Goal: Task Accomplishment & Management: Use online tool/utility

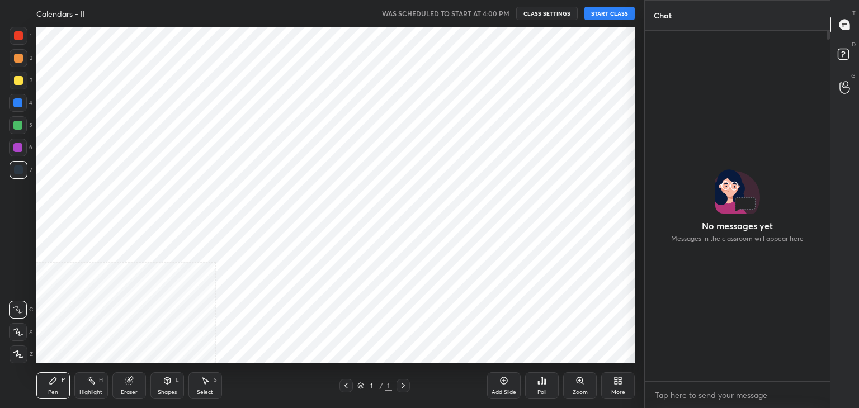
scroll to position [55616, 55354]
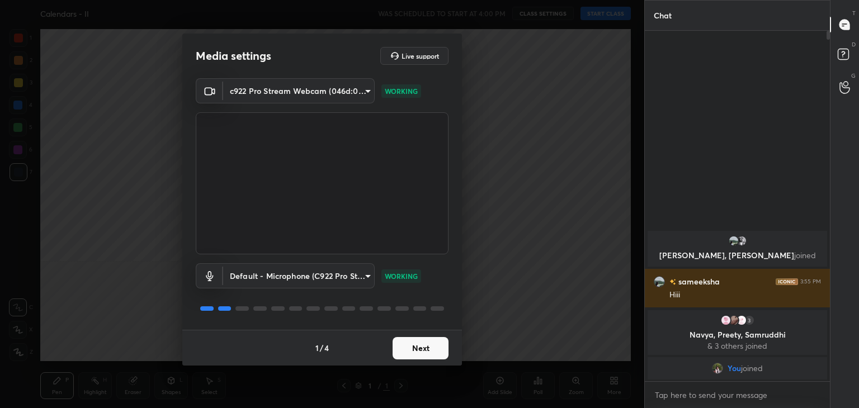
click at [412, 351] on button "Next" at bounding box center [421, 348] width 56 height 22
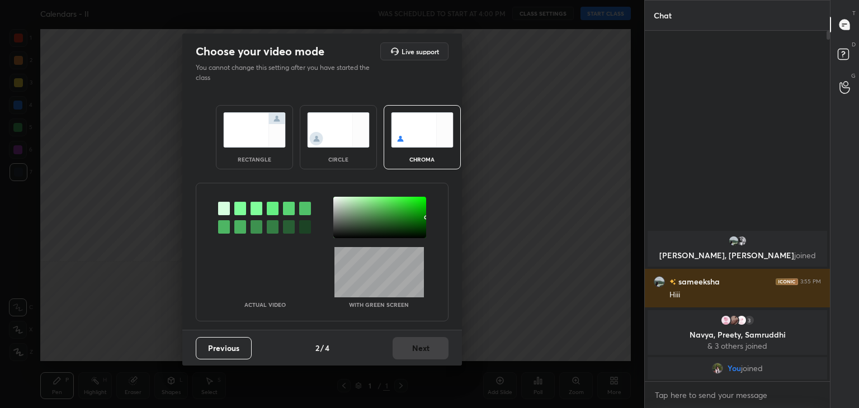
click at [326, 123] on img at bounding box center [338, 129] width 63 height 35
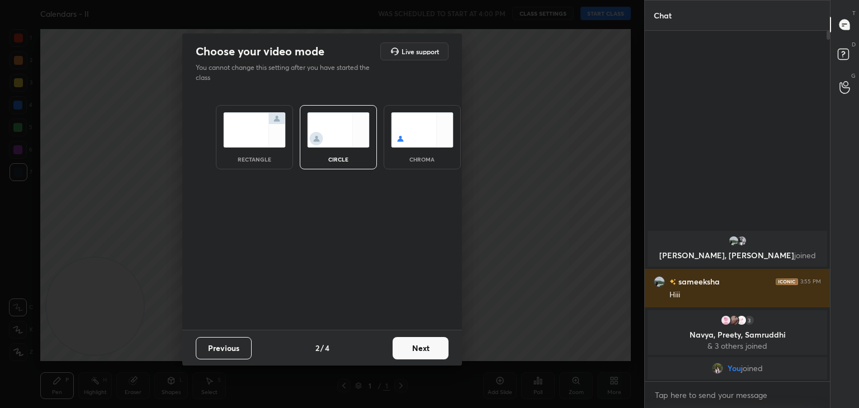
click at [429, 347] on button "Next" at bounding box center [421, 348] width 56 height 22
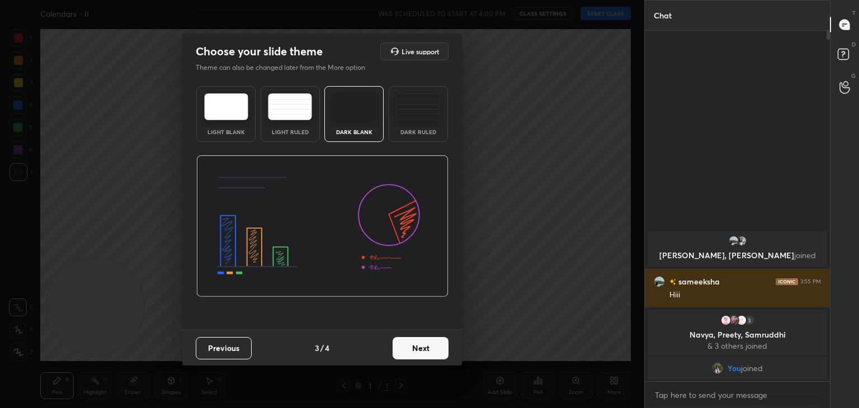
click at [429, 347] on button "Next" at bounding box center [421, 348] width 56 height 22
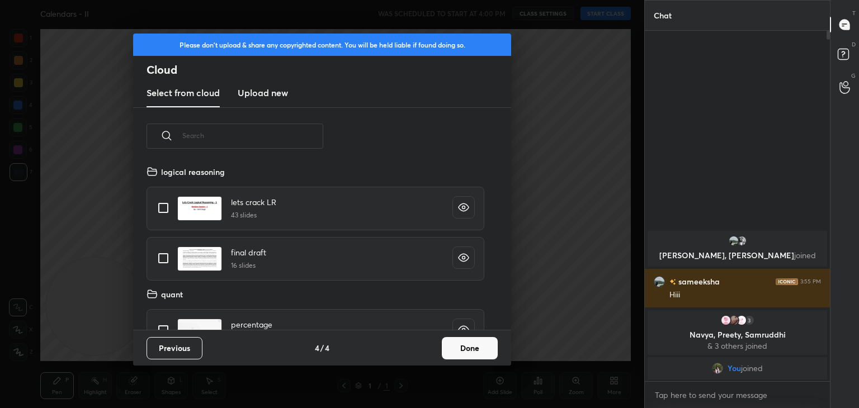
scroll to position [166, 359]
click at [472, 354] on button "Done" at bounding box center [470, 348] width 56 height 22
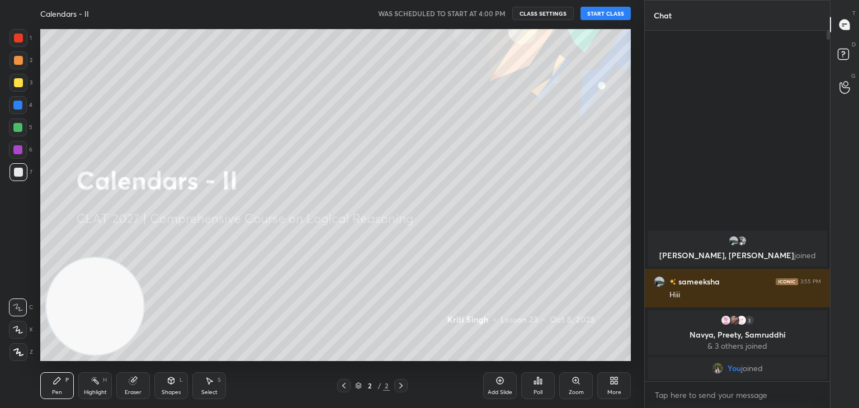
click at [611, 16] on button "START CLASS" at bounding box center [606, 13] width 50 height 13
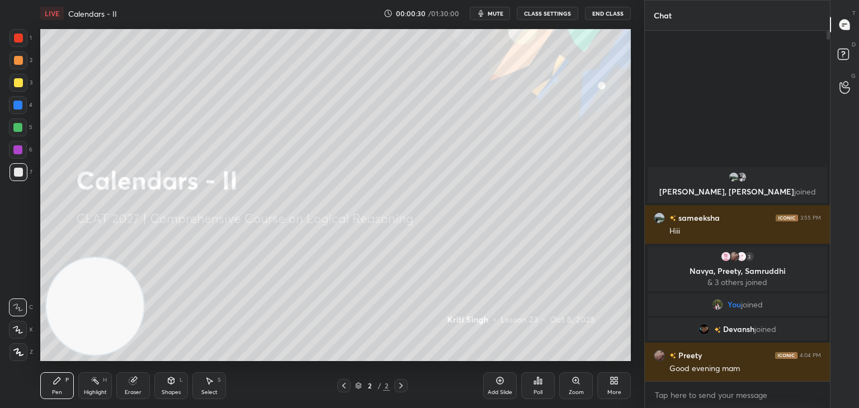
click at [497, 13] on span "mute" at bounding box center [496, 14] width 16 height 8
click at [598, 13] on button "End Class" at bounding box center [608, 13] width 46 height 13
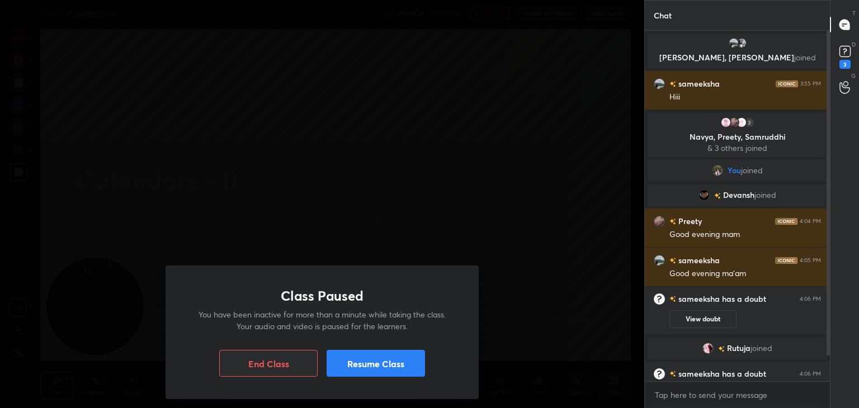
click at [381, 367] on button "Resume Class" at bounding box center [376, 363] width 98 height 27
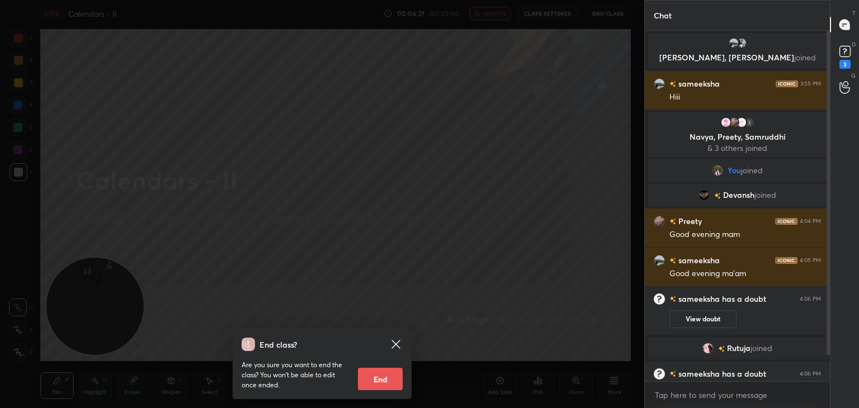
click at [393, 346] on icon at bounding box center [395, 344] width 13 height 13
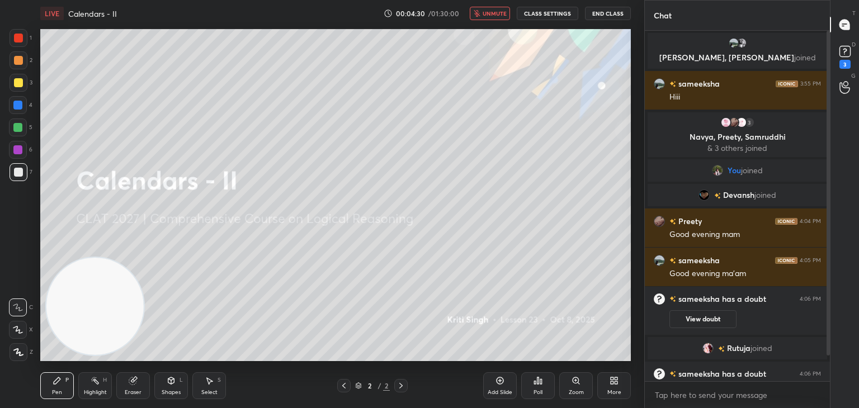
click at [506, 18] on button "unmute" at bounding box center [490, 13] width 40 height 13
click at [844, 58] on icon at bounding box center [845, 51] width 17 height 17
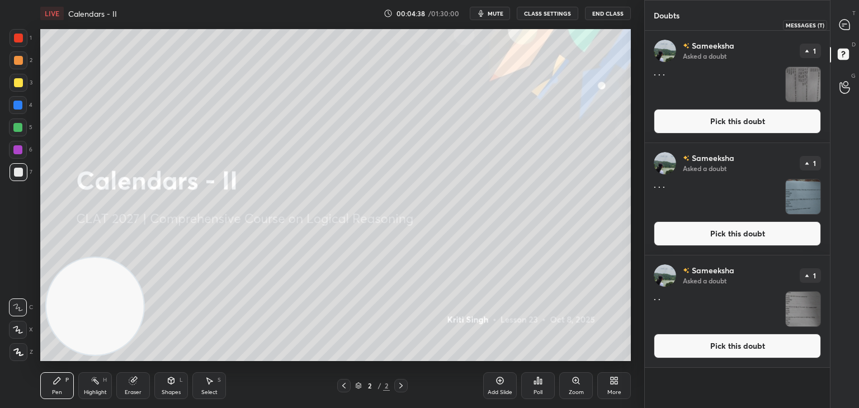
click at [839, 26] on icon at bounding box center [845, 25] width 12 height 12
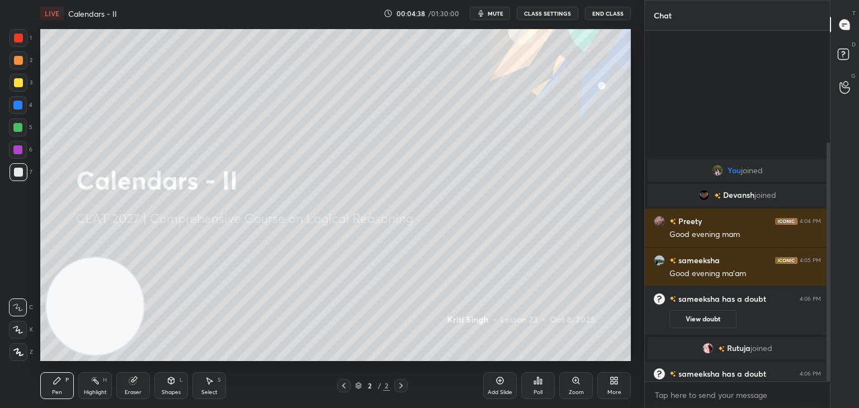
scroll to position [347, 182]
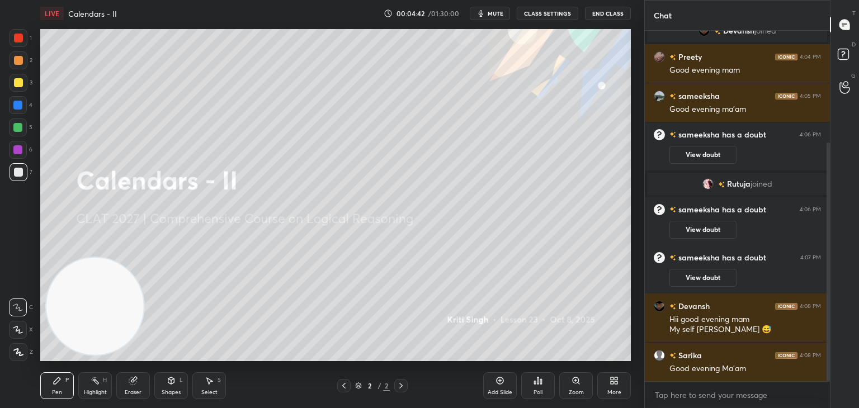
drag, startPoint x: 829, startPoint y: 163, endPoint x: 828, endPoint y: 412, distance: 249.0
click at [828, 0] on html "1 2 3 4 5 6 7 C X Z C X Z E E Erase all H H LIVE Calendars - II 00:04:42 / 01:3…" at bounding box center [429, 0] width 859 height 0
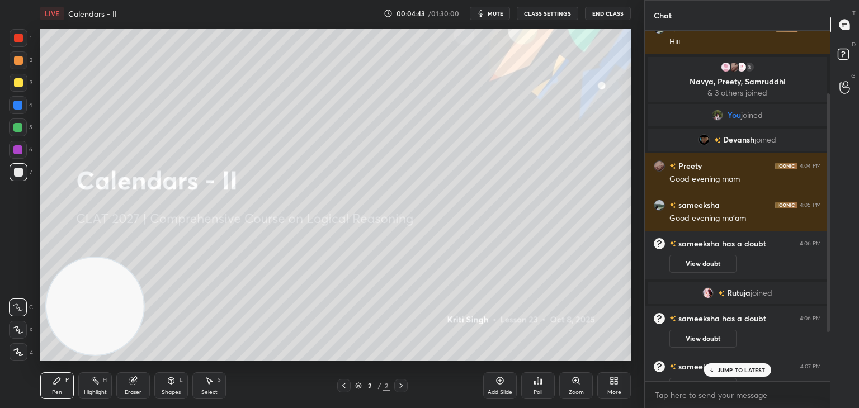
scroll to position [0, 0]
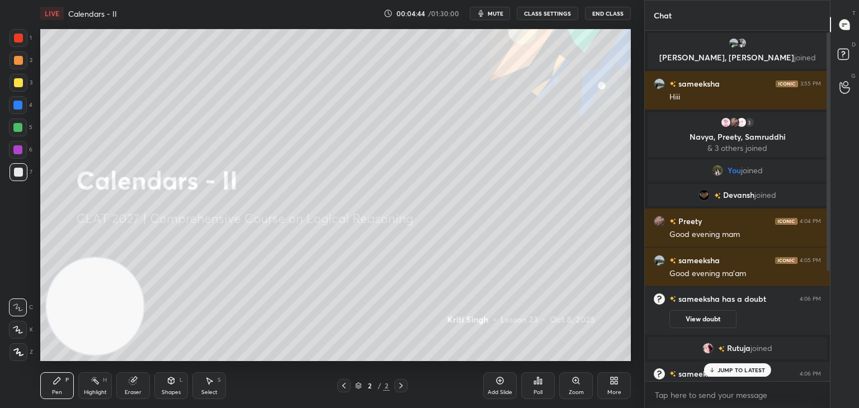
drag, startPoint x: 828, startPoint y: 370, endPoint x: 834, endPoint y: 220, distance: 150.1
click at [834, 220] on div "Chat [PERSON_NAME], [PERSON_NAME] joined [PERSON_NAME] 3:55 PM Hiii 3 Navya, [P…" at bounding box center [752, 204] width 215 height 408
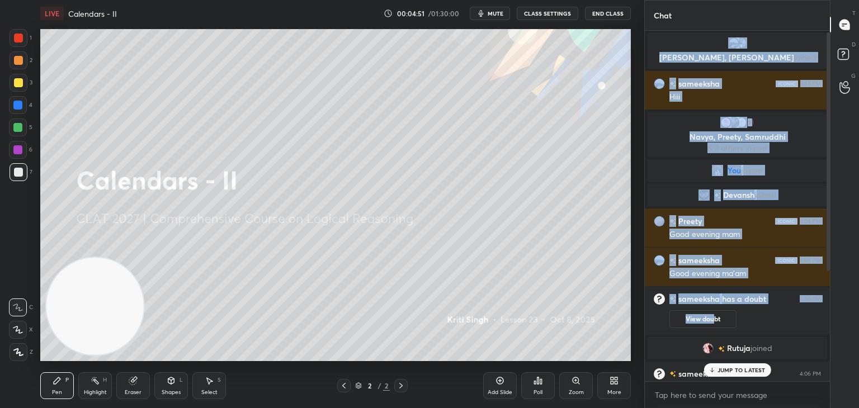
click at [589, 174] on div "1 2 3 4 5 6 7 C X Z C X Z E E Erase all H H LIVE Calendars - II 00:04:51 / 01:3…" at bounding box center [429, 204] width 859 height 408
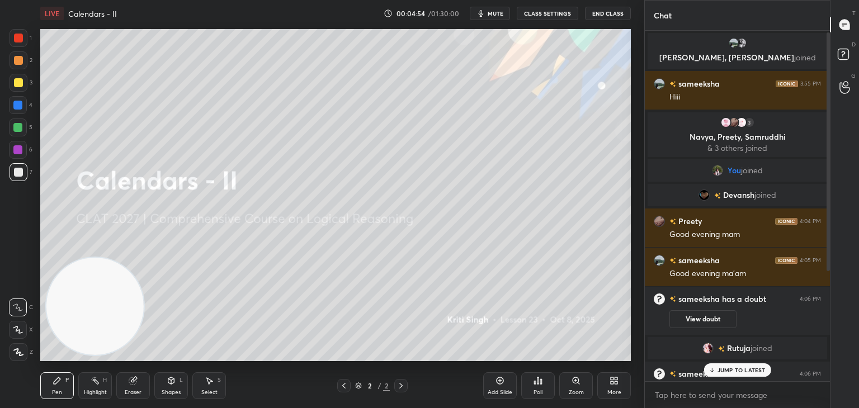
click at [752, 369] on p "JUMP TO LATEST" at bounding box center [742, 370] width 48 height 7
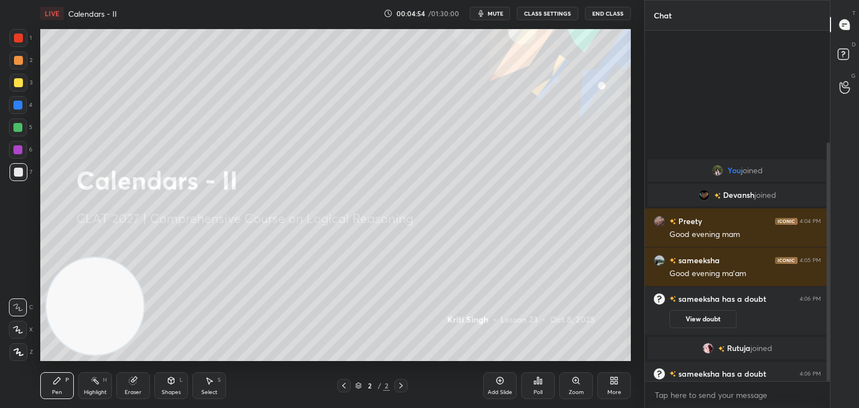
scroll to position [165, 0]
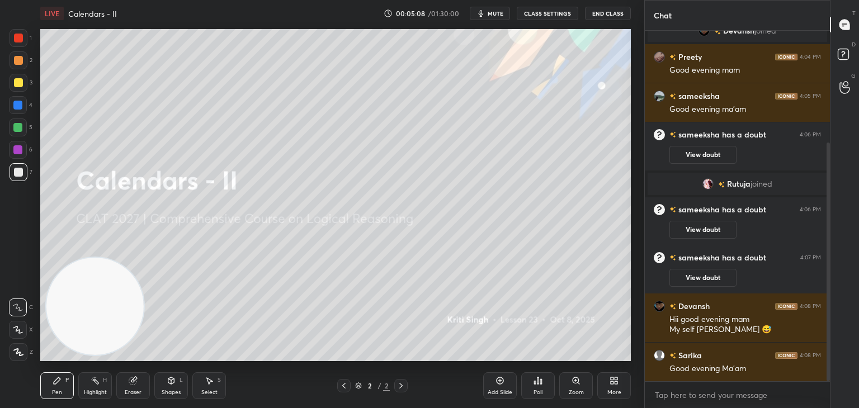
click at [602, 13] on button "End Class" at bounding box center [608, 13] width 46 height 13
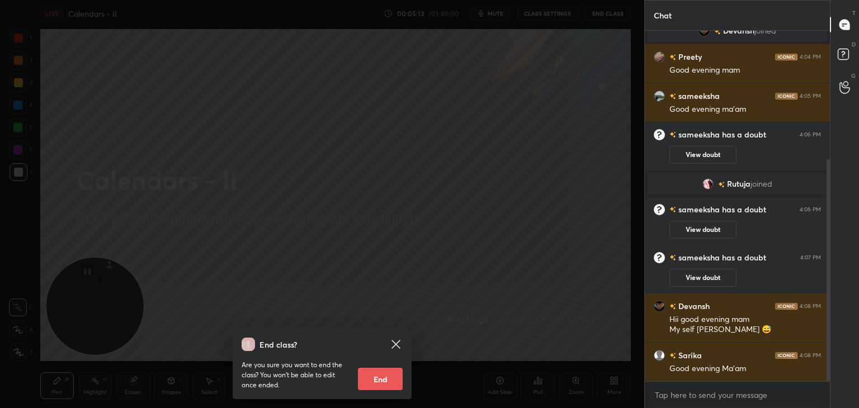
scroll to position [204, 0]
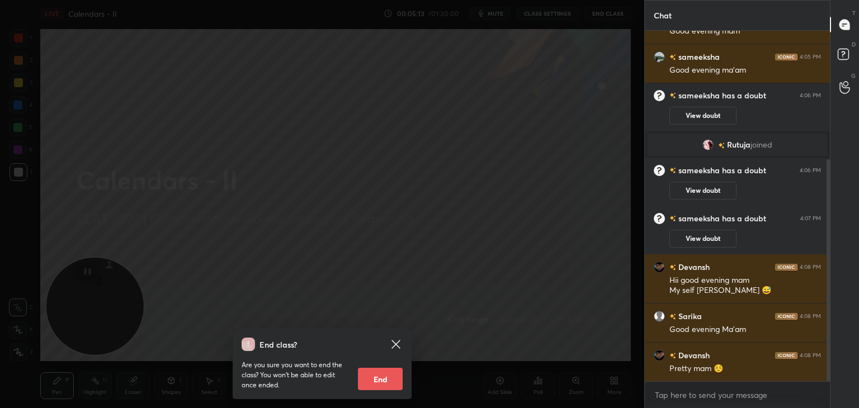
click at [561, 69] on div "End class? Are you sure you want to end the class? You won’t be able to edit on…" at bounding box center [322, 204] width 645 height 408
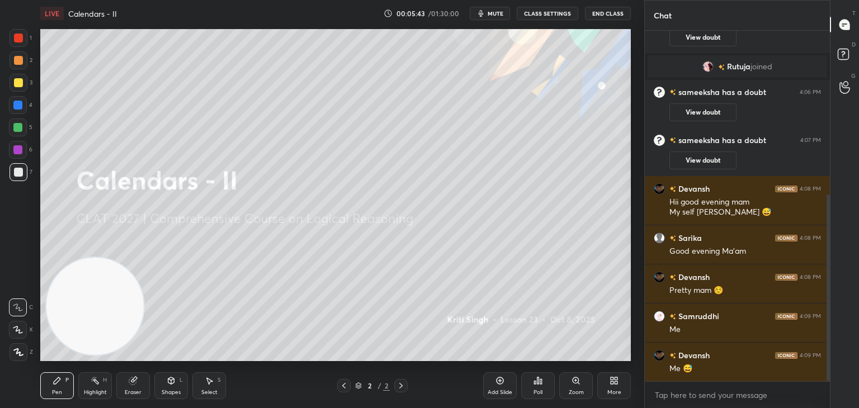
scroll to position [309, 0]
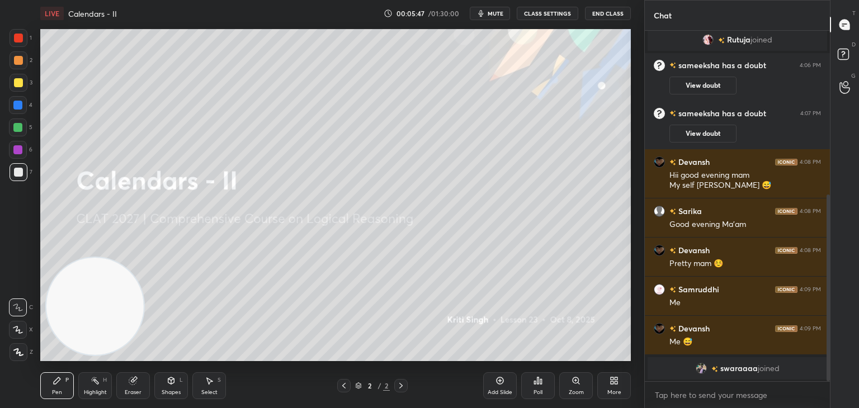
click at [21, 89] on div at bounding box center [19, 83] width 18 height 18
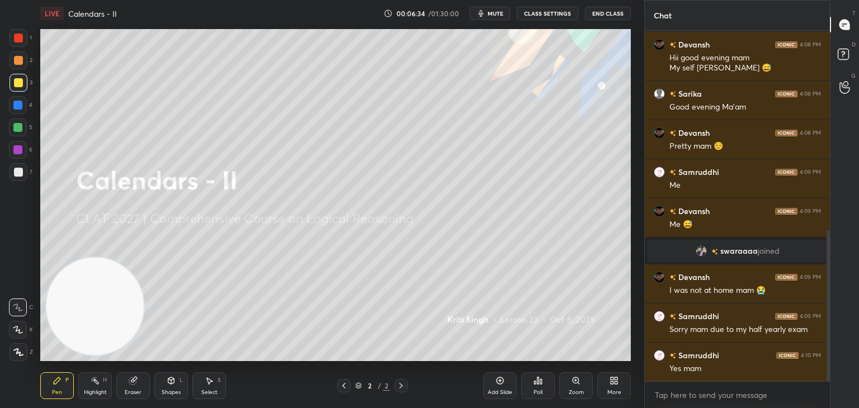
scroll to position [466, 0]
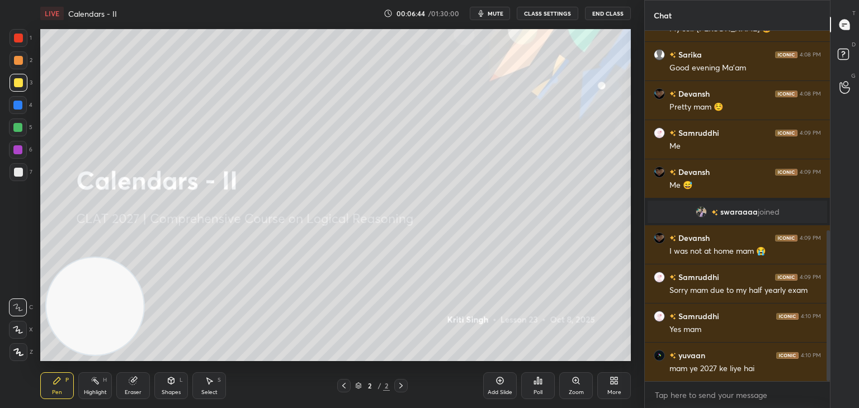
click at [499, 383] on icon at bounding box center [500, 381] width 9 height 9
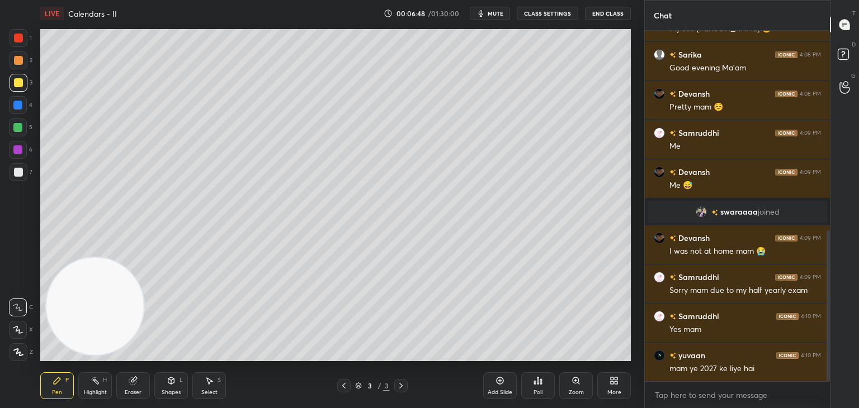
click at [17, 175] on div at bounding box center [18, 172] width 9 height 9
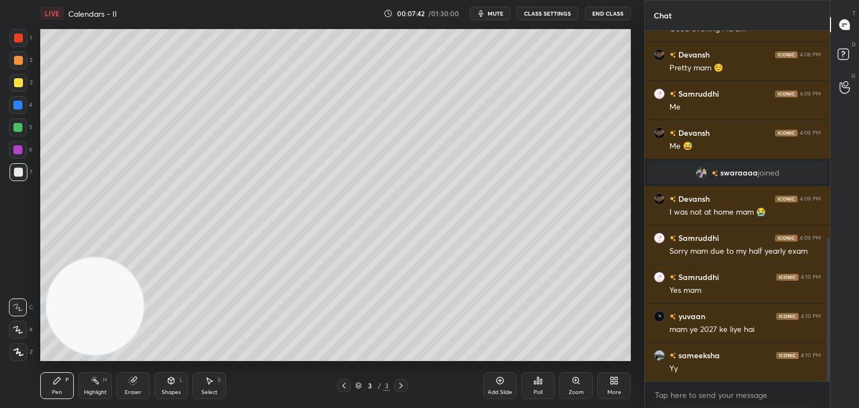
click at [136, 384] on icon at bounding box center [133, 381] width 9 height 9
click at [53, 389] on div "Pen P" at bounding box center [57, 386] width 34 height 27
click at [16, 91] on div at bounding box center [19, 83] width 18 height 18
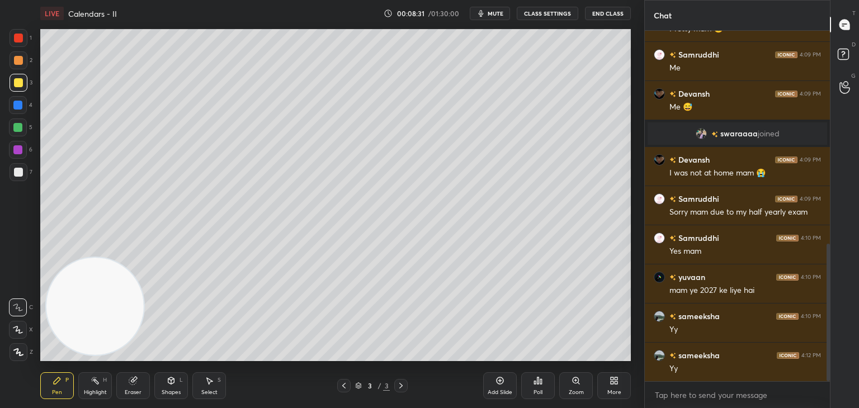
click at [501, 382] on icon at bounding box center [500, 381] width 9 height 9
click at [15, 61] on div at bounding box center [18, 60] width 9 height 9
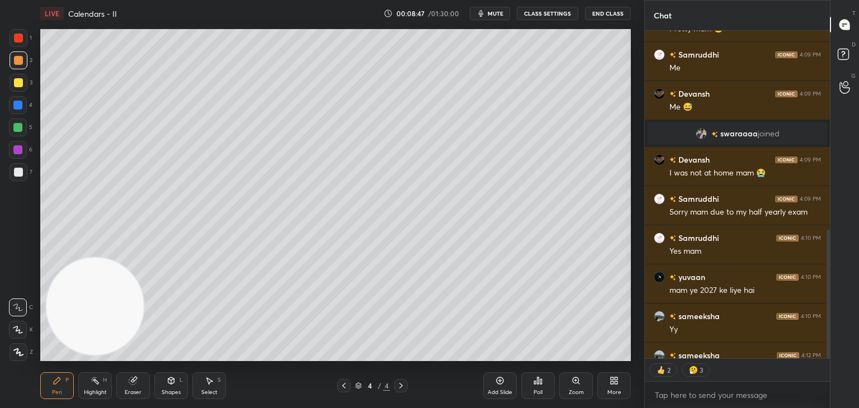
click at [343, 386] on icon at bounding box center [344, 386] width 9 height 9
click at [398, 384] on icon at bounding box center [401, 386] width 9 height 9
click at [19, 82] on div at bounding box center [18, 82] width 9 height 9
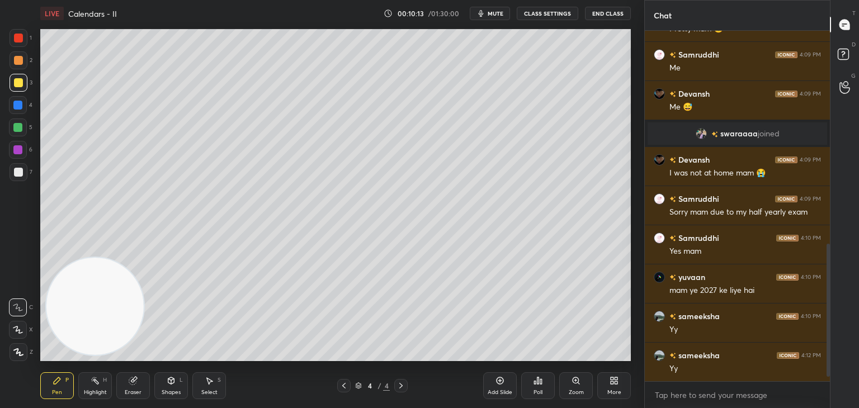
click at [498, 378] on icon at bounding box center [500, 381] width 7 height 7
click at [499, 379] on icon at bounding box center [500, 381] width 9 height 9
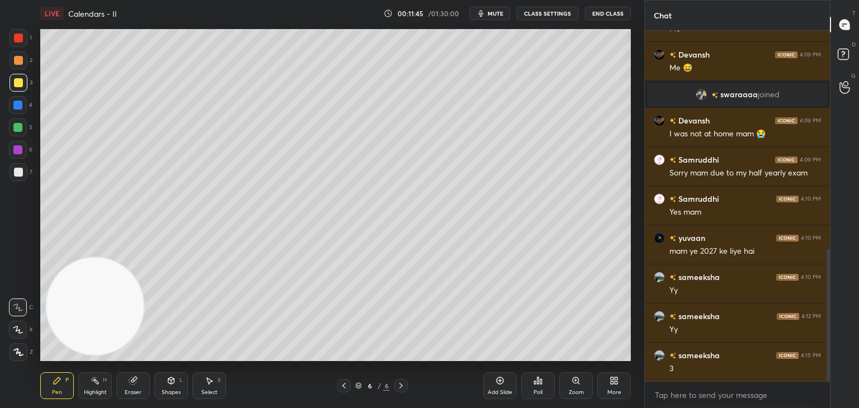
click at [495, 14] on span "mute" at bounding box center [496, 14] width 16 height 8
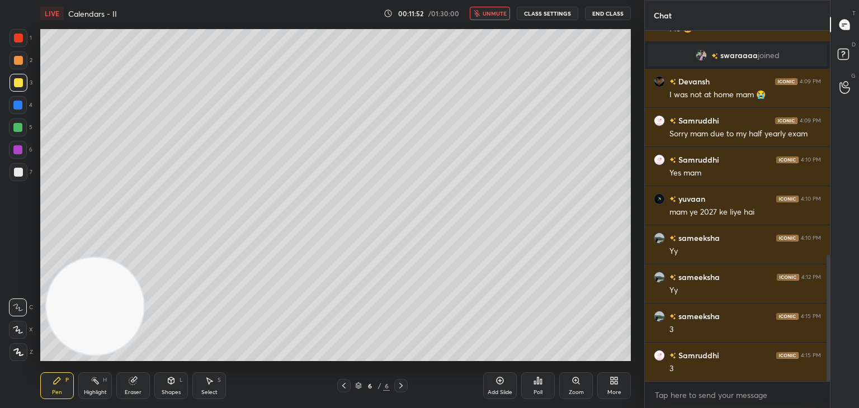
scroll to position [661, 0]
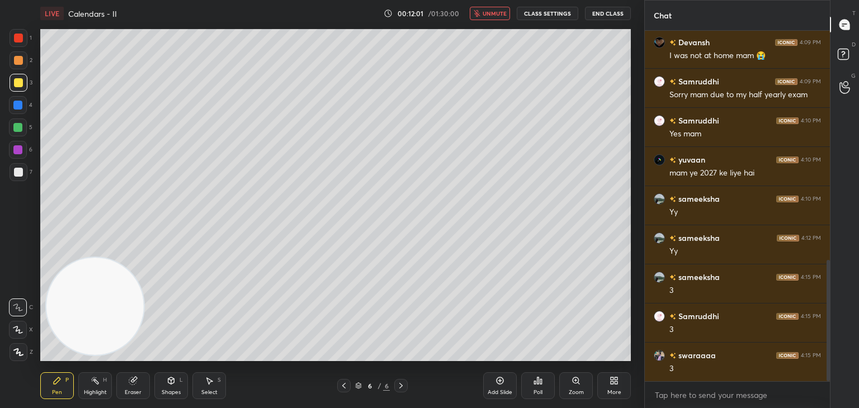
click at [501, 11] on span "unmute" at bounding box center [495, 14] width 24 height 8
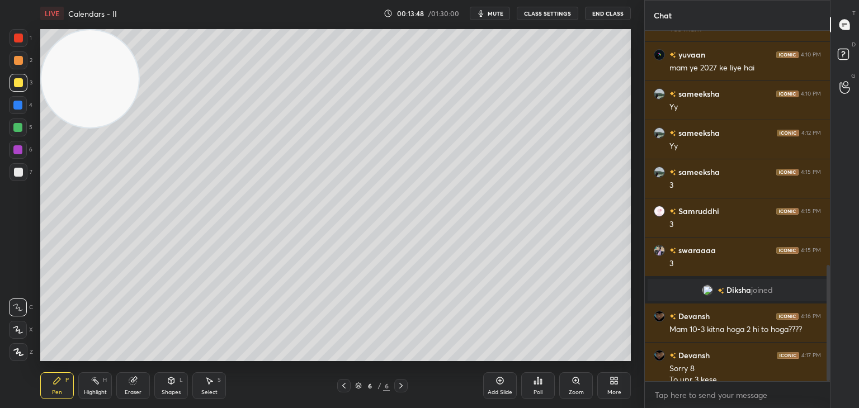
scroll to position [717, 0]
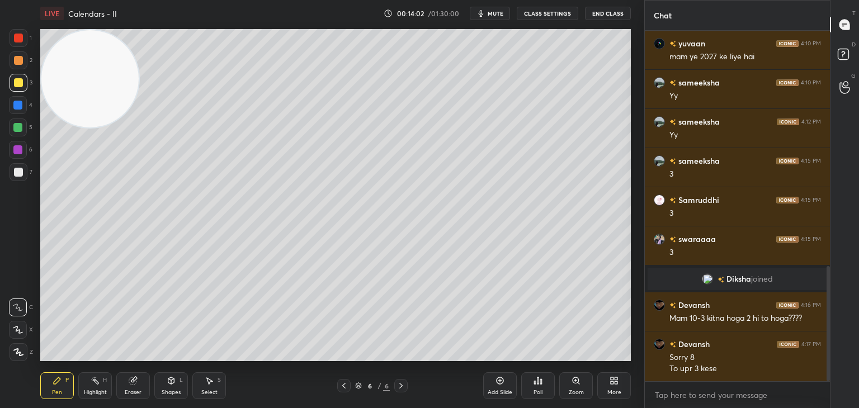
click at [499, 379] on icon at bounding box center [500, 381] width 9 height 9
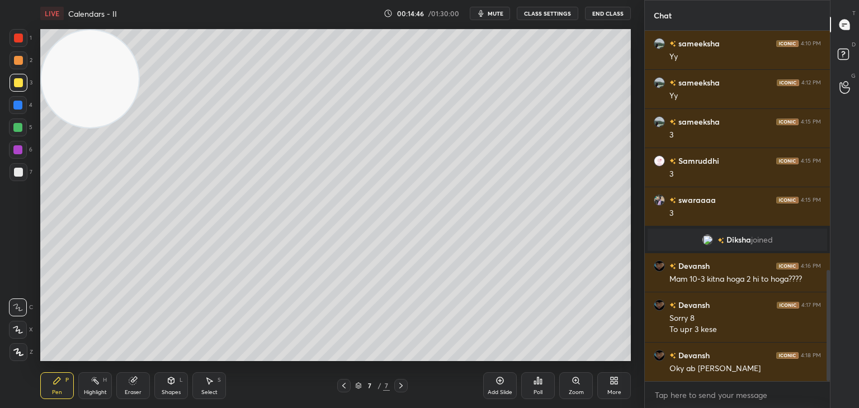
click at [344, 387] on icon at bounding box center [343, 386] width 3 height 6
click at [402, 389] on icon at bounding box center [401, 386] width 9 height 9
click at [401, 390] on icon at bounding box center [401, 386] width 9 height 9
click at [504, 383] on icon at bounding box center [500, 381] width 7 height 7
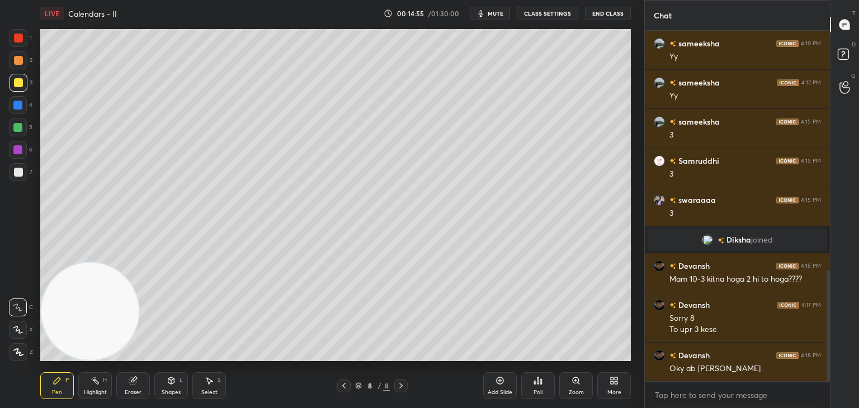
click at [17, 171] on div at bounding box center [18, 172] width 9 height 9
click at [497, 12] on span "mute" at bounding box center [496, 14] width 16 height 8
click at [495, 12] on span "unmute" at bounding box center [495, 14] width 24 height 8
click at [16, 86] on div at bounding box center [18, 82] width 9 height 9
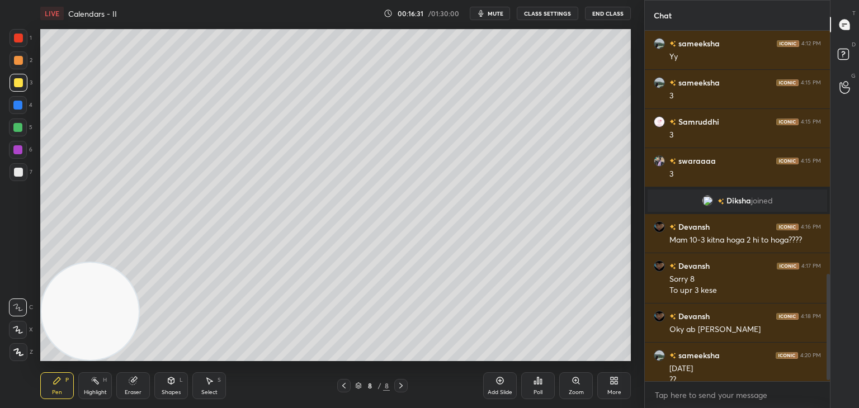
scroll to position [807, 0]
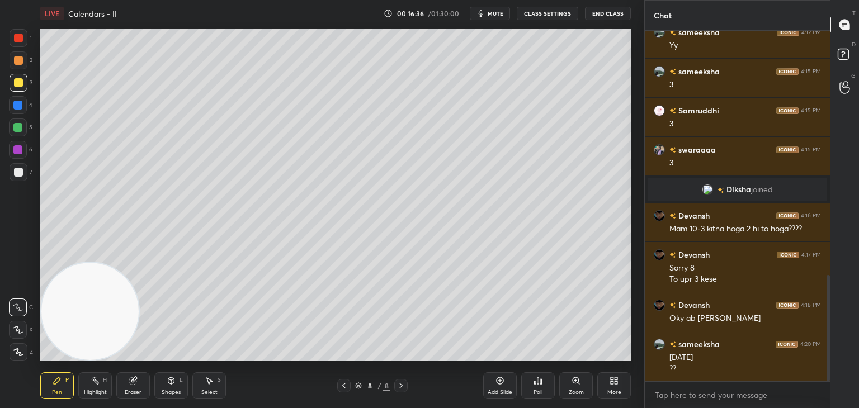
click at [498, 13] on span "mute" at bounding box center [496, 14] width 16 height 8
click at [498, 13] on span "unmute" at bounding box center [495, 14] width 24 height 8
click at [499, 13] on span "unmute" at bounding box center [495, 14] width 24 height 8
click at [491, 13] on span "unmute" at bounding box center [495, 14] width 24 height 8
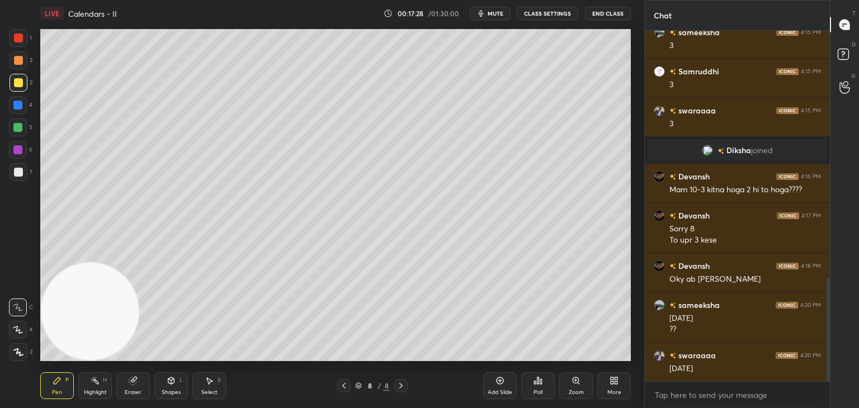
click at [358, 386] on icon at bounding box center [359, 384] width 6 height 3
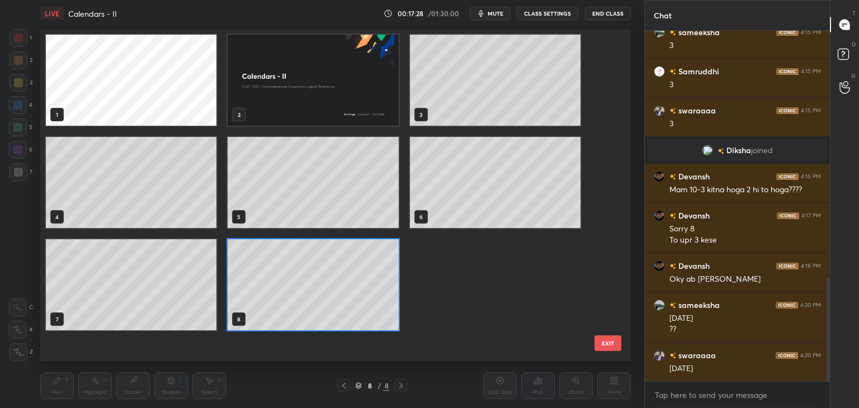
scroll to position [329, 585]
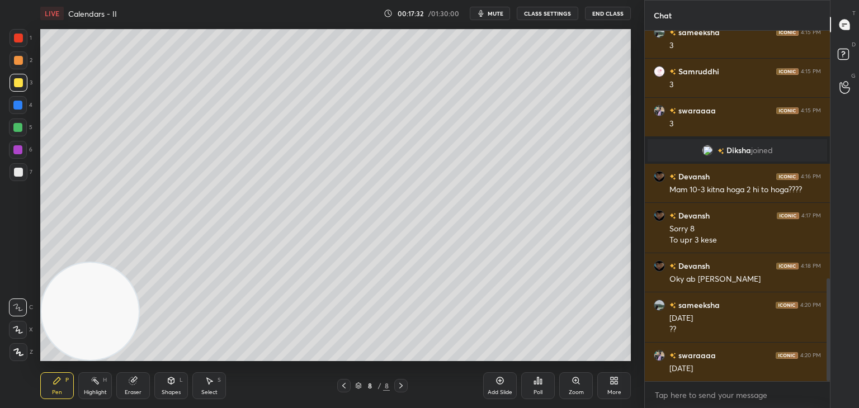
click at [499, 381] on icon at bounding box center [500, 380] width 3 height 3
click at [20, 59] on div at bounding box center [18, 60] width 9 height 9
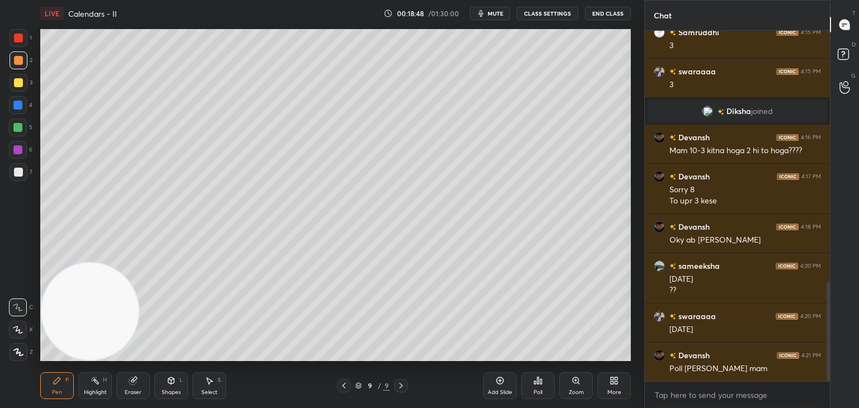
click at [14, 84] on div at bounding box center [18, 82] width 9 height 9
click at [538, 388] on div "Poll" at bounding box center [538, 386] width 34 height 27
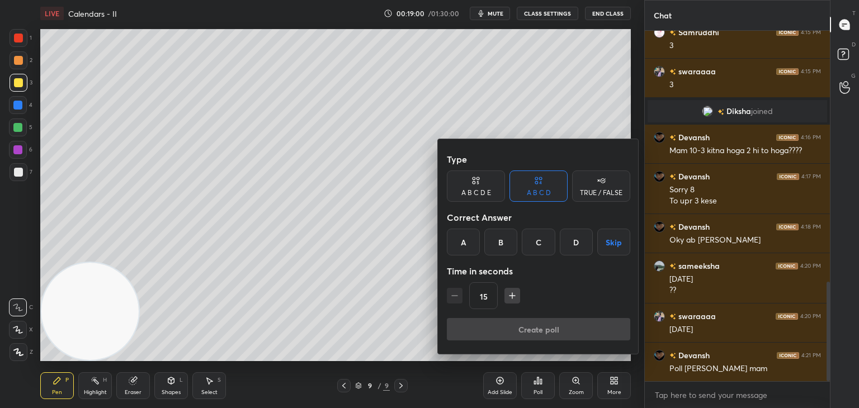
click at [497, 246] on div "B" at bounding box center [501, 242] width 33 height 27
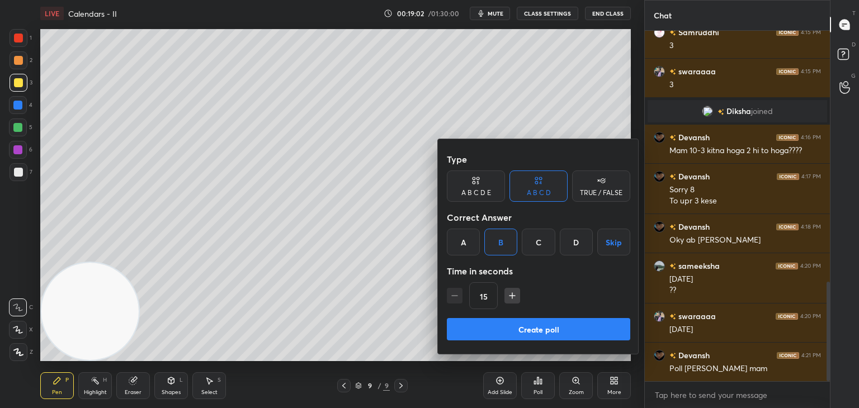
scroll to position [924, 0]
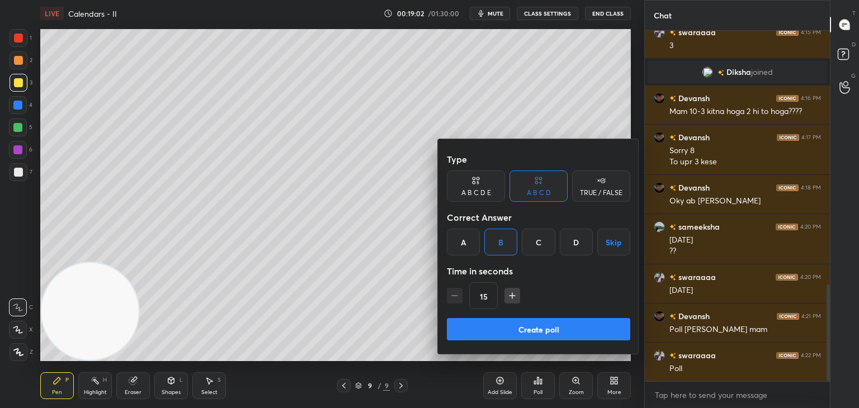
click at [530, 327] on button "Create poll" at bounding box center [539, 329] width 184 height 22
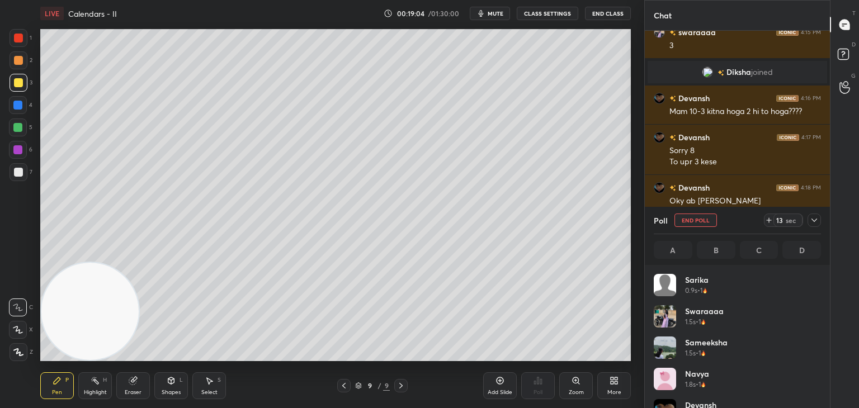
scroll to position [131, 164]
click at [769, 224] on icon at bounding box center [769, 220] width 9 height 9
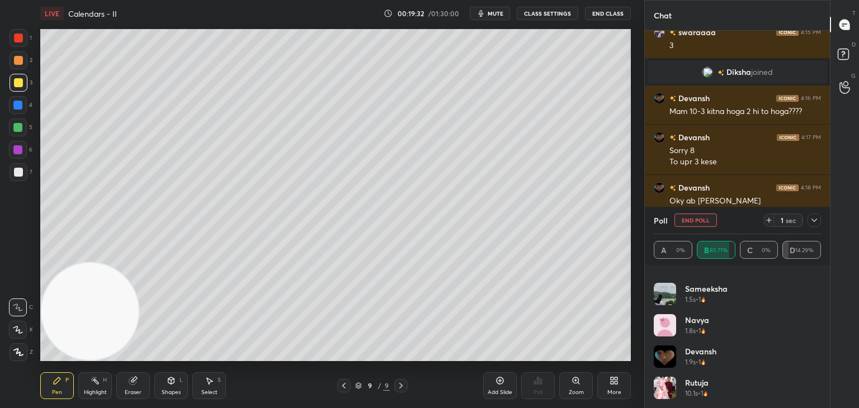
click at [700, 223] on button "End Poll" at bounding box center [696, 220] width 43 height 13
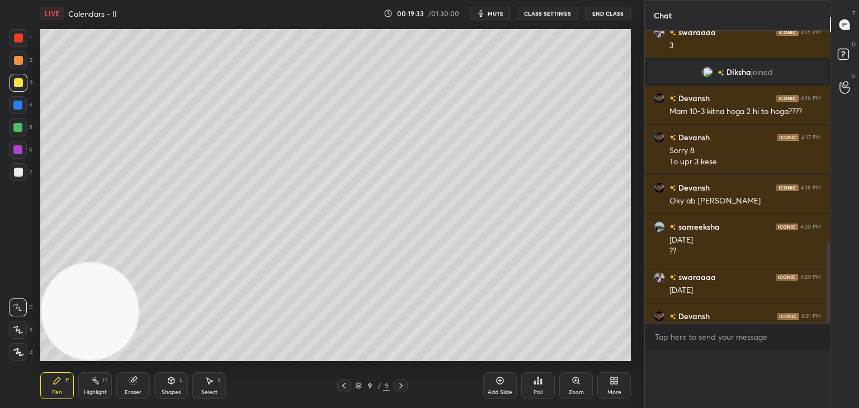
scroll to position [3, 3]
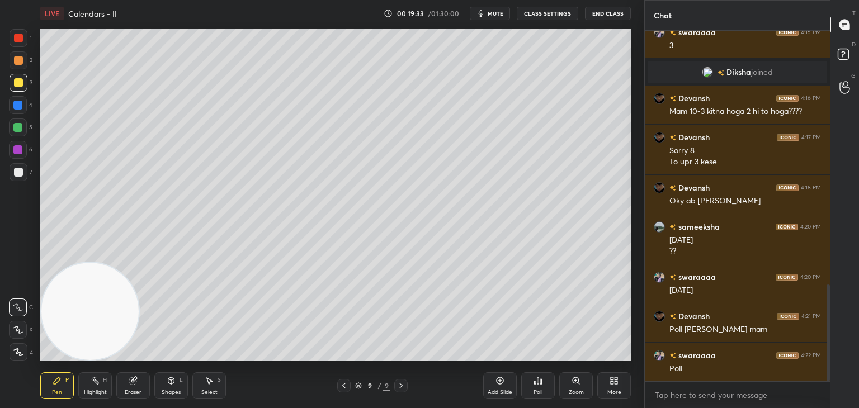
click at [612, 383] on icon at bounding box center [612, 383] width 3 height 3
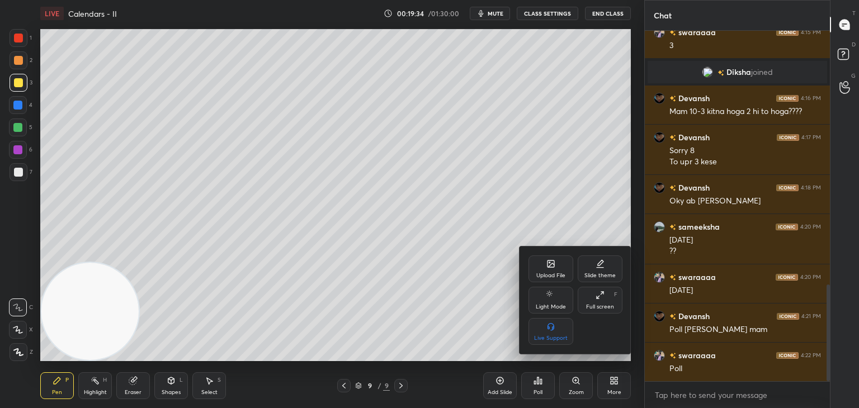
click at [543, 268] on div "Upload File" at bounding box center [551, 269] width 45 height 27
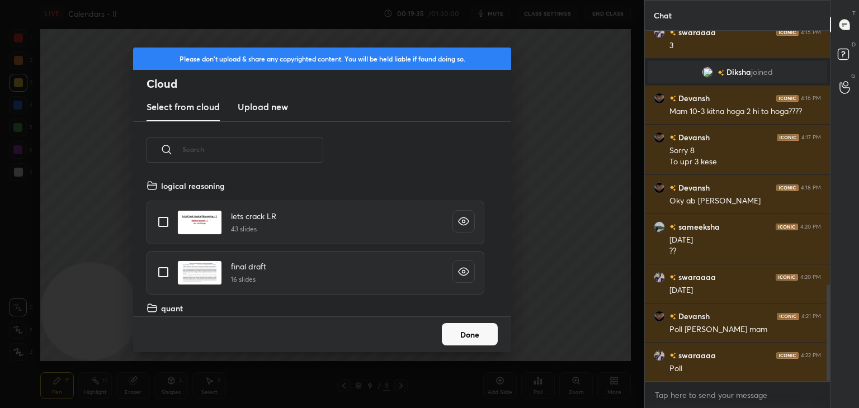
click at [276, 111] on h3 "Upload new" at bounding box center [263, 106] width 50 height 13
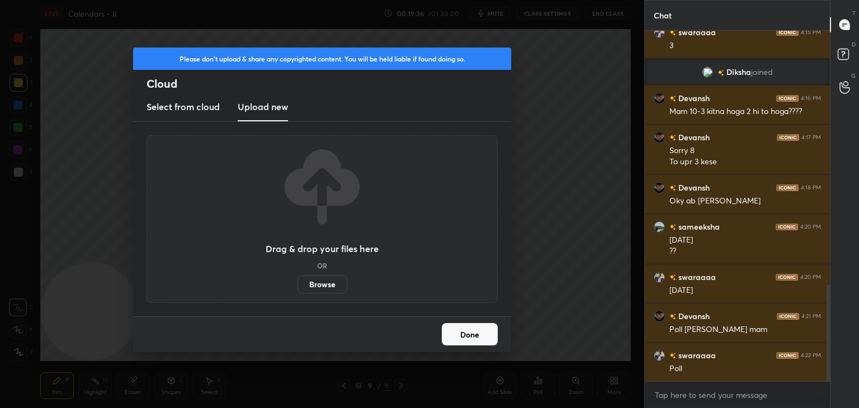
click at [322, 287] on label "Browse" at bounding box center [323, 285] width 50 height 18
click at [298, 287] on input "Browse" at bounding box center [298, 285] width 0 height 18
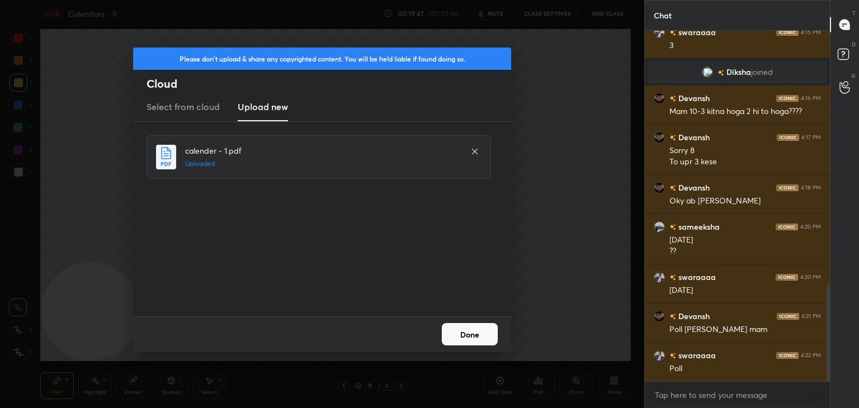
click at [459, 335] on button "Done" at bounding box center [470, 334] width 56 height 22
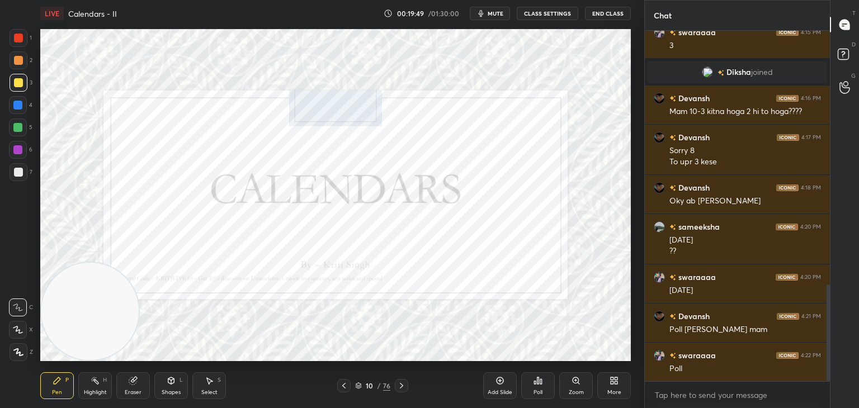
click at [361, 386] on icon at bounding box center [358, 386] width 7 height 7
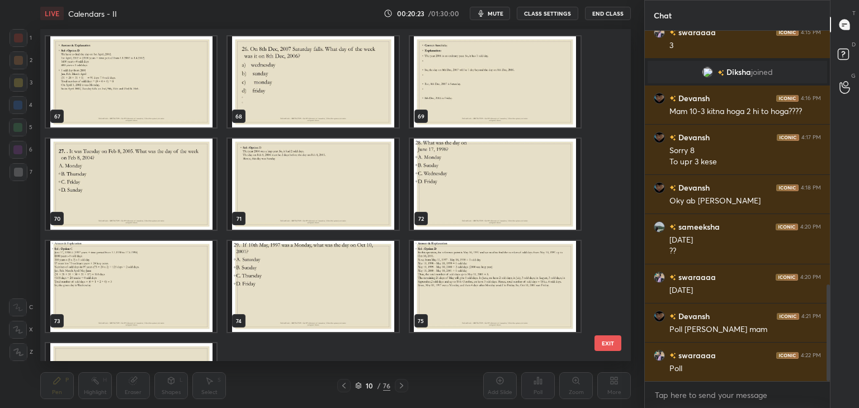
scroll to position [2253, 0]
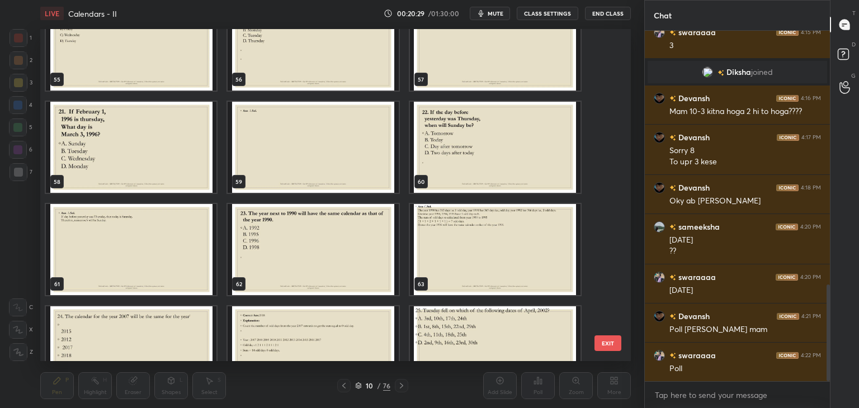
click at [144, 138] on img "grid" at bounding box center [131, 147] width 171 height 91
click at [147, 138] on img "grid" at bounding box center [131, 147] width 171 height 91
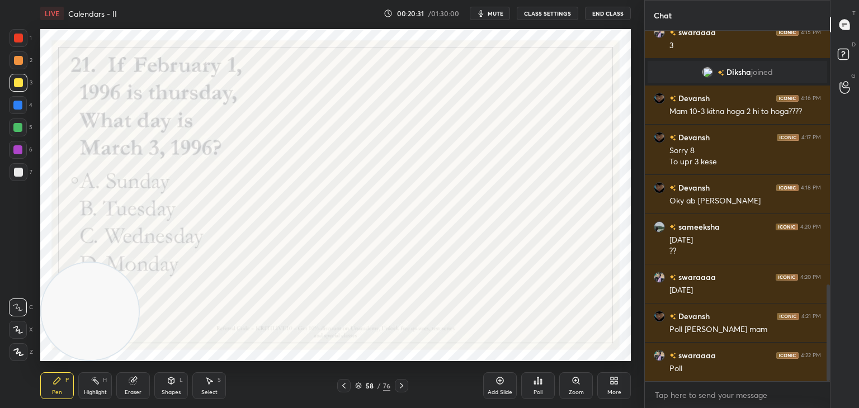
click at [21, 41] on div at bounding box center [18, 38] width 9 height 9
click at [355, 388] on icon at bounding box center [358, 386] width 7 height 7
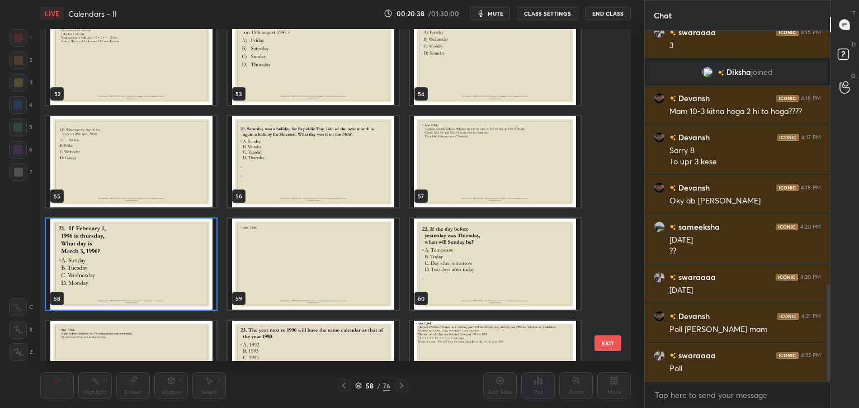
scroll to position [1770, 0]
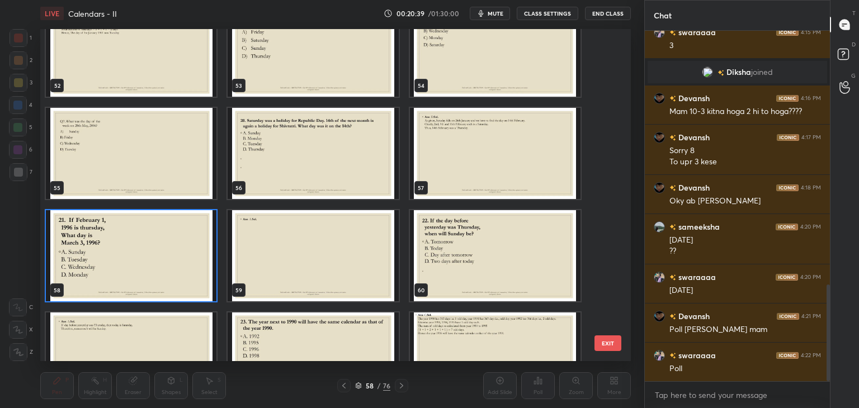
click at [172, 238] on img "grid" at bounding box center [131, 255] width 171 height 91
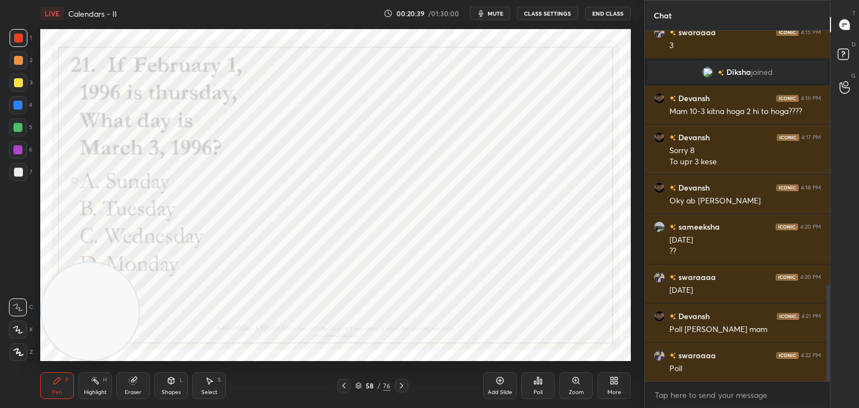
click at [173, 239] on img "grid" at bounding box center [131, 255] width 171 height 91
click at [504, 13] on span "mute" at bounding box center [496, 14] width 16 height 8
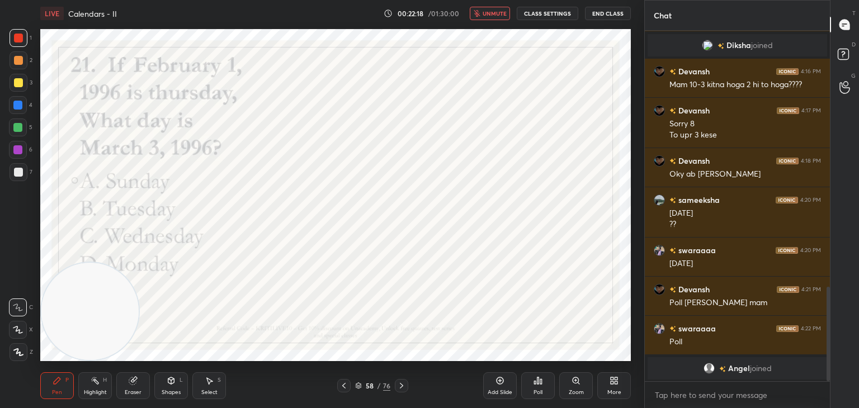
click at [495, 12] on span "unmute" at bounding box center [495, 14] width 24 height 8
click at [539, 388] on div "Poll" at bounding box center [538, 386] width 34 height 27
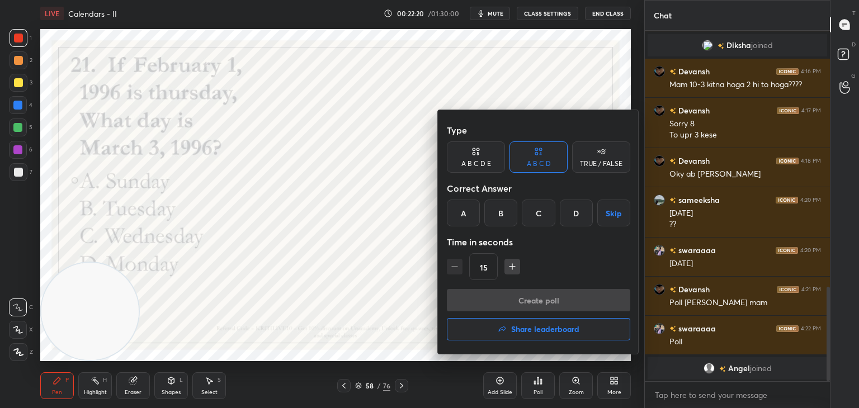
click at [461, 213] on div "A" at bounding box center [463, 213] width 33 height 27
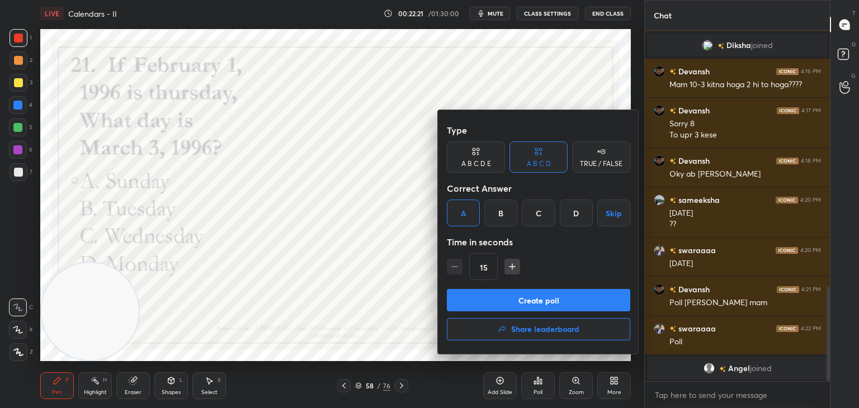
click at [508, 298] on button "Create poll" at bounding box center [539, 300] width 184 height 22
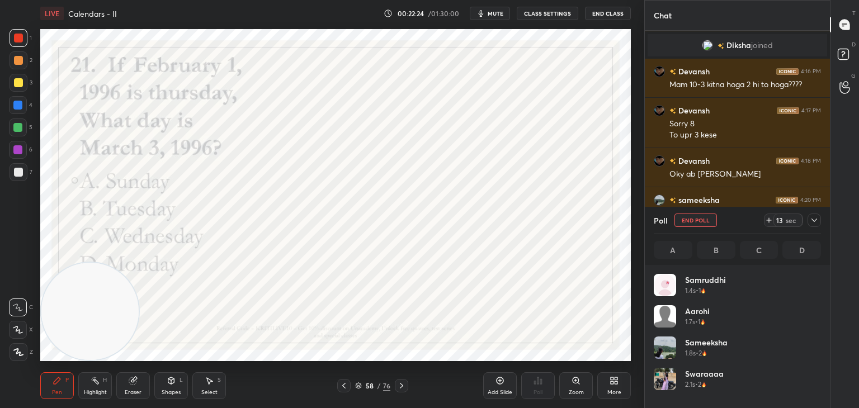
scroll to position [131, 164]
click at [701, 222] on button "End Poll" at bounding box center [696, 220] width 43 height 13
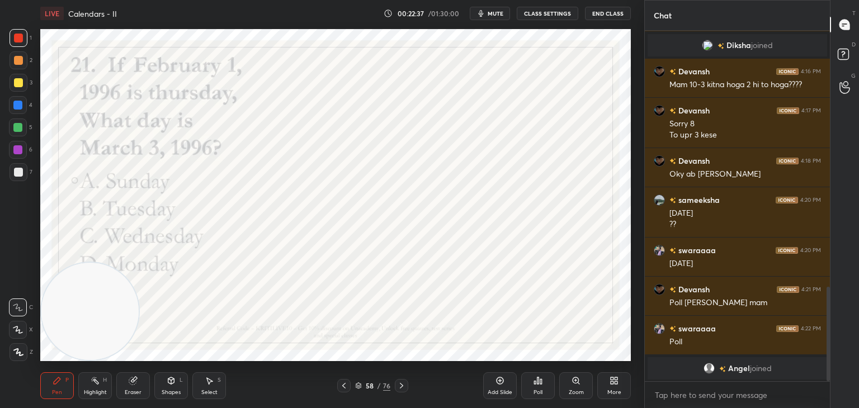
scroll to position [3, 3]
click at [22, 328] on icon at bounding box center [18, 330] width 10 height 8
click at [355, 385] on icon at bounding box center [358, 386] width 7 height 7
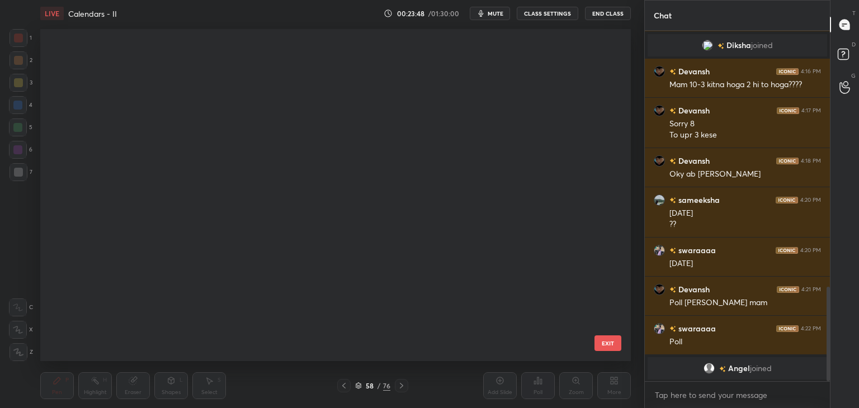
click at [338, 327] on div "49 50 51 52 53 54 55 56 57 58 59 60 61 62 63 64 65 66" at bounding box center [325, 195] width 571 height 332
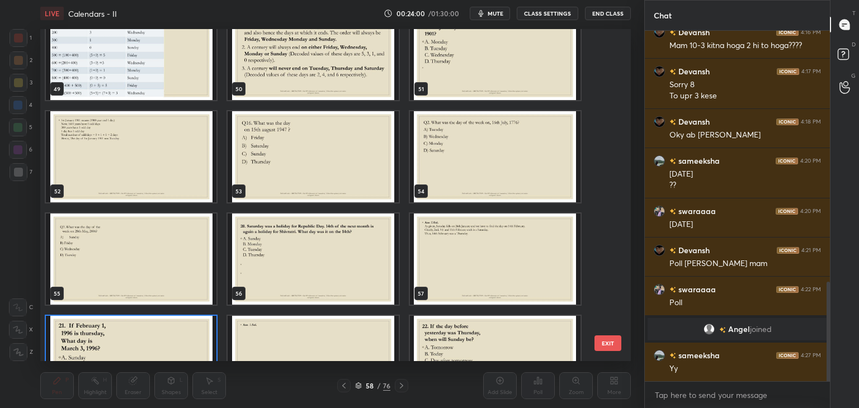
scroll to position [1676, 0]
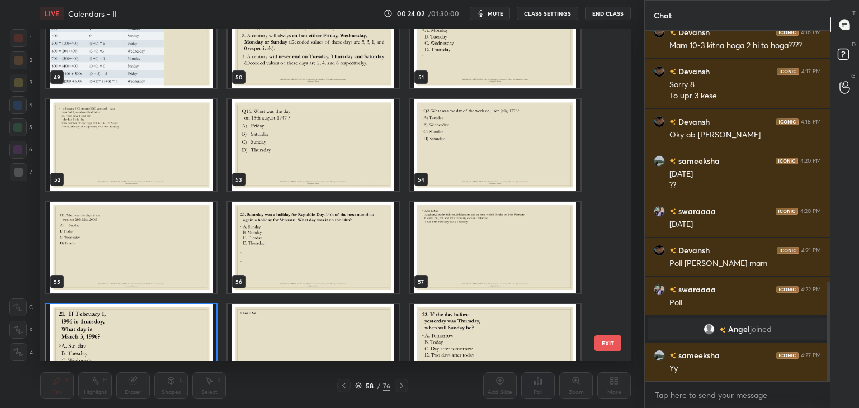
click at [413, 287] on img "grid" at bounding box center [495, 247] width 171 height 91
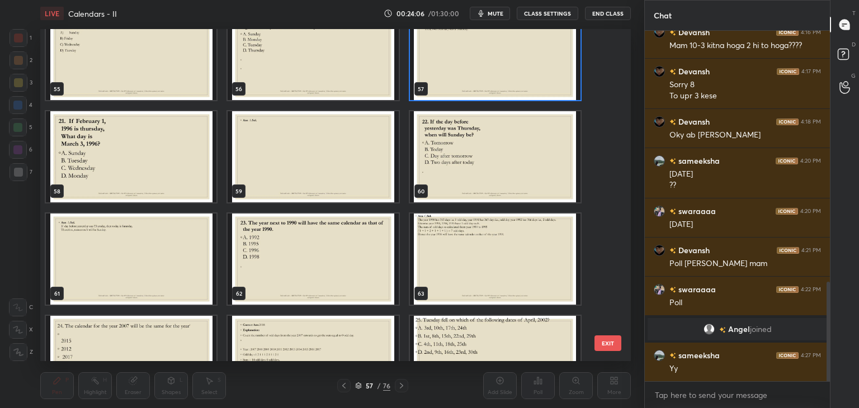
scroll to position [1872, 0]
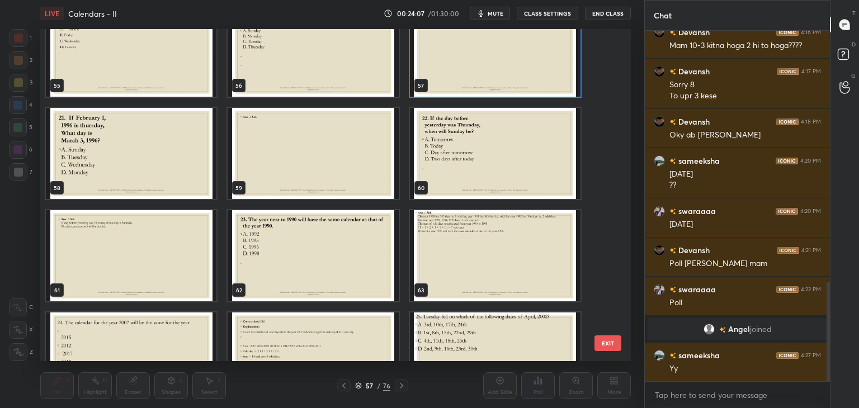
click at [363, 191] on img "grid" at bounding box center [313, 153] width 171 height 91
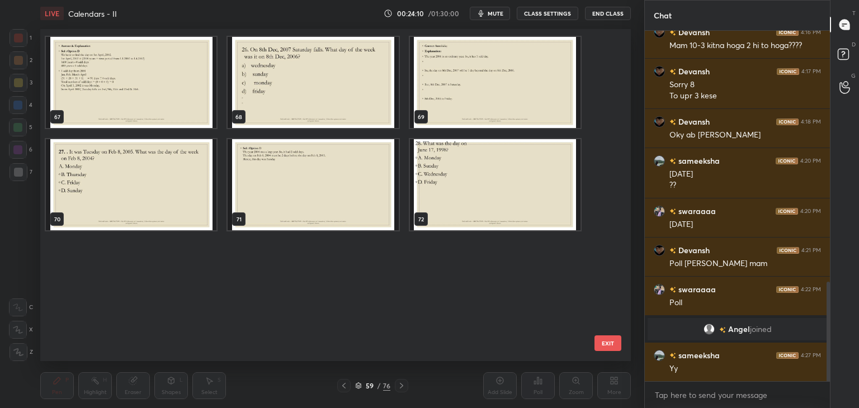
scroll to position [2330, 0]
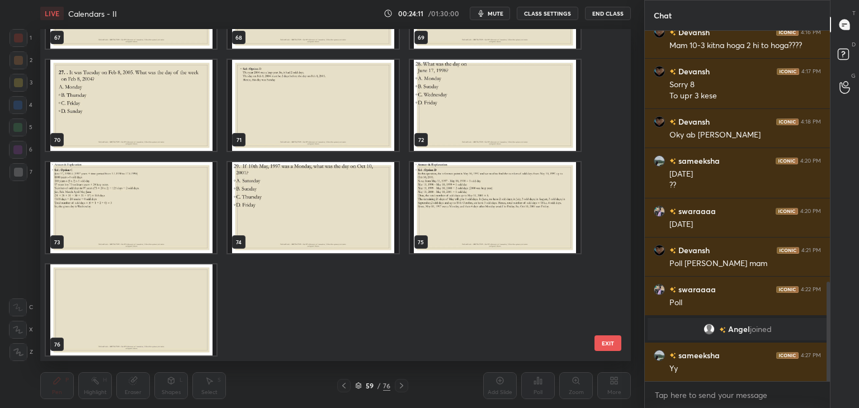
click at [492, 214] on img "grid" at bounding box center [495, 207] width 171 height 91
click at [491, 215] on img "grid" at bounding box center [495, 207] width 171 height 91
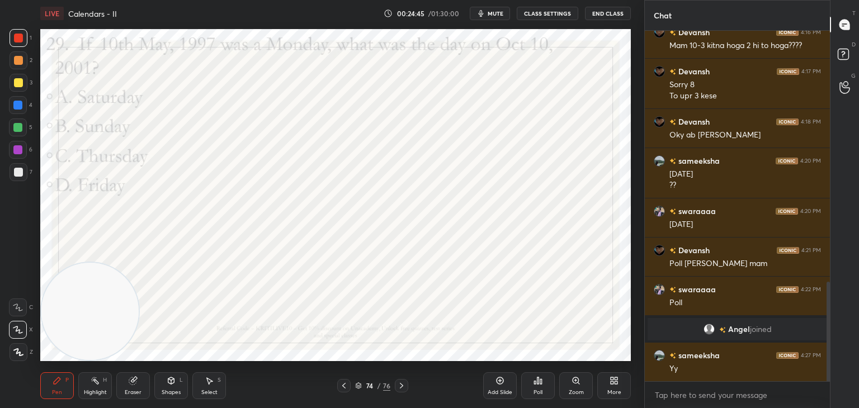
click at [502, 380] on icon at bounding box center [500, 381] width 9 height 9
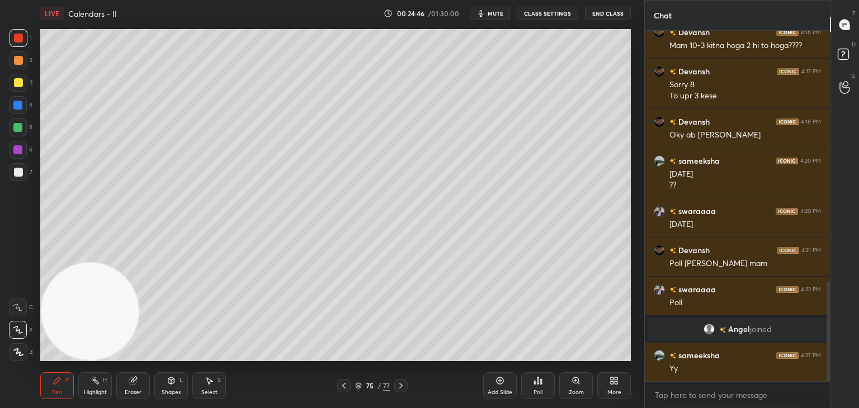
click at [24, 83] on div at bounding box center [19, 83] width 18 height 18
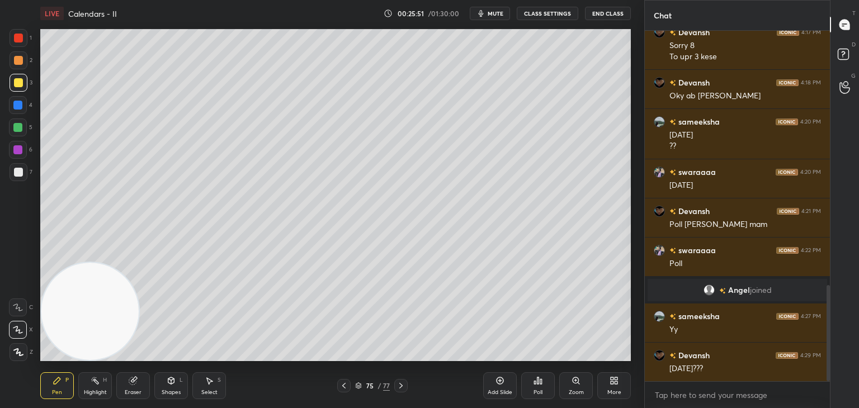
click at [499, 377] on icon at bounding box center [500, 381] width 9 height 9
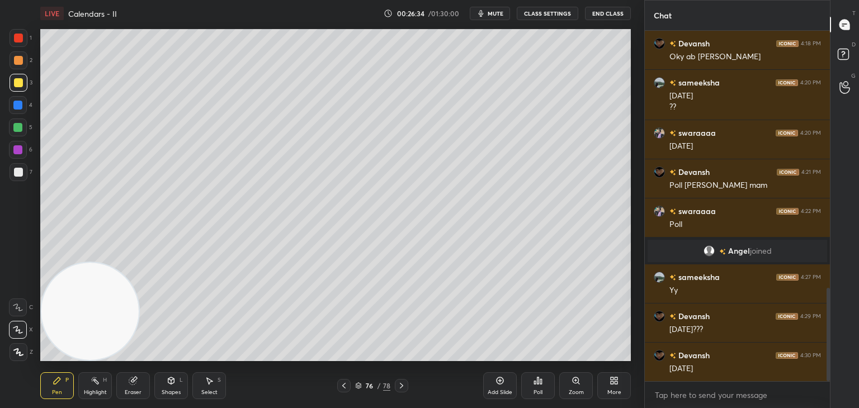
click at [342, 386] on icon at bounding box center [343, 386] width 3 height 6
click at [342, 386] on icon at bounding box center [344, 386] width 9 height 9
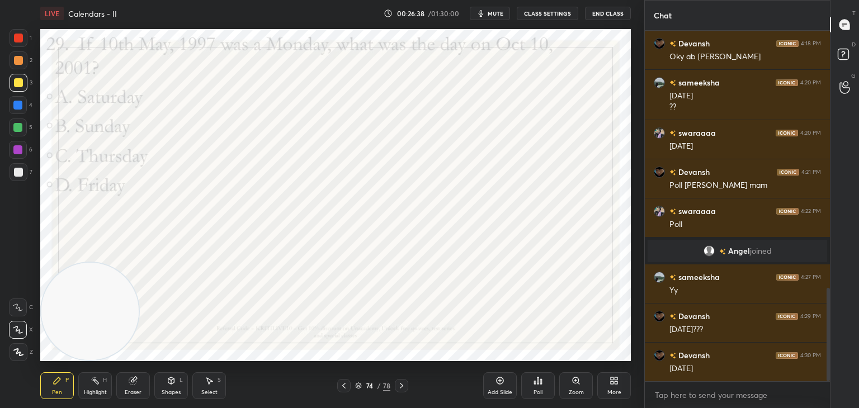
click at [21, 41] on div at bounding box center [18, 38] width 9 height 9
click at [501, 379] on icon at bounding box center [500, 381] width 9 height 9
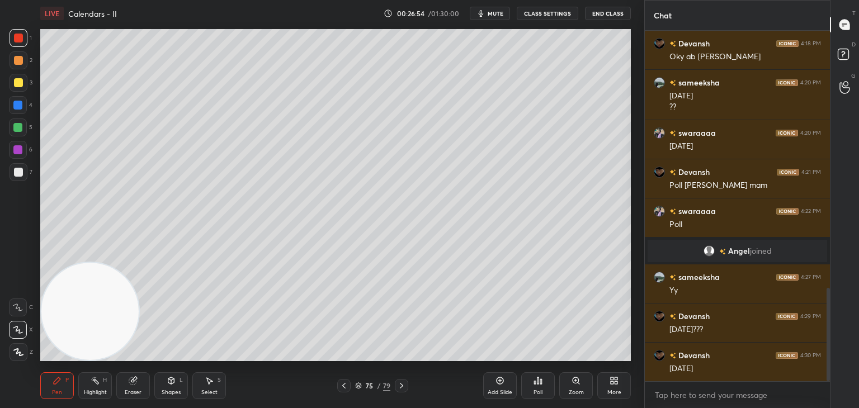
click at [16, 86] on div at bounding box center [18, 82] width 9 height 9
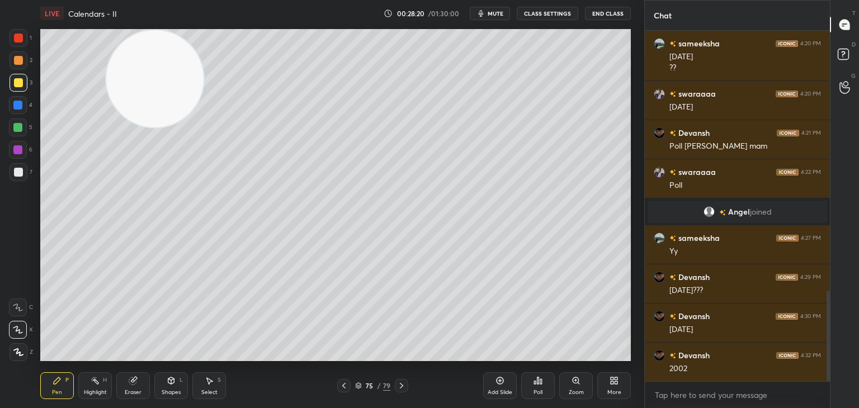
scroll to position [1044, 0]
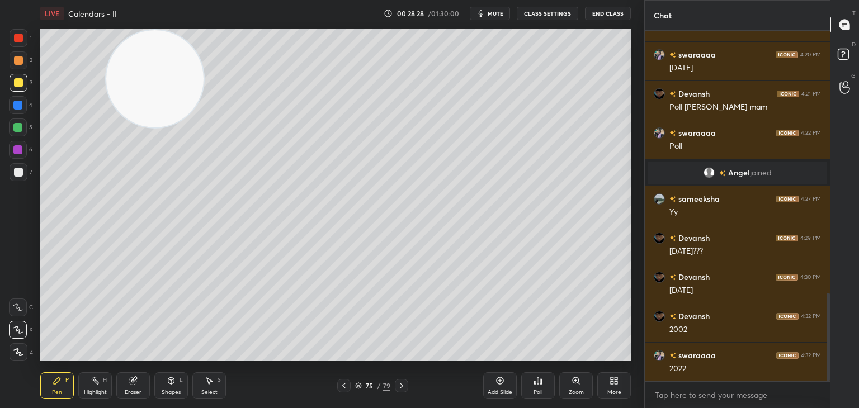
click at [500, 380] on icon at bounding box center [500, 380] width 3 height 3
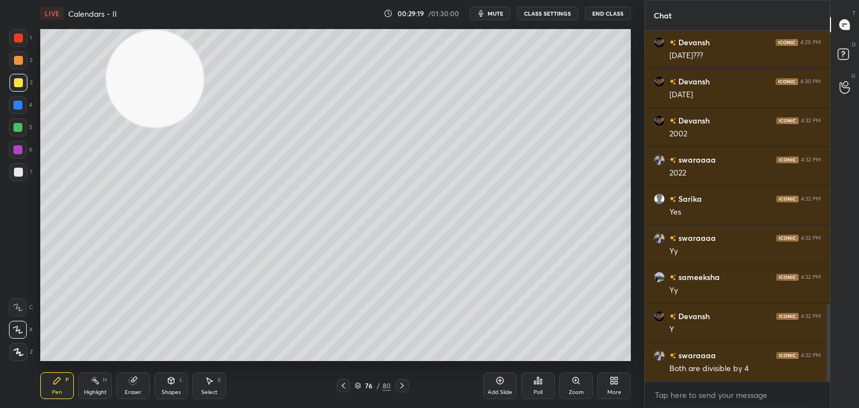
scroll to position [1279, 0]
click at [494, 380] on div "Add Slide" at bounding box center [500, 386] width 34 height 27
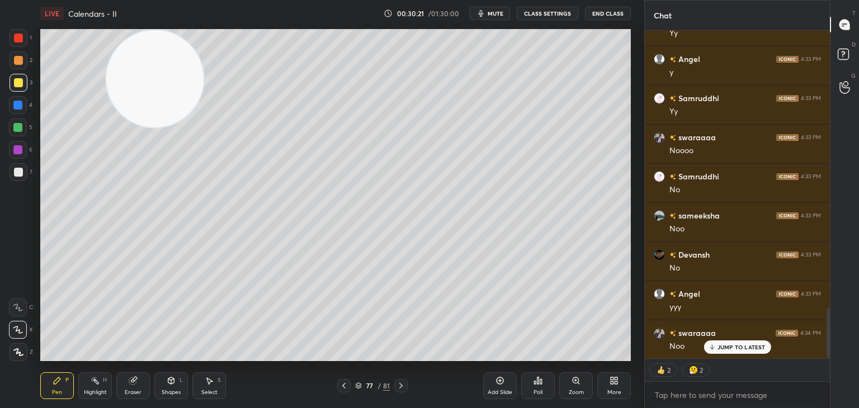
scroll to position [1811, 0]
type textarea "x"
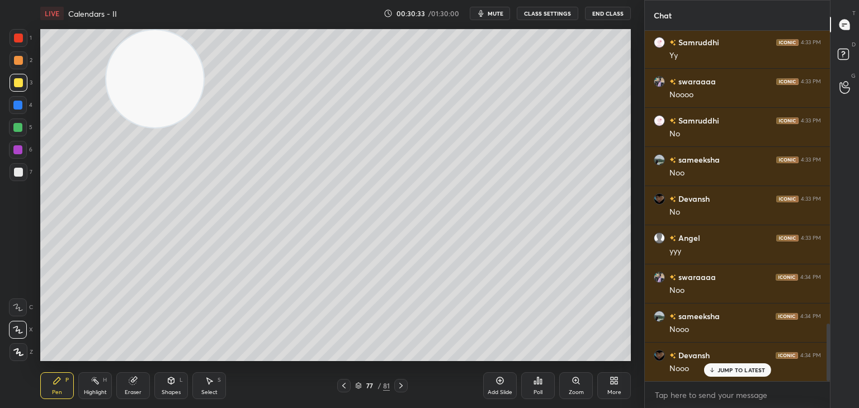
scroll to position [3, 3]
click at [497, 378] on icon at bounding box center [500, 381] width 9 height 9
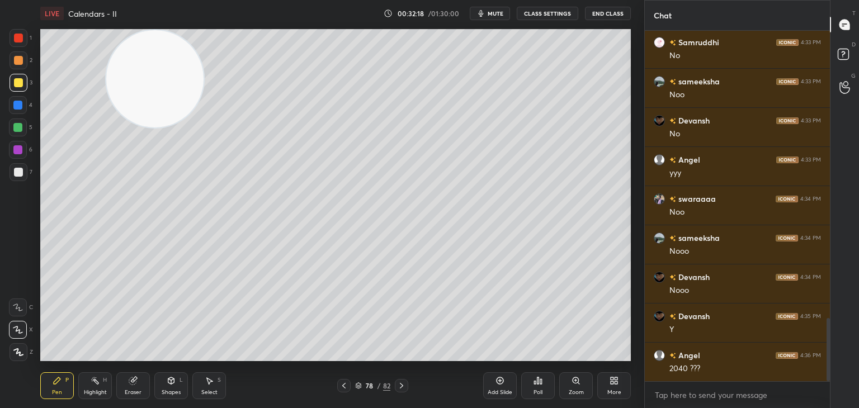
scroll to position [1629, 0]
click at [359, 386] on icon at bounding box center [358, 386] width 7 height 7
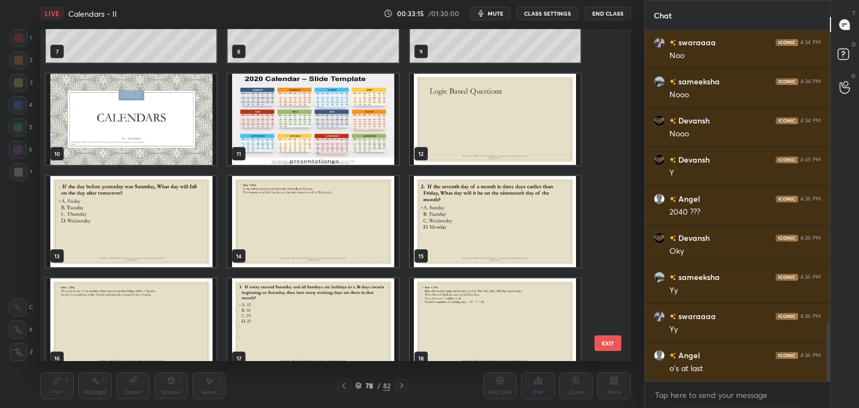
scroll to position [269, 0]
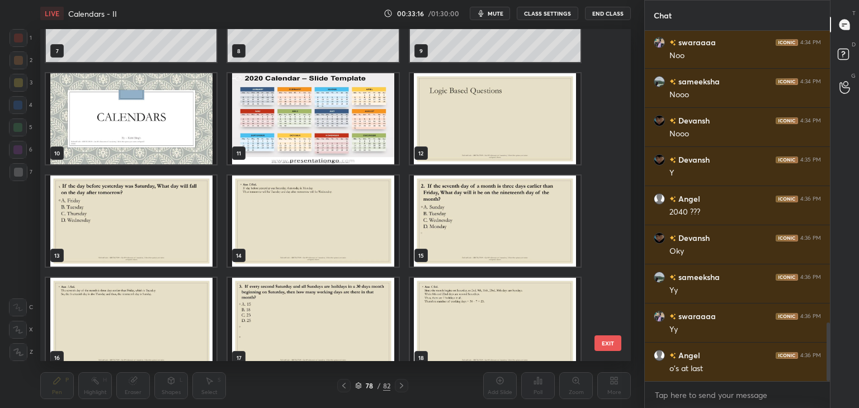
click at [172, 242] on img "grid" at bounding box center [131, 221] width 171 height 91
click at [182, 242] on img "grid" at bounding box center [131, 221] width 171 height 91
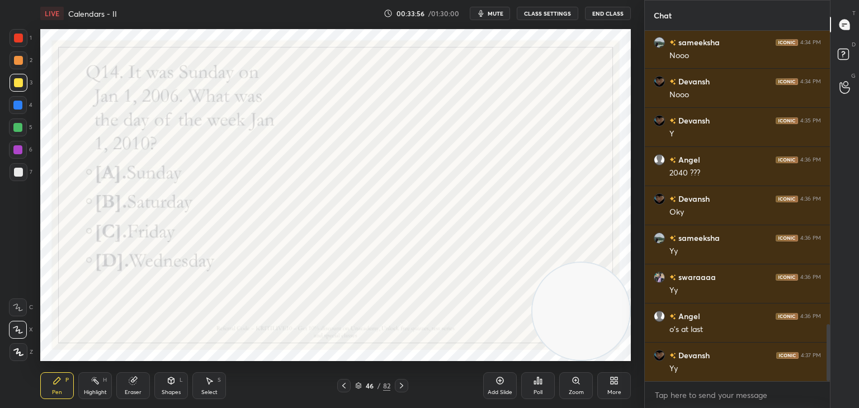
scroll to position [1813, 0]
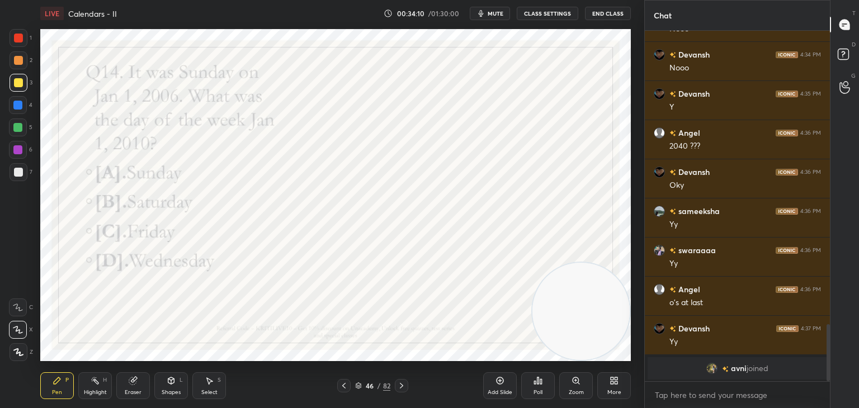
click at [18, 39] on div at bounding box center [18, 38] width 9 height 9
click at [355, 389] on icon at bounding box center [358, 386] width 7 height 7
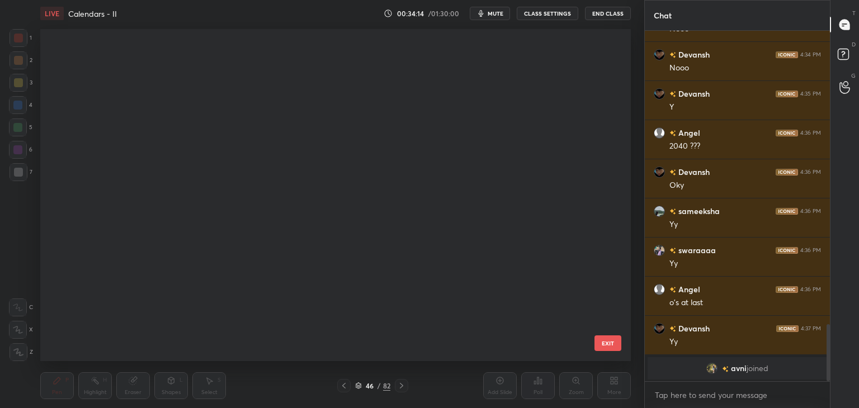
scroll to position [329, 585]
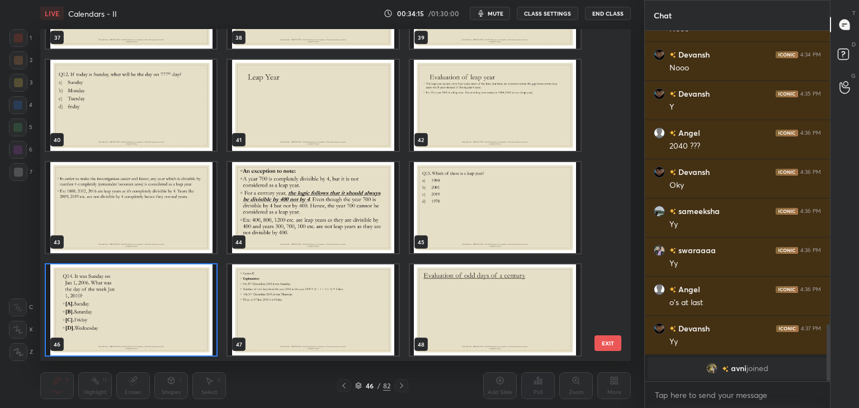
click at [143, 312] on img "grid" at bounding box center [131, 310] width 171 height 91
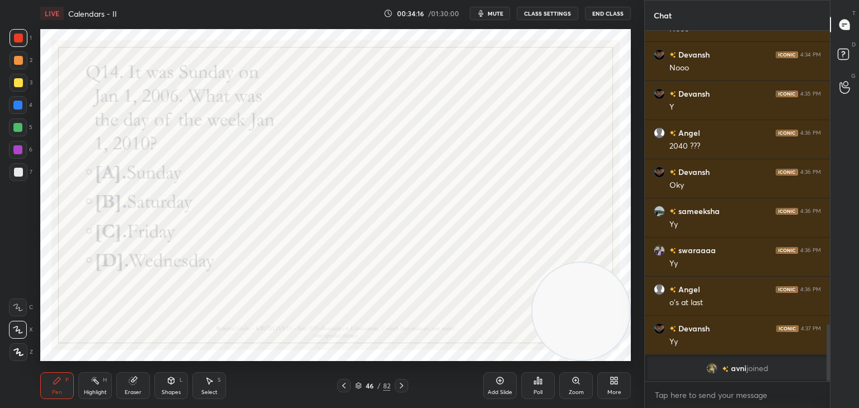
click at [144, 310] on img "grid" at bounding box center [131, 310] width 171 height 91
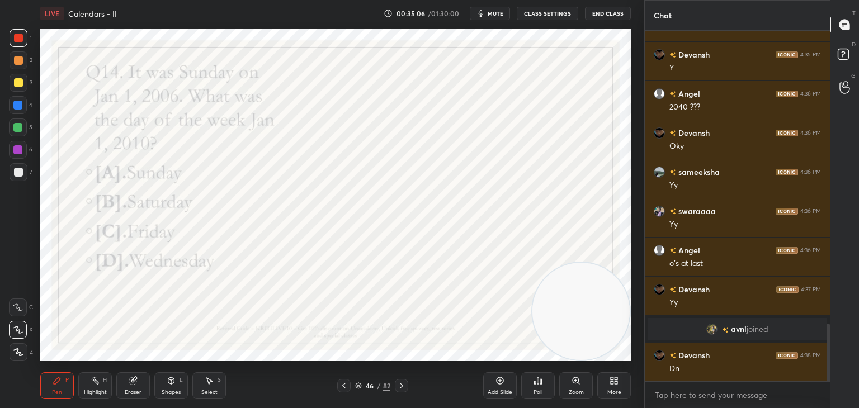
click at [356, 386] on icon at bounding box center [358, 386] width 7 height 7
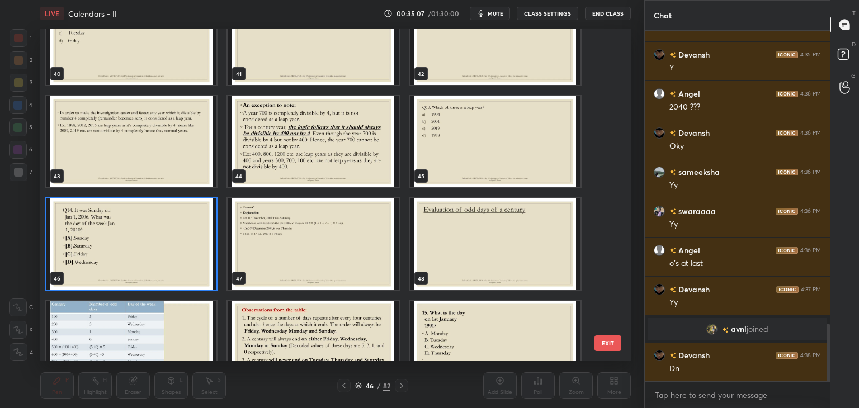
scroll to position [1395, 0]
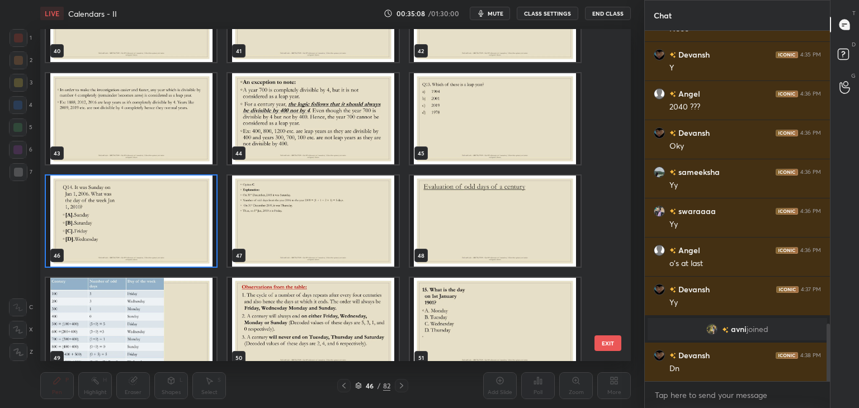
click at [156, 225] on img "grid" at bounding box center [131, 221] width 171 height 91
click at [157, 225] on img "grid" at bounding box center [131, 221] width 171 height 91
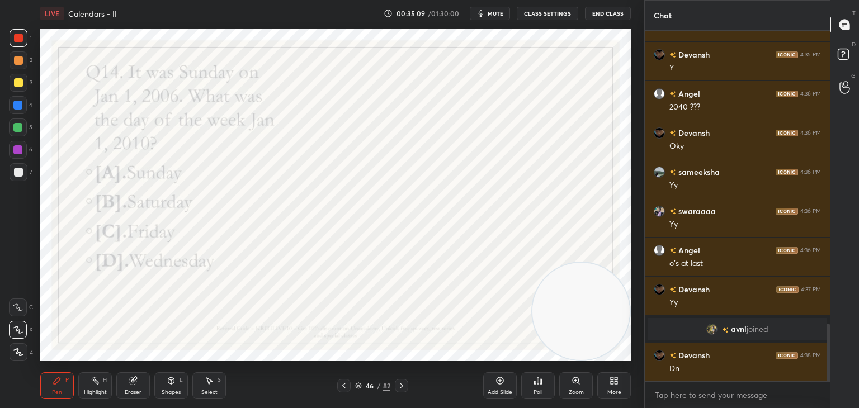
click at [542, 384] on icon at bounding box center [542, 381] width 2 height 5
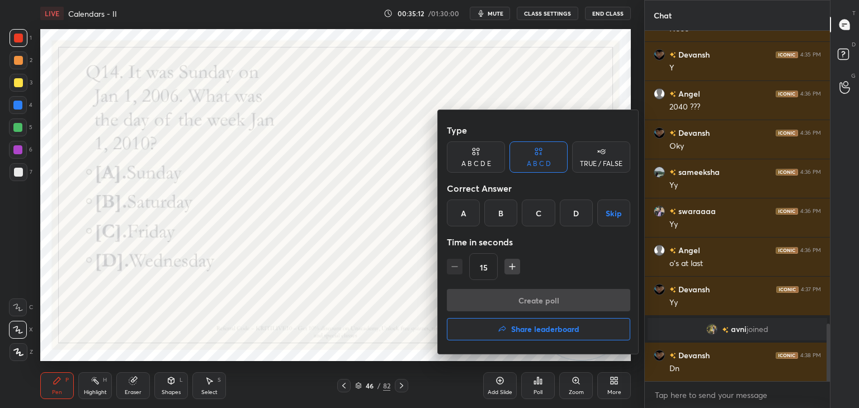
click at [535, 218] on div "C" at bounding box center [538, 213] width 33 height 27
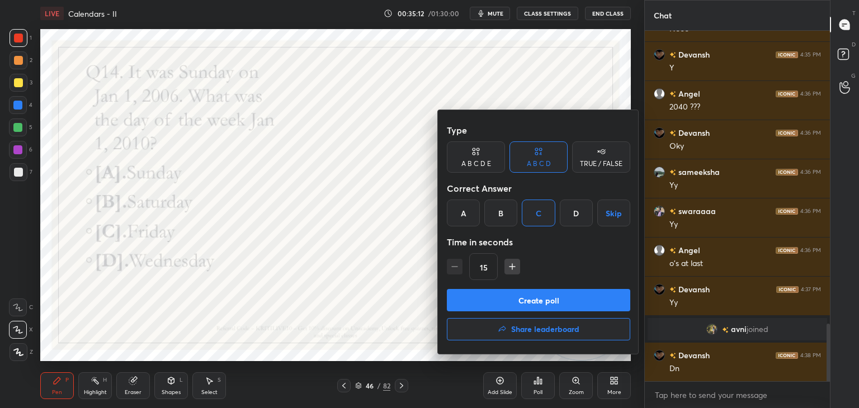
click at [516, 268] on icon "button" at bounding box center [512, 266] width 11 height 11
type input "30"
click at [520, 299] on button "Create poll" at bounding box center [539, 300] width 184 height 22
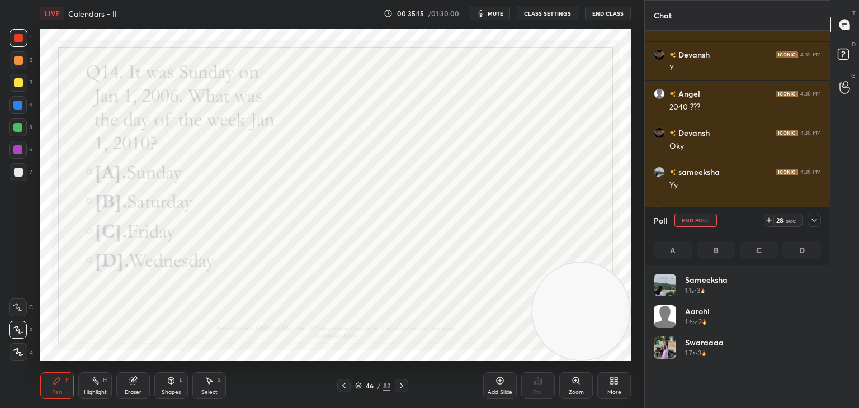
scroll to position [131, 164]
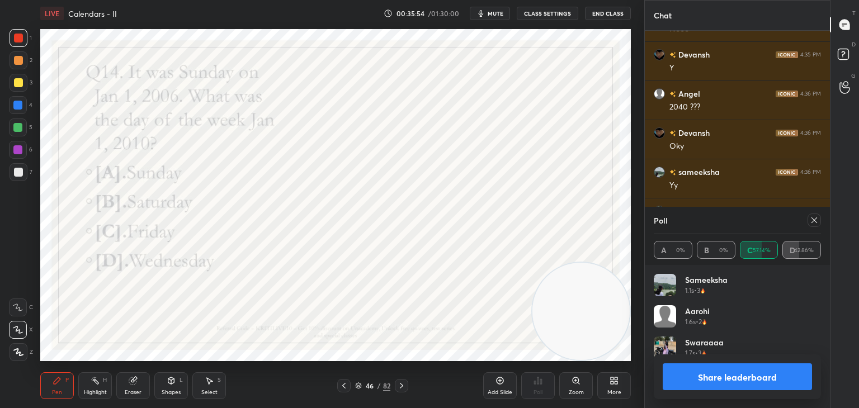
click at [814, 223] on icon at bounding box center [814, 220] width 9 height 9
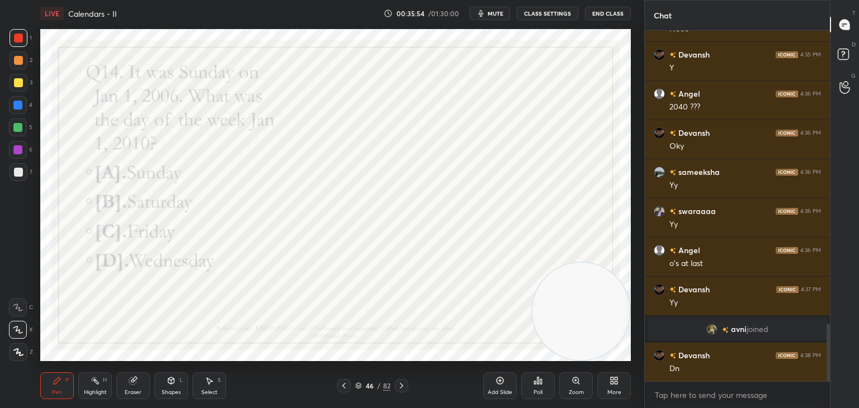
scroll to position [3, 3]
click at [359, 386] on icon at bounding box center [358, 386] width 7 height 7
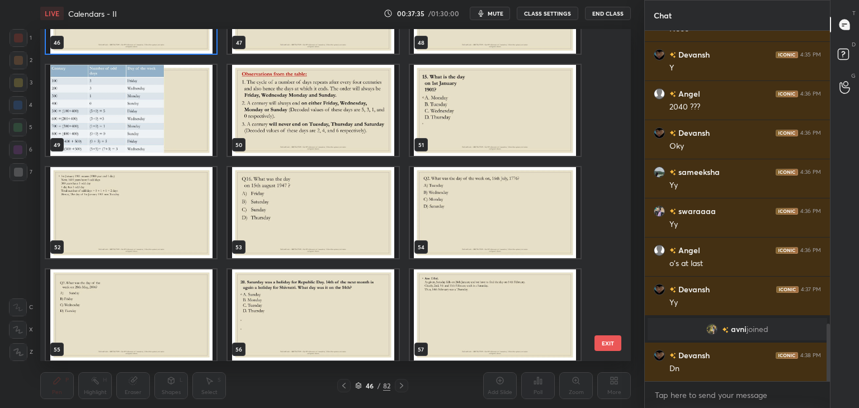
scroll to position [1607, 0]
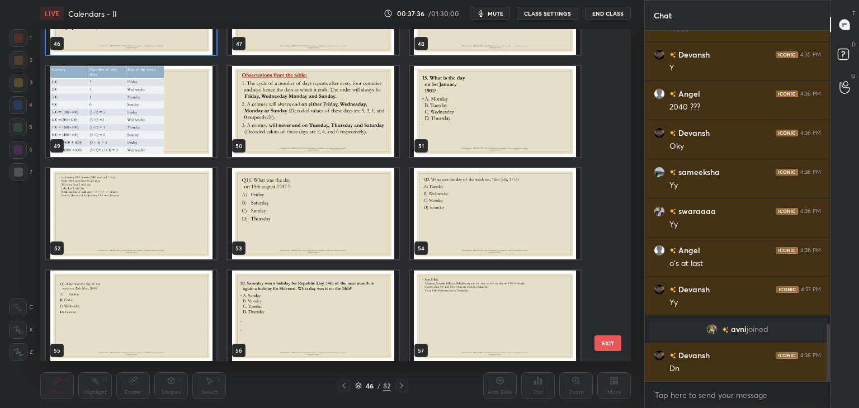
click at [443, 126] on img "grid" at bounding box center [495, 111] width 171 height 91
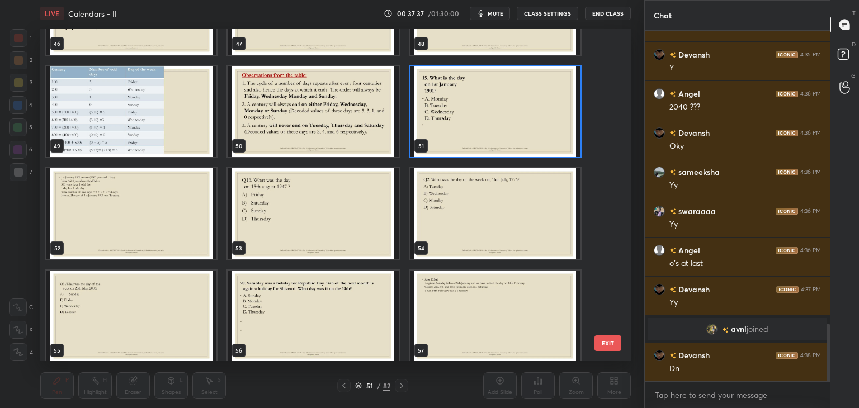
click at [441, 141] on img "grid" at bounding box center [495, 111] width 171 height 91
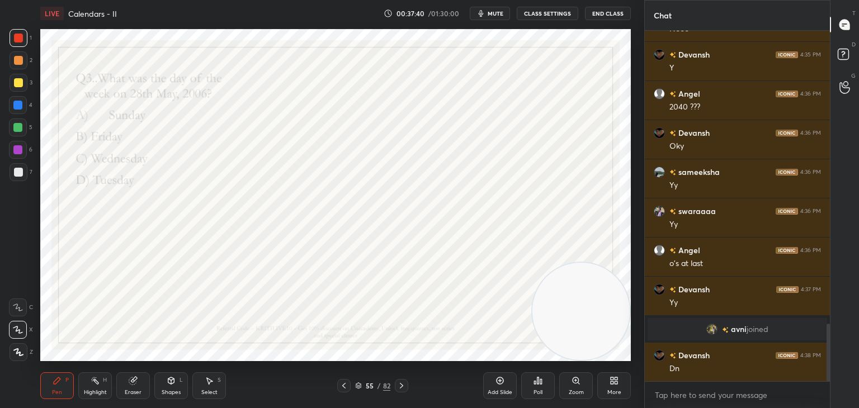
scroll to position [1835, 0]
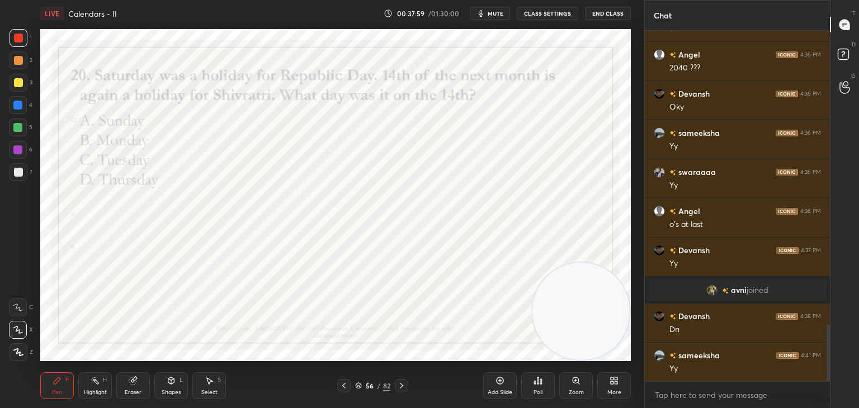
click at [356, 386] on icon at bounding box center [358, 386] width 7 height 7
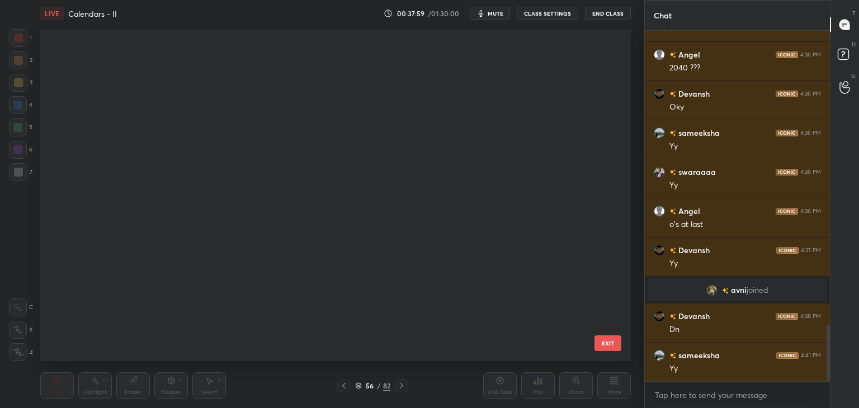
scroll to position [329, 585]
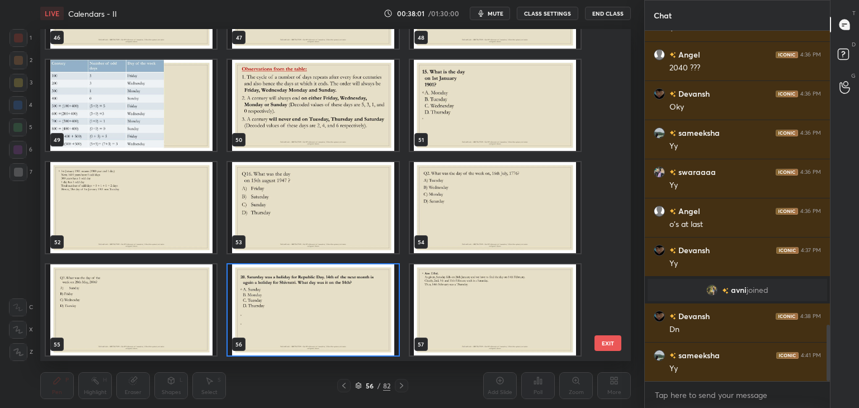
click at [354, 312] on img "grid" at bounding box center [313, 310] width 171 height 91
click at [356, 312] on img "grid" at bounding box center [313, 310] width 171 height 91
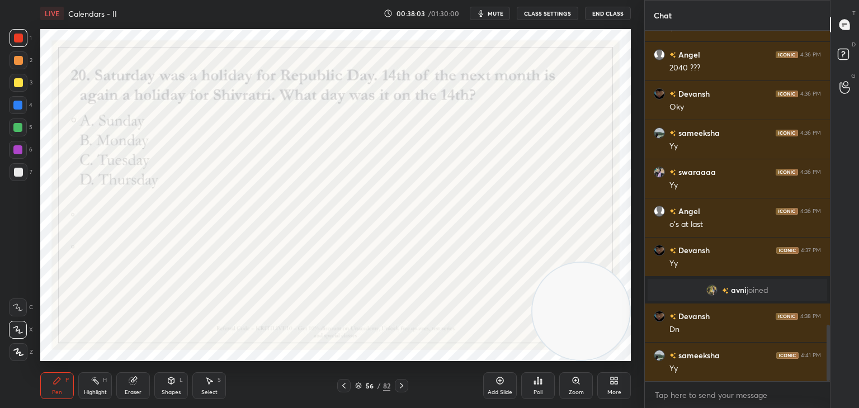
click at [504, 15] on span "mute" at bounding box center [496, 14] width 16 height 8
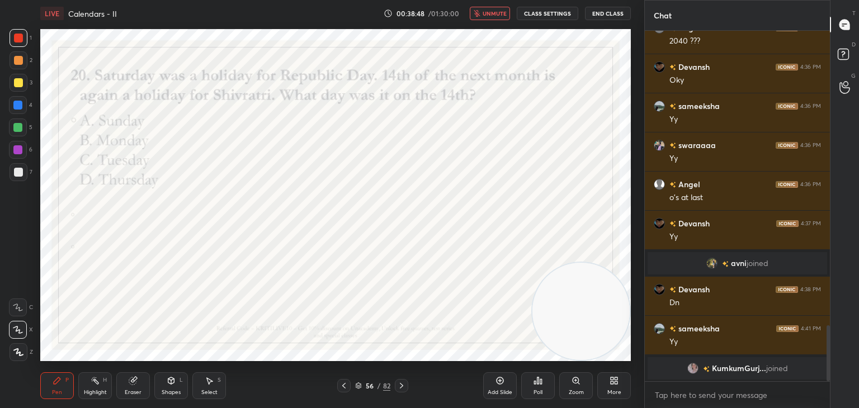
click at [497, 10] on span "unmute" at bounding box center [495, 14] width 24 height 8
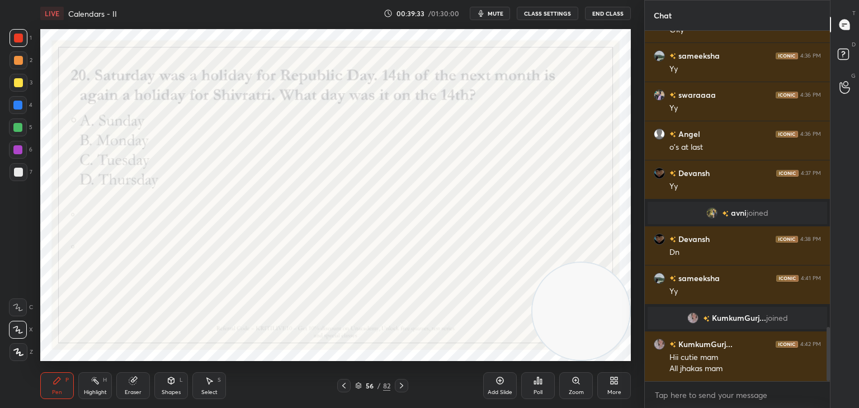
scroll to position [1918, 0]
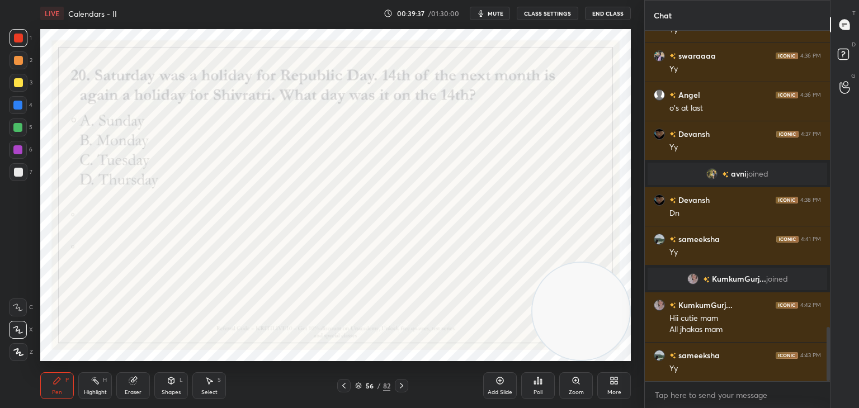
click at [534, 390] on div "Poll" at bounding box center [538, 393] width 9 height 6
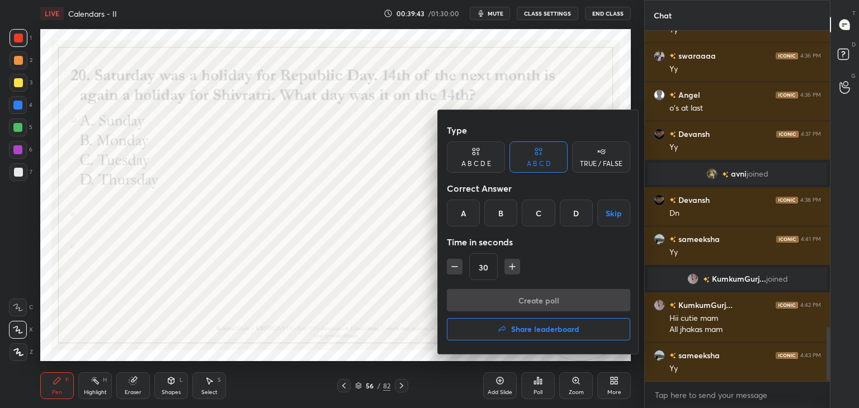
click at [356, 388] on div at bounding box center [429, 204] width 859 height 408
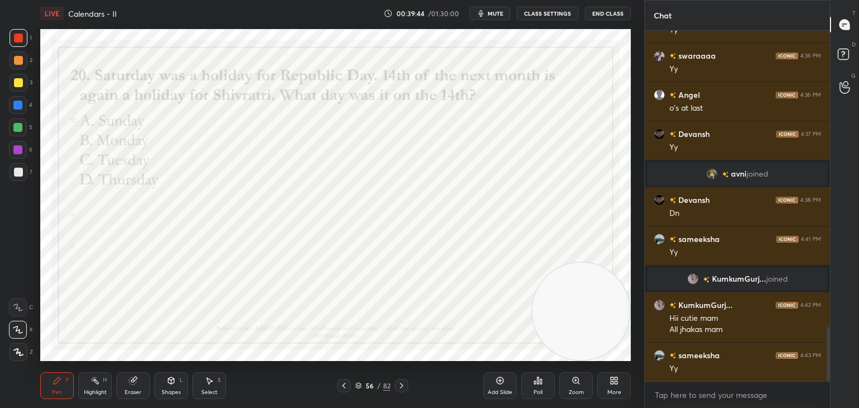
click at [359, 386] on icon at bounding box center [358, 386] width 7 height 7
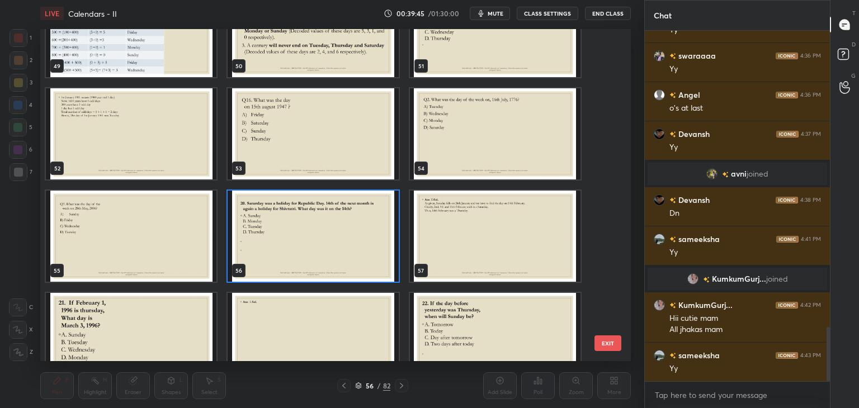
scroll to position [1691, 0]
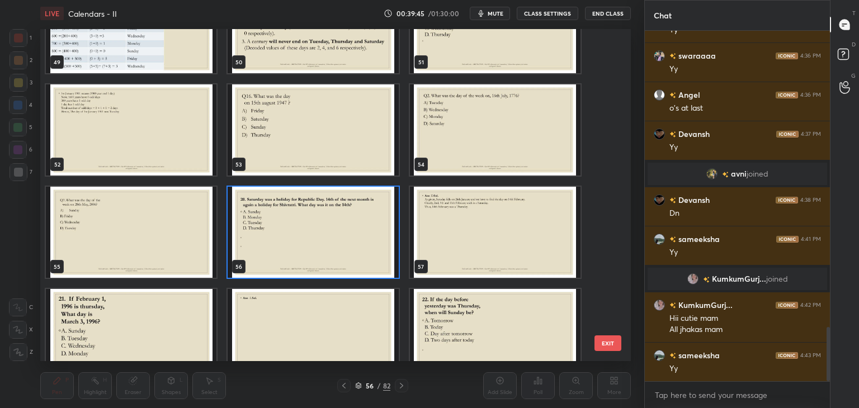
click at [358, 250] on img "grid" at bounding box center [313, 232] width 171 height 91
click at [360, 252] on img "grid" at bounding box center [313, 232] width 171 height 91
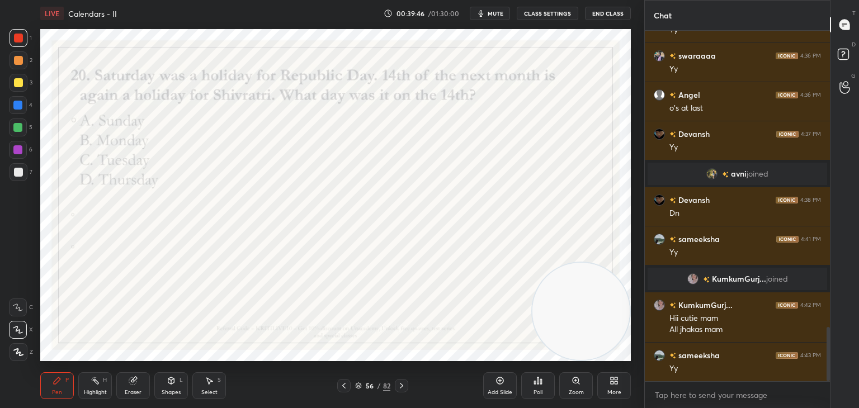
click at [547, 384] on div "Poll" at bounding box center [538, 386] width 34 height 27
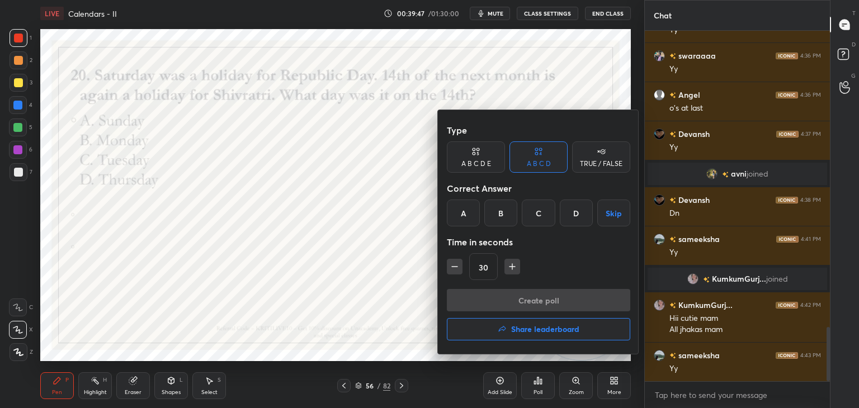
click at [573, 215] on div "D" at bounding box center [576, 213] width 33 height 27
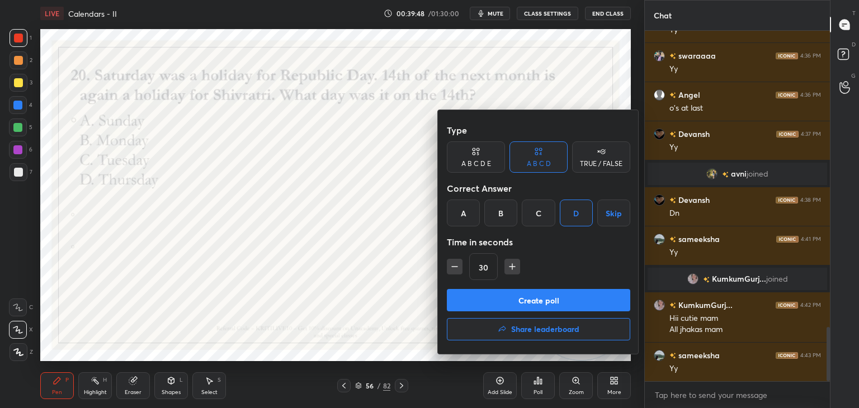
click at [516, 295] on button "Create poll" at bounding box center [539, 300] width 184 height 22
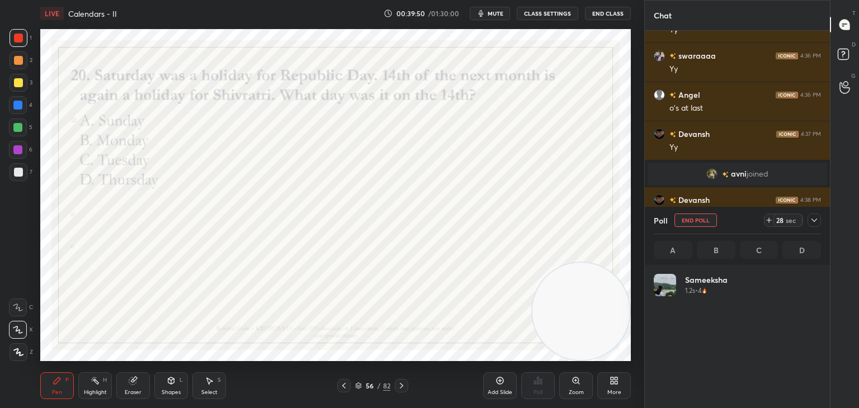
scroll to position [131, 164]
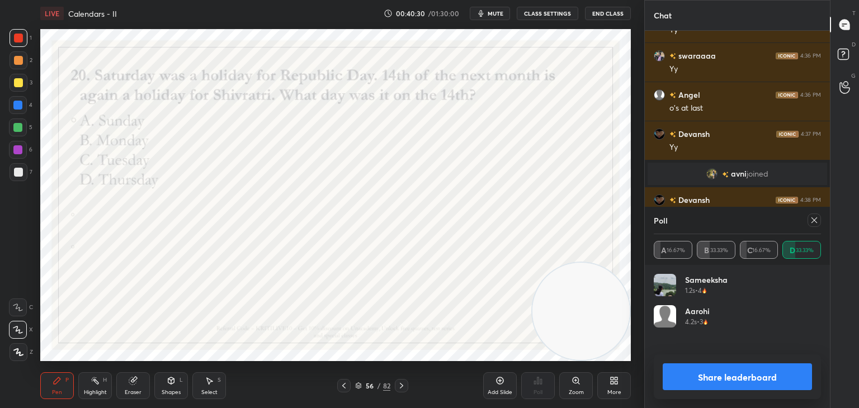
click at [816, 222] on icon at bounding box center [815, 221] width 6 height 6
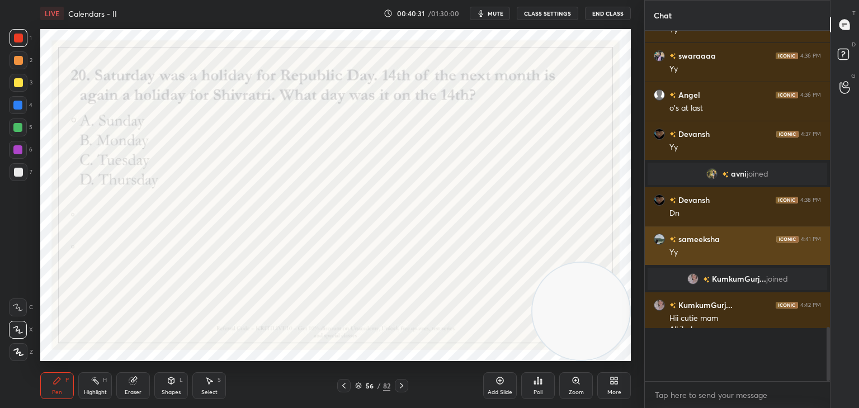
scroll to position [347, 182]
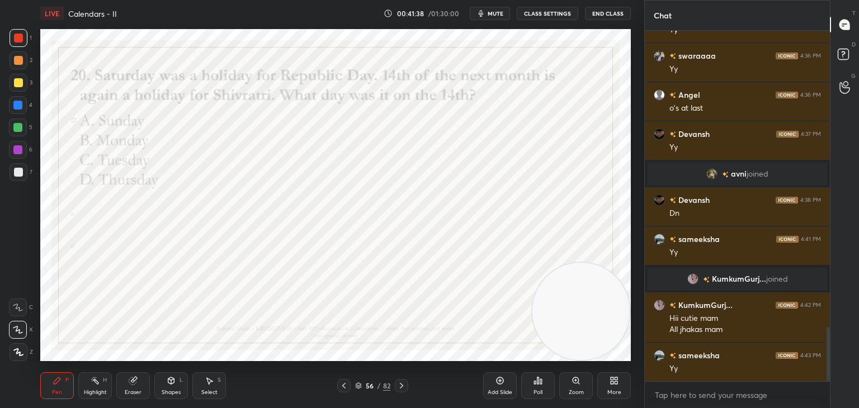
click at [356, 387] on icon at bounding box center [359, 387] width 6 height 2
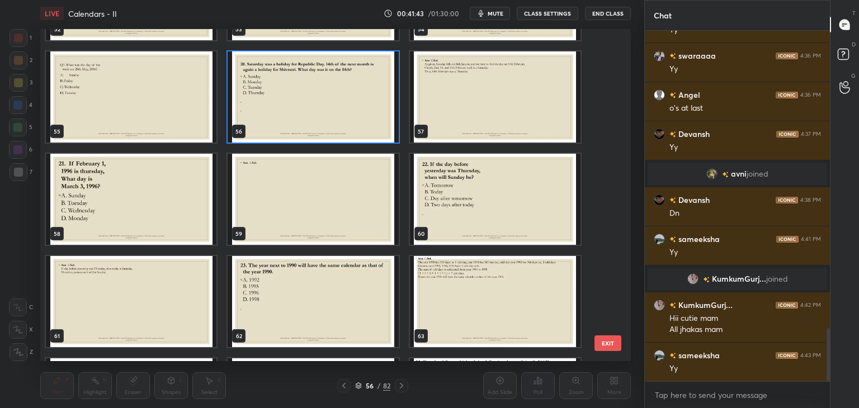
scroll to position [1957, 0]
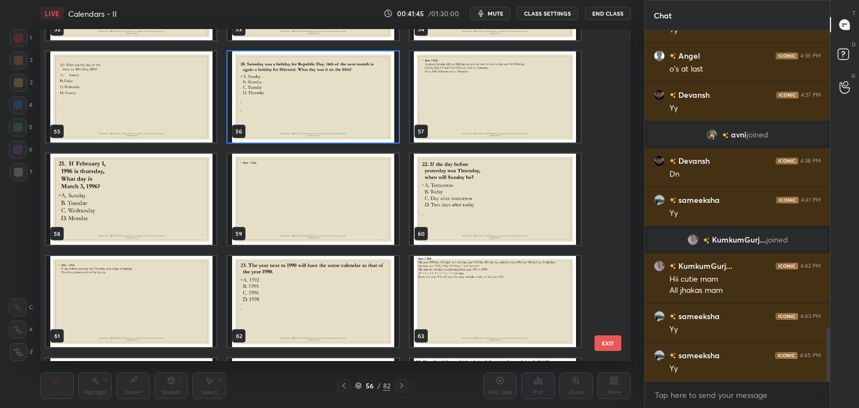
click at [133, 209] on img "grid" at bounding box center [131, 199] width 171 height 91
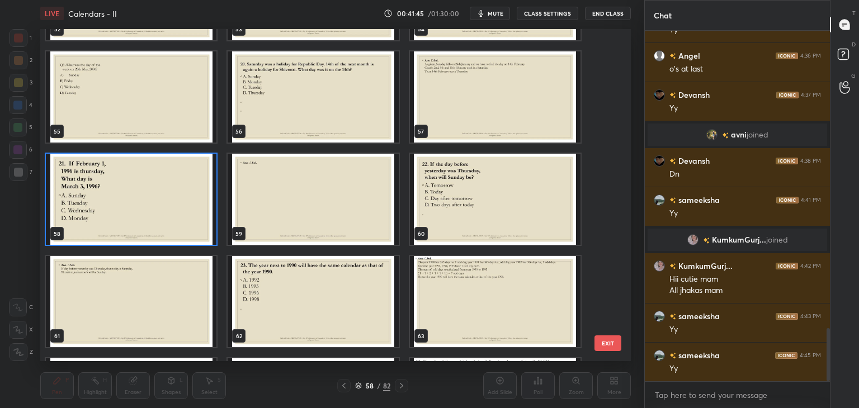
click at [133, 209] on img "grid" at bounding box center [131, 199] width 171 height 91
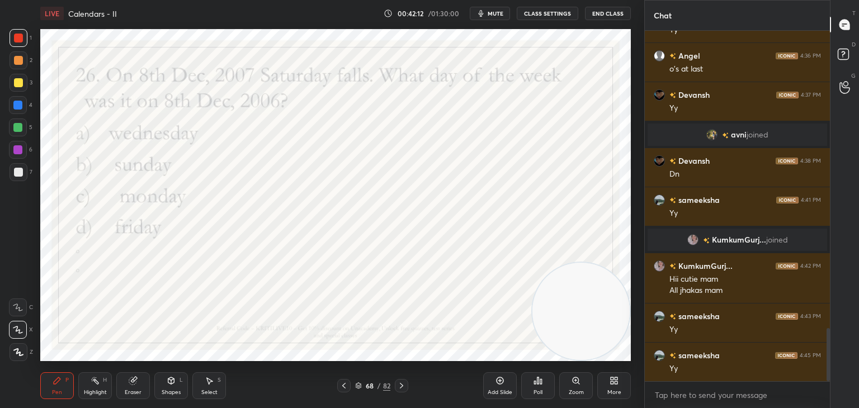
click at [504, 13] on span "mute" at bounding box center [496, 14] width 16 height 8
click at [497, 15] on span "unmute" at bounding box center [495, 14] width 24 height 8
click at [541, 391] on div "Poll" at bounding box center [538, 393] width 9 height 6
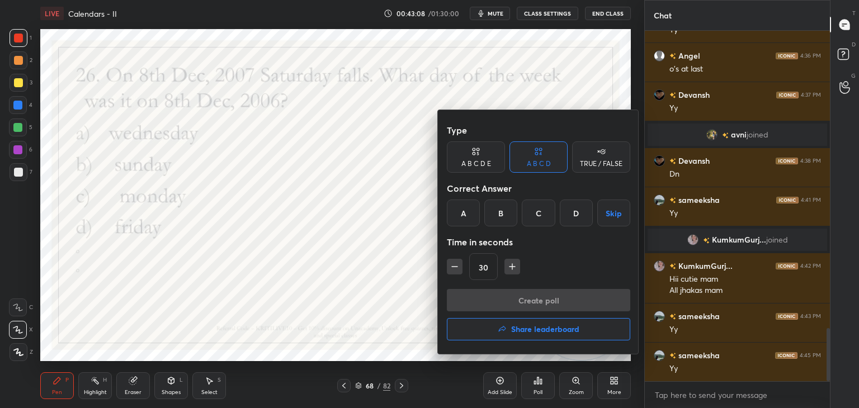
click at [576, 214] on div "D" at bounding box center [576, 213] width 33 height 27
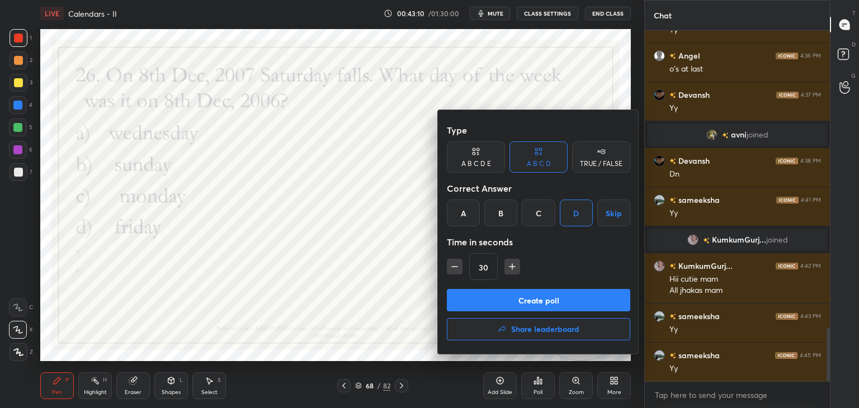
click at [546, 298] on button "Create poll" at bounding box center [539, 300] width 184 height 22
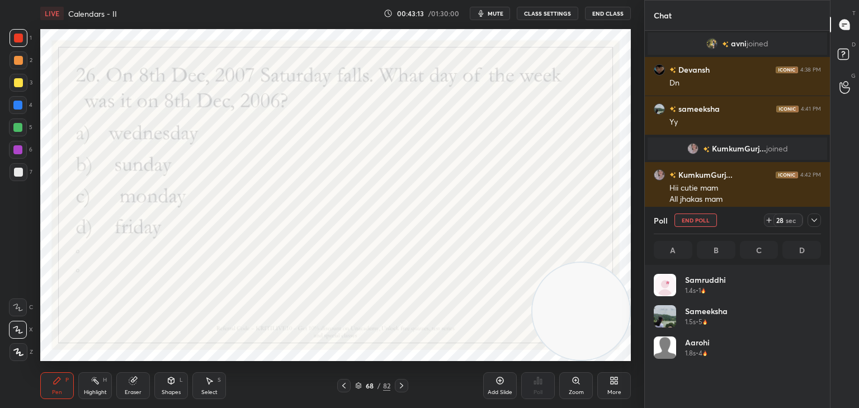
scroll to position [131, 164]
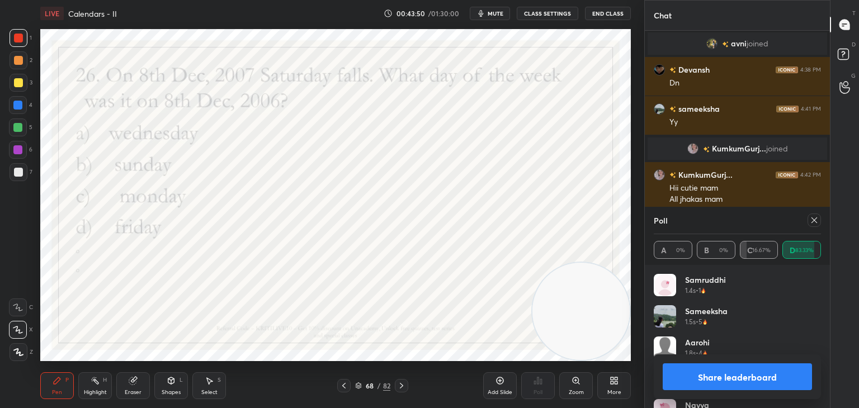
click at [816, 218] on icon at bounding box center [814, 220] width 9 height 9
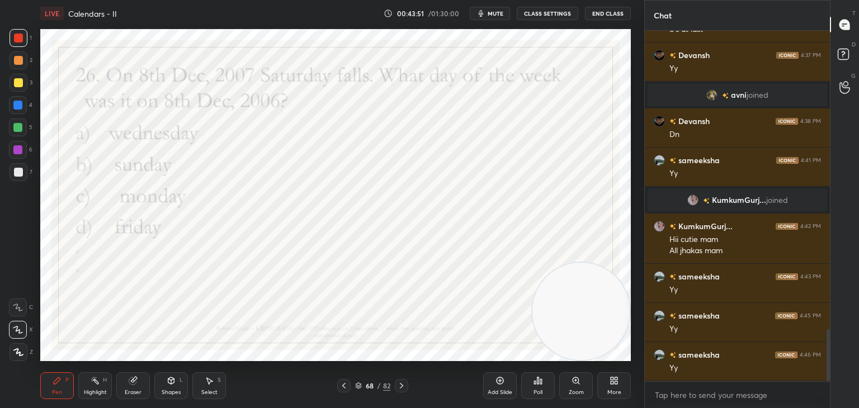
scroll to position [374, 182]
click at [359, 387] on icon at bounding box center [359, 387] width 6 height 2
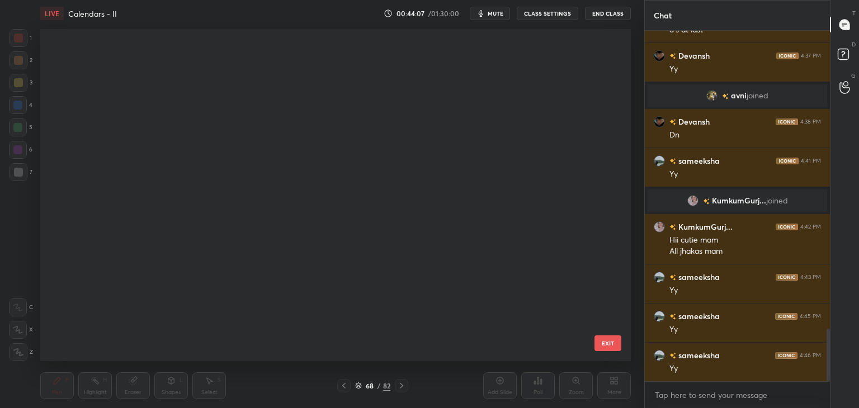
scroll to position [2023, 0]
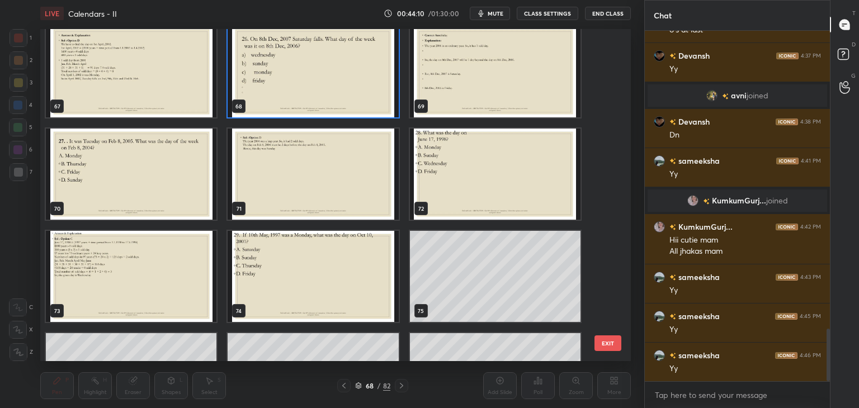
click at [161, 177] on img "grid" at bounding box center [131, 174] width 171 height 91
click at [161, 178] on img "grid" at bounding box center [131, 174] width 171 height 91
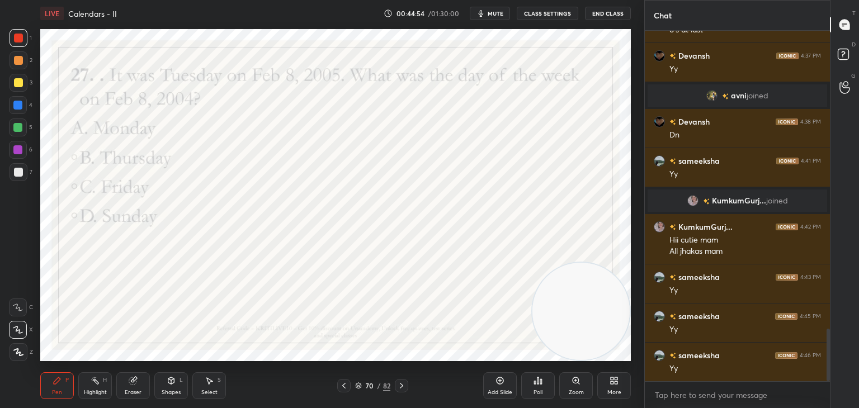
scroll to position [2036, 0]
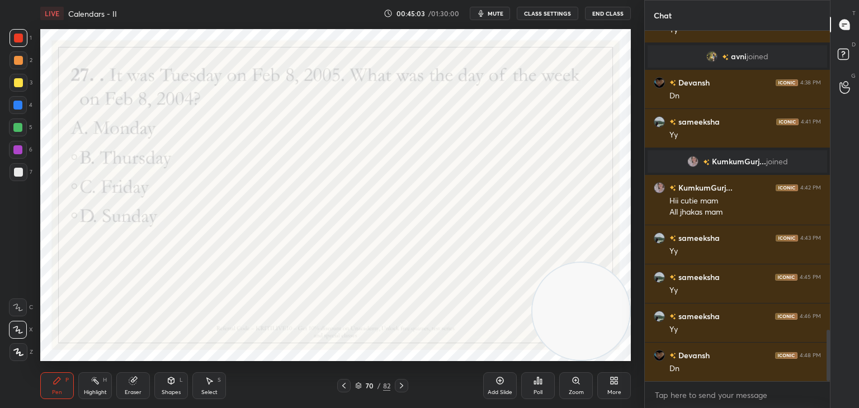
click at [532, 388] on div "Poll" at bounding box center [538, 386] width 34 height 27
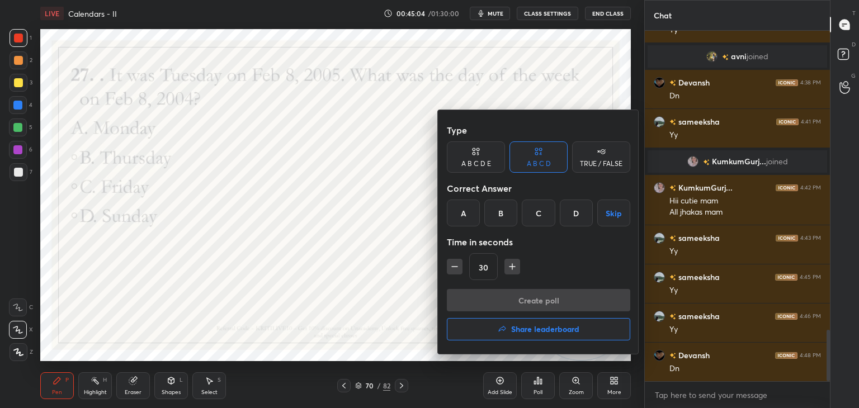
click at [574, 217] on div "D" at bounding box center [576, 213] width 33 height 27
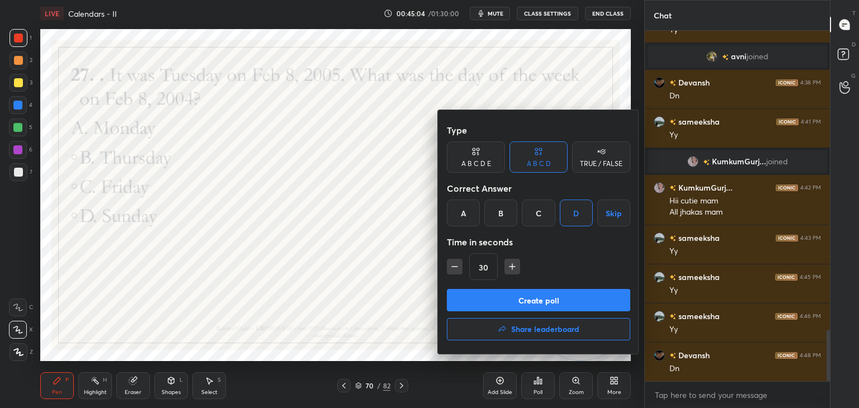
click at [539, 300] on button "Create poll" at bounding box center [539, 300] width 184 height 22
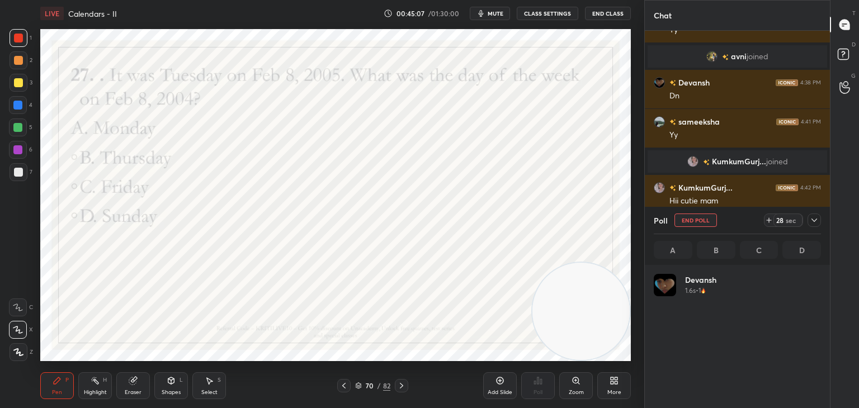
scroll to position [131, 164]
click at [704, 220] on button "End Poll" at bounding box center [696, 220] width 43 height 13
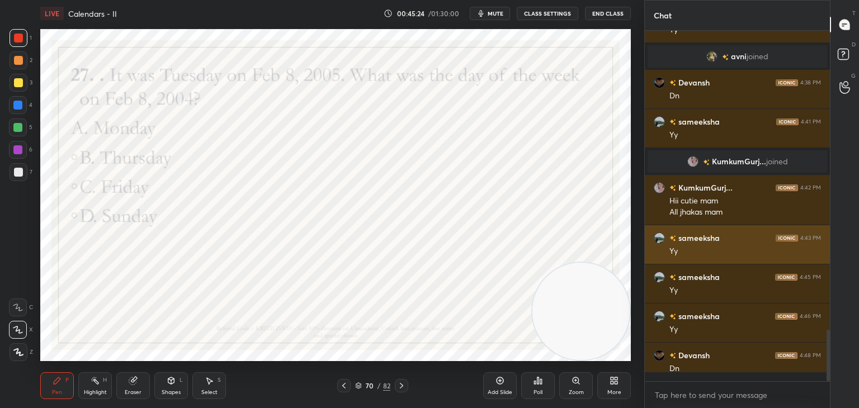
scroll to position [3, 3]
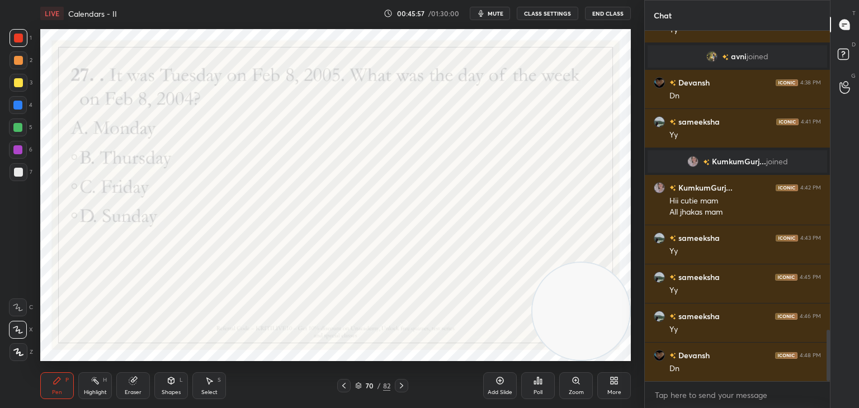
click at [356, 388] on icon at bounding box center [358, 386] width 7 height 7
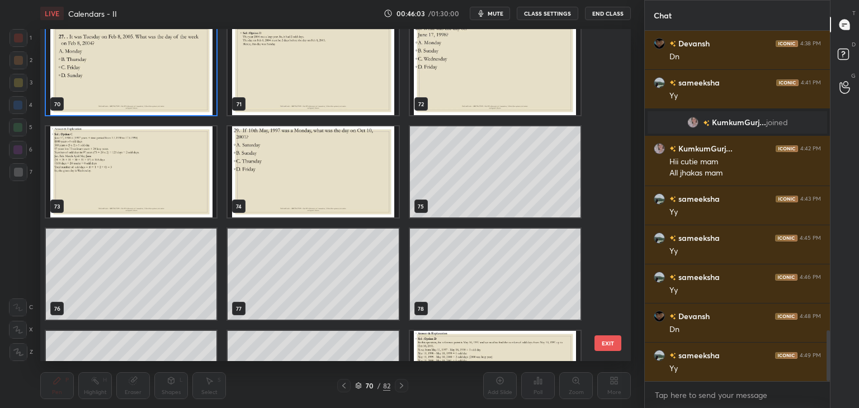
scroll to position [2366, 0]
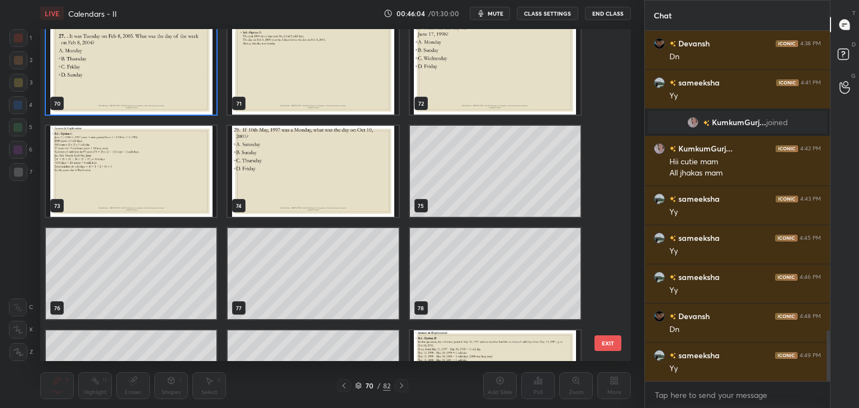
click at [340, 184] on img "grid" at bounding box center [313, 171] width 171 height 91
click at [339, 190] on img "grid" at bounding box center [313, 171] width 171 height 91
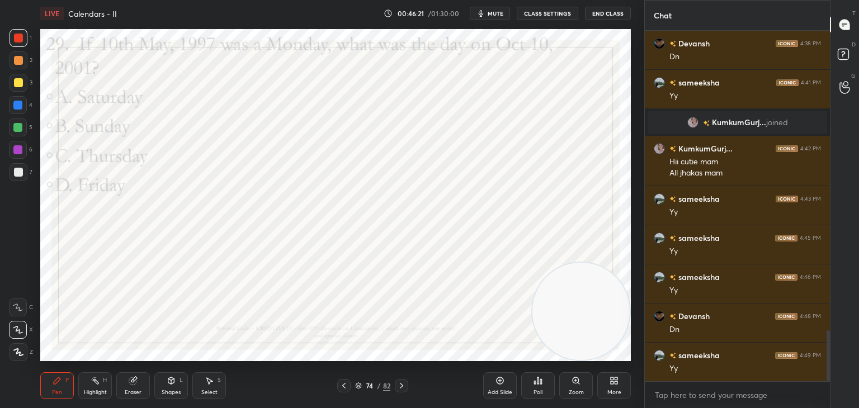
scroll to position [2114, 0]
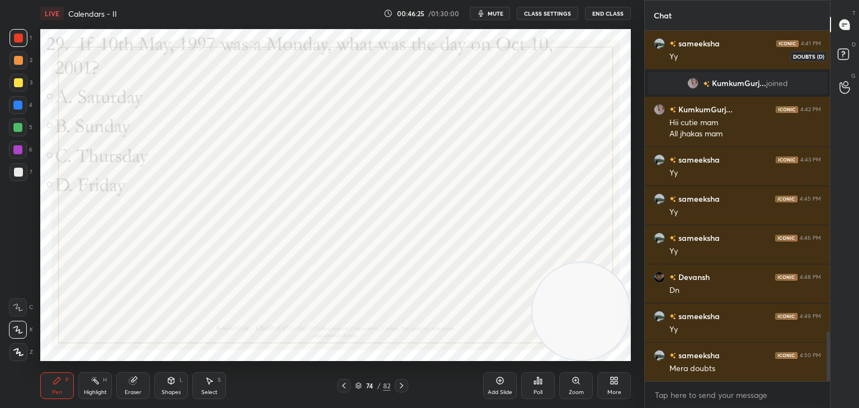
click at [842, 58] on rect at bounding box center [843, 54] width 11 height 11
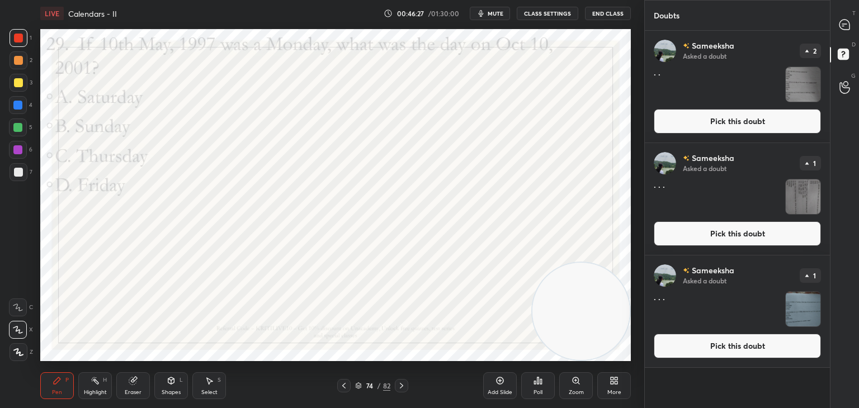
click at [743, 123] on button "Pick this doubt" at bounding box center [737, 121] width 167 height 25
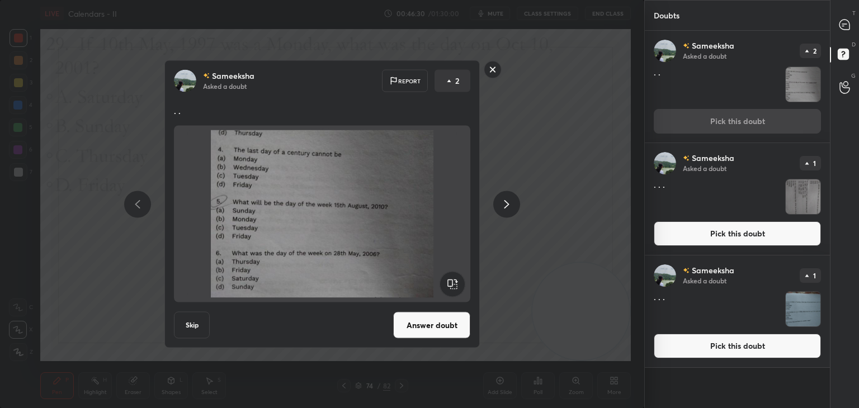
click at [499, 206] on div at bounding box center [507, 204] width 27 height 27
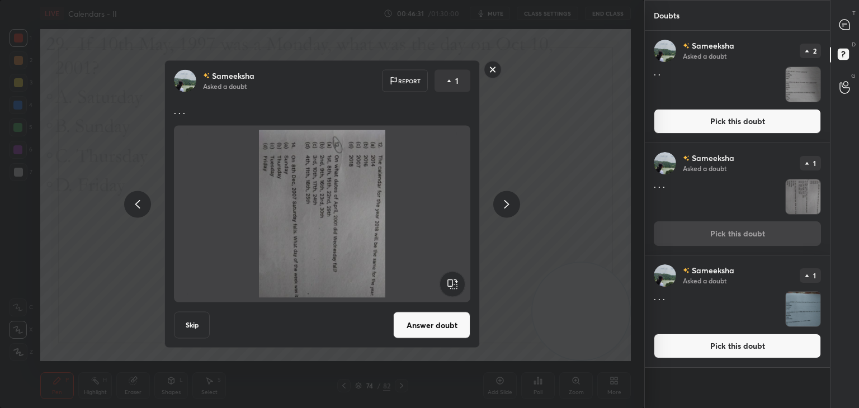
click at [459, 279] on rect at bounding box center [452, 284] width 25 height 25
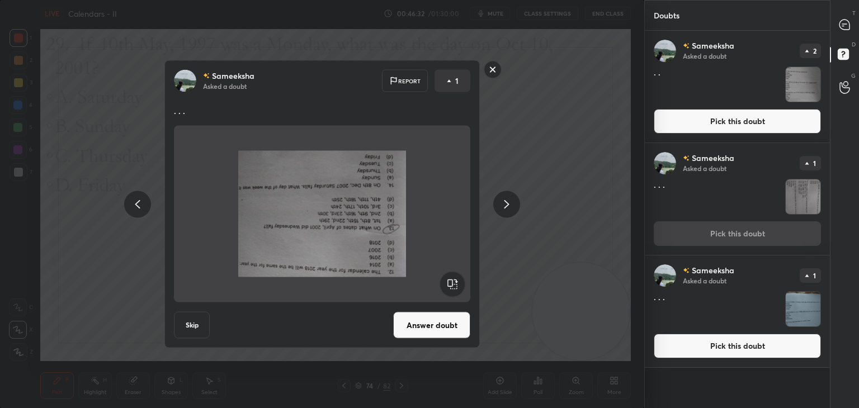
click at [453, 279] on rect at bounding box center [452, 284] width 25 height 25
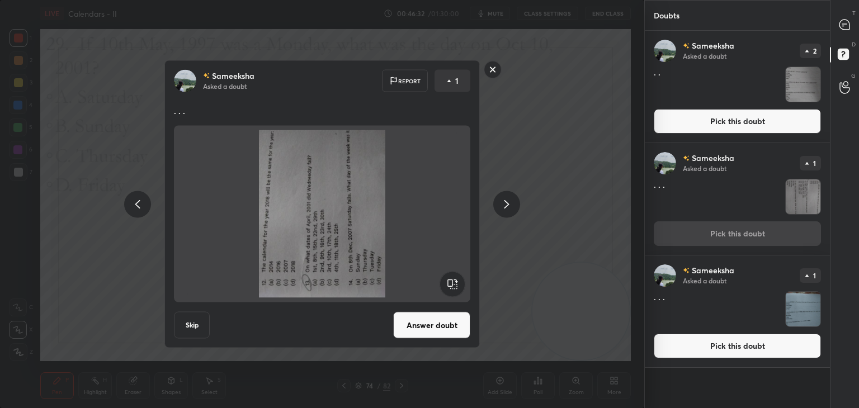
click at [448, 279] on rect at bounding box center [452, 284] width 25 height 25
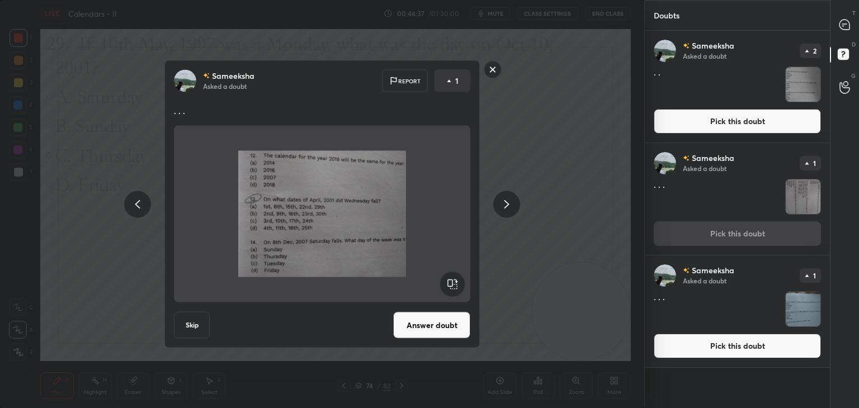
click at [502, 206] on icon at bounding box center [506, 204] width 13 height 13
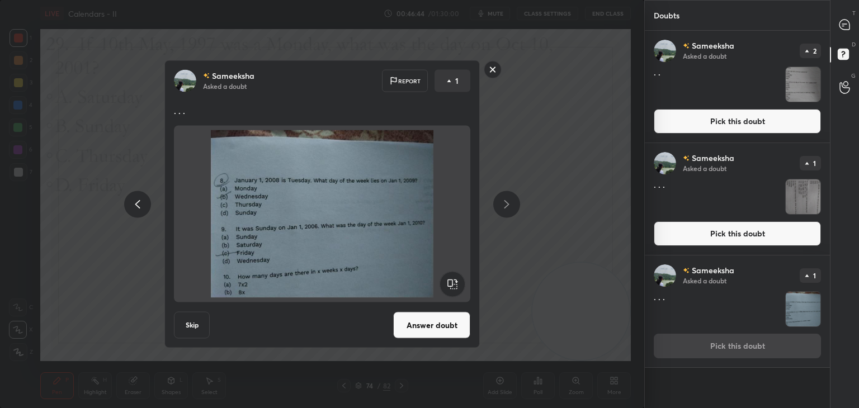
click at [501, 63] on icon at bounding box center [493, 70] width 18 height 18
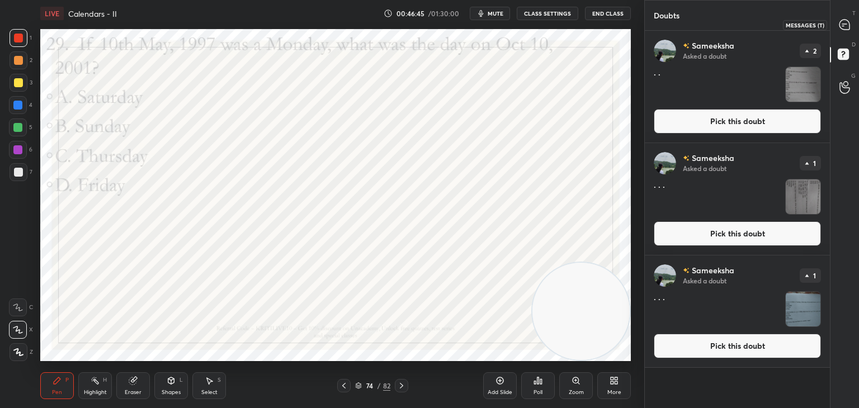
click at [847, 25] on icon at bounding box center [845, 25] width 10 height 10
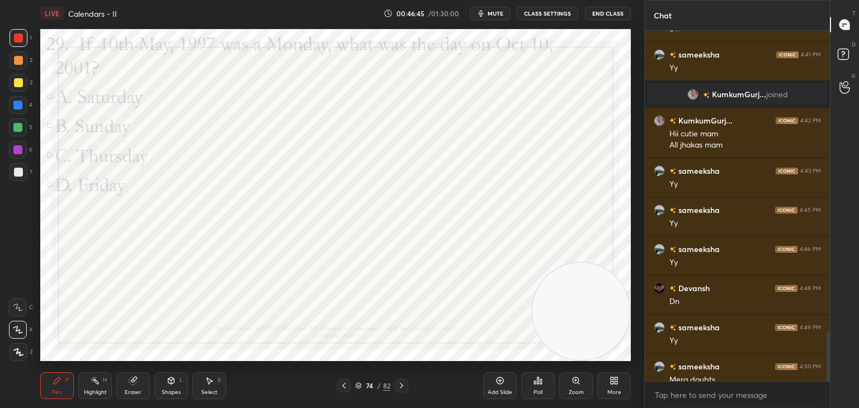
scroll to position [2388, 0]
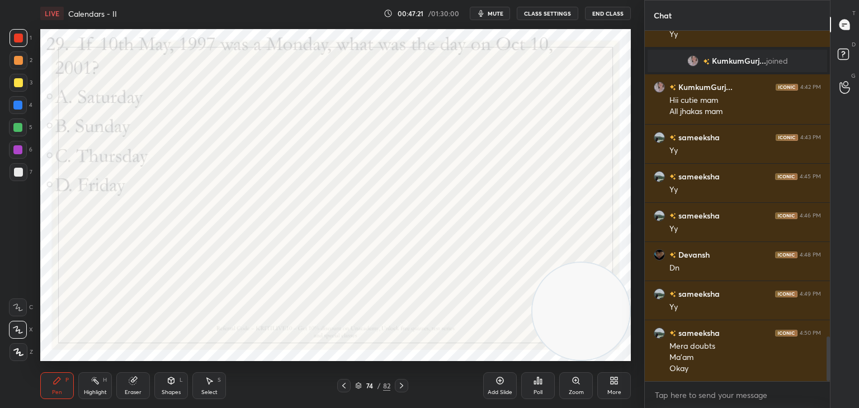
click at [358, 387] on icon at bounding box center [359, 387] width 6 height 2
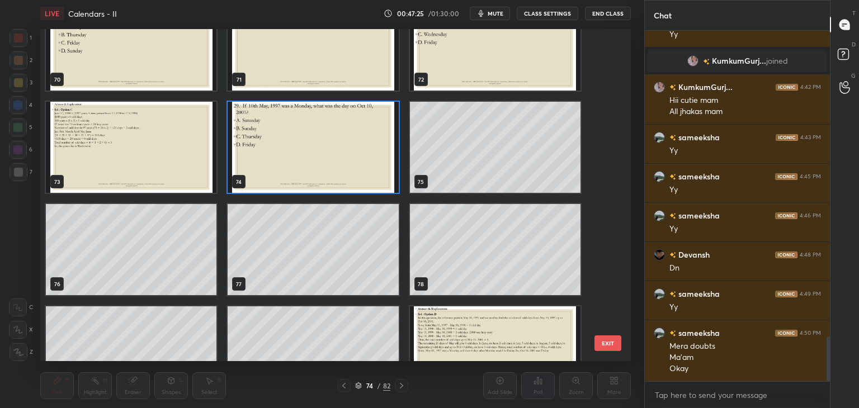
scroll to position [2345, 0]
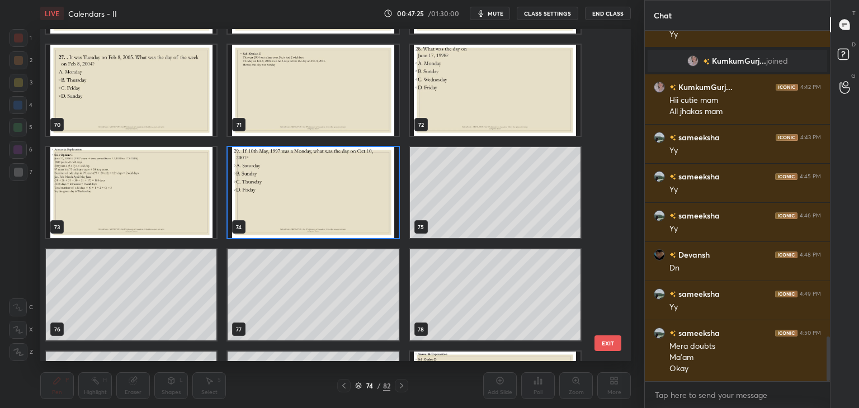
click at [376, 199] on img "grid" at bounding box center [313, 192] width 171 height 91
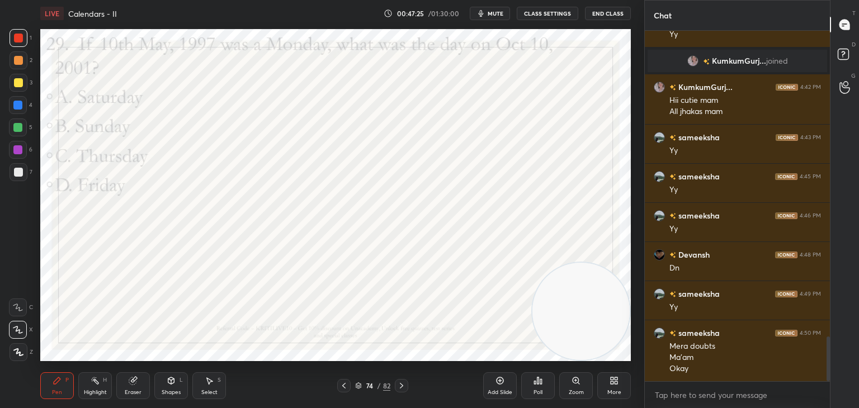
click at [374, 198] on img "grid" at bounding box center [313, 192] width 171 height 91
click at [497, 14] on span "mute" at bounding box center [496, 14] width 16 height 8
click at [539, 390] on div "Poll" at bounding box center [538, 393] width 9 height 6
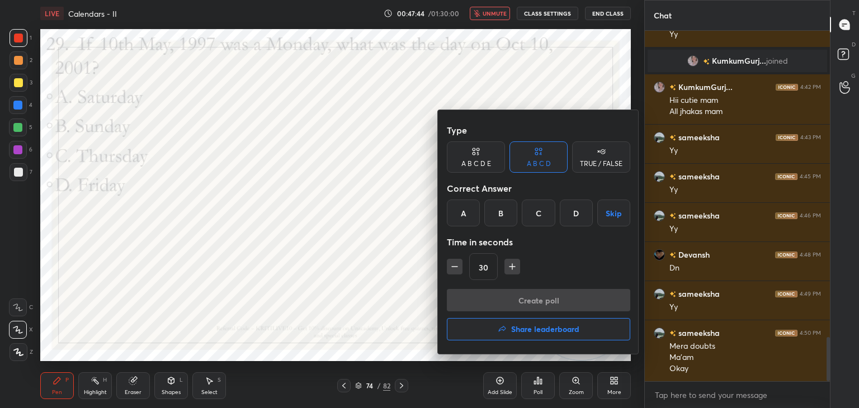
scroll to position [2427, 0]
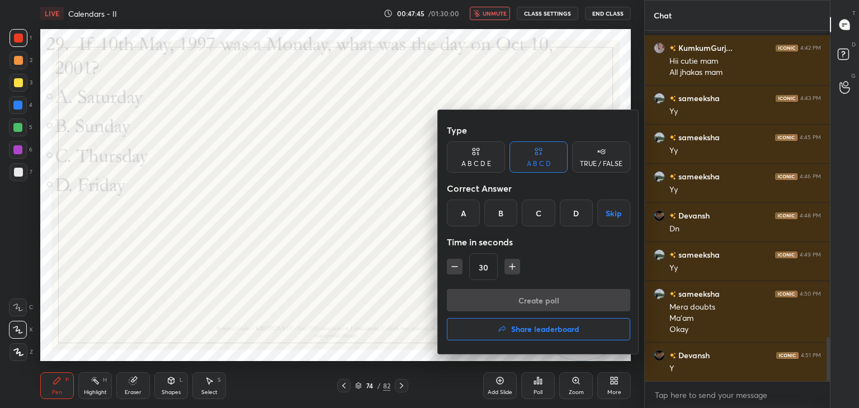
click at [574, 217] on div "D" at bounding box center [576, 213] width 33 height 27
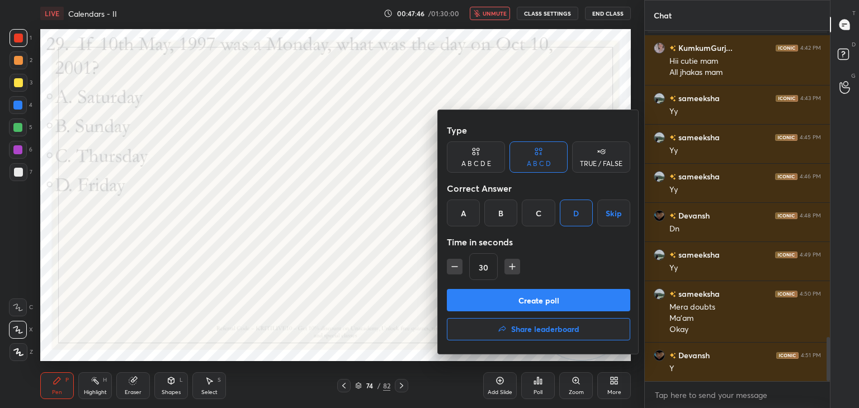
click at [558, 298] on button "Create poll" at bounding box center [539, 300] width 184 height 22
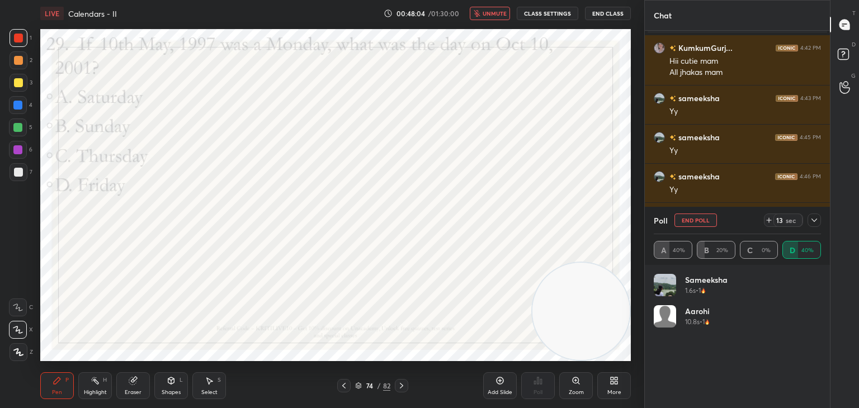
scroll to position [3, 3]
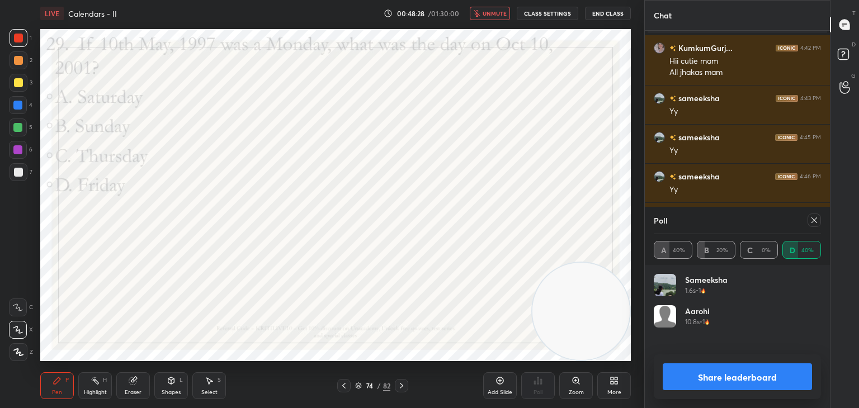
click at [501, 16] on span "unmute" at bounding box center [495, 14] width 24 height 8
click at [812, 222] on icon at bounding box center [814, 220] width 9 height 9
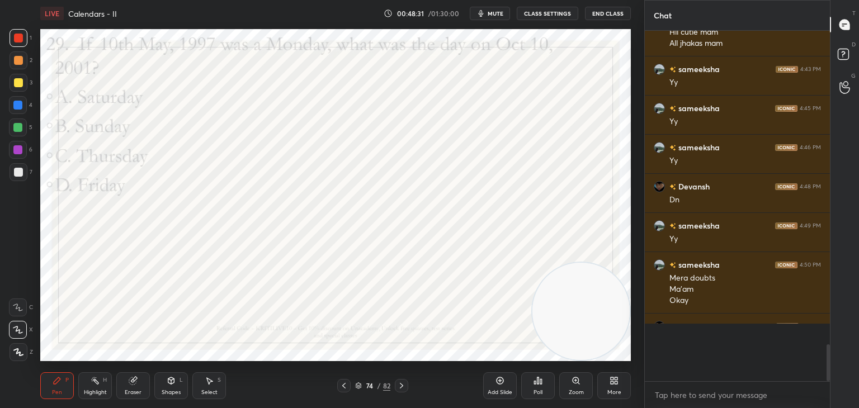
scroll to position [336, 182]
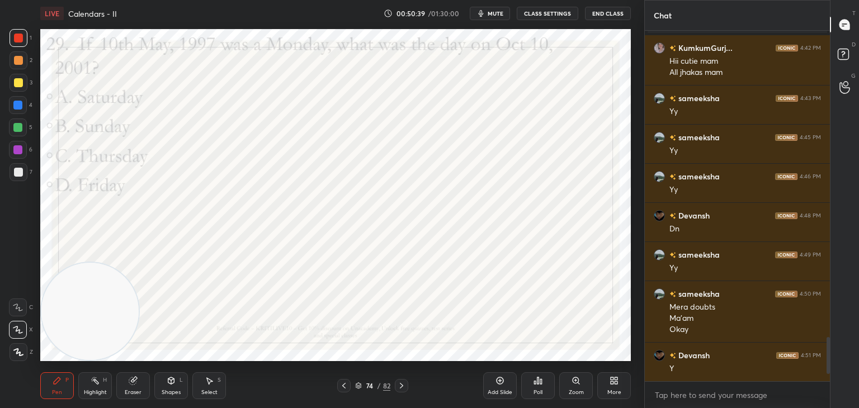
click at [138, 274] on video at bounding box center [89, 311] width 97 height 97
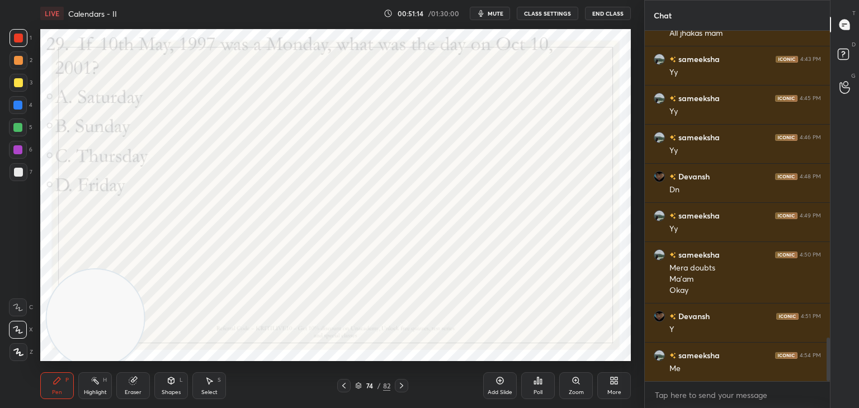
scroll to position [2506, 0]
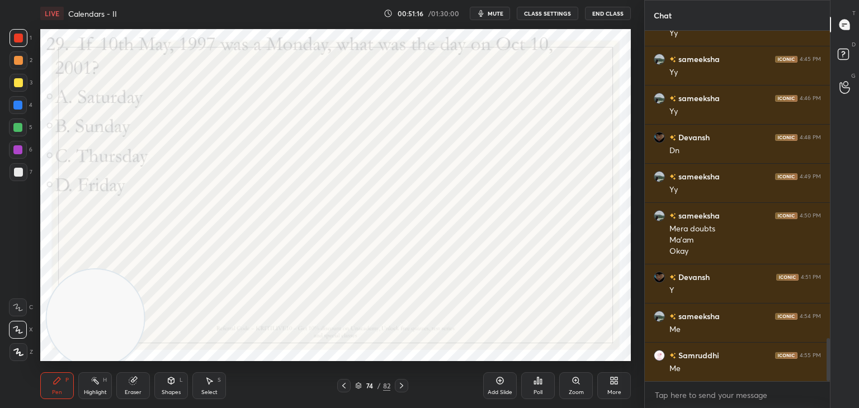
click at [177, 385] on div "Shapes L" at bounding box center [171, 386] width 34 height 27
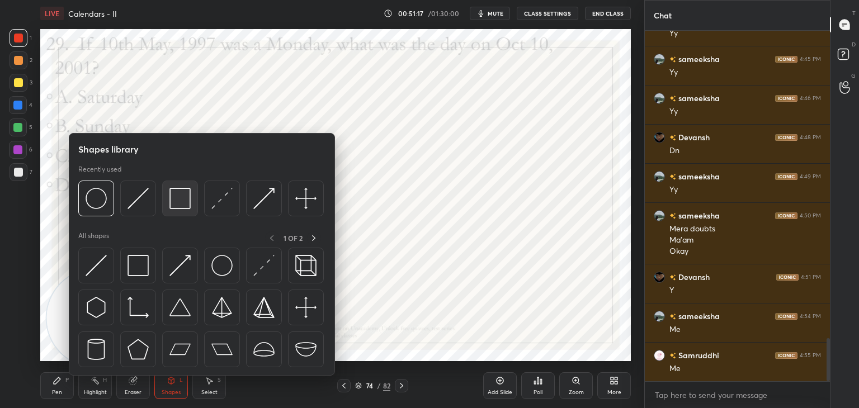
click at [186, 191] on img at bounding box center [180, 198] width 21 height 21
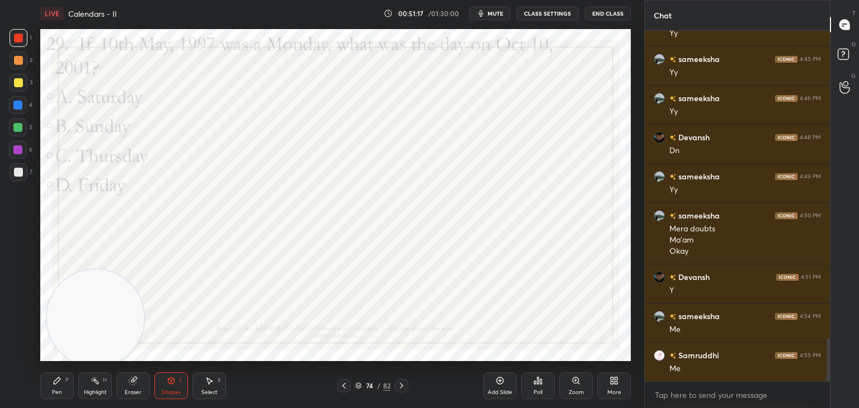
click at [212, 377] on icon at bounding box center [209, 381] width 9 height 9
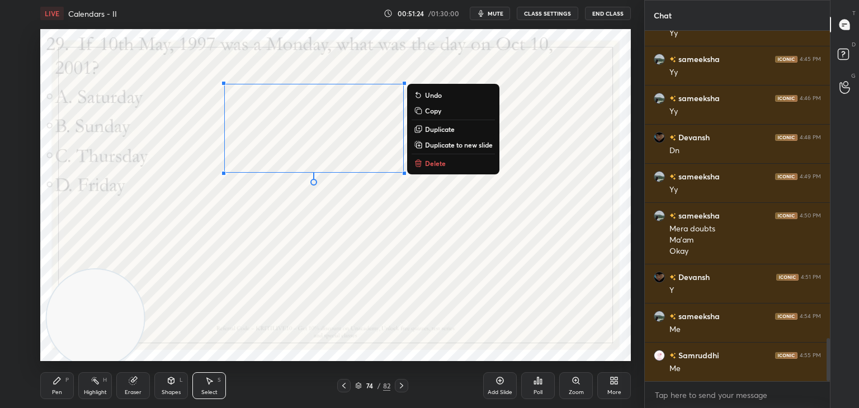
click at [319, 215] on div "0 ° Undo Copy Duplicate Duplicate to new slide Delete" at bounding box center [335, 195] width 591 height 332
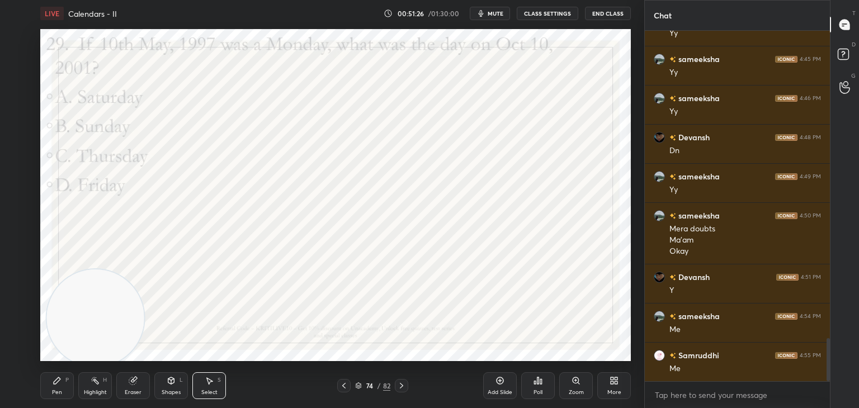
click at [166, 388] on div "Shapes L" at bounding box center [171, 386] width 34 height 27
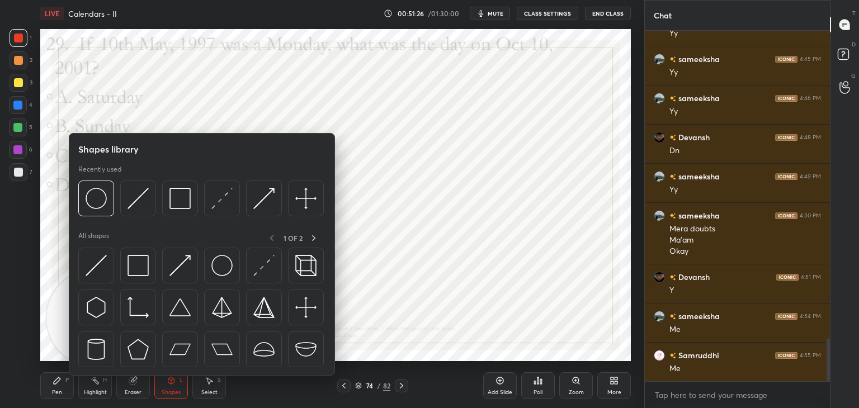
scroll to position [2545, 0]
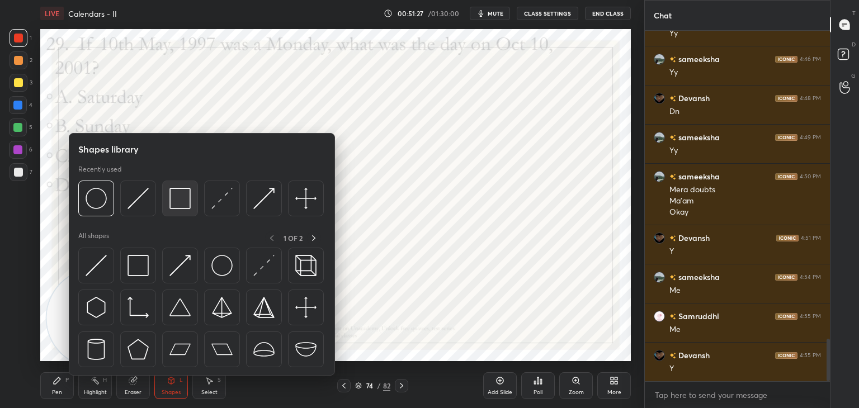
click at [181, 192] on img at bounding box center [180, 198] width 21 height 21
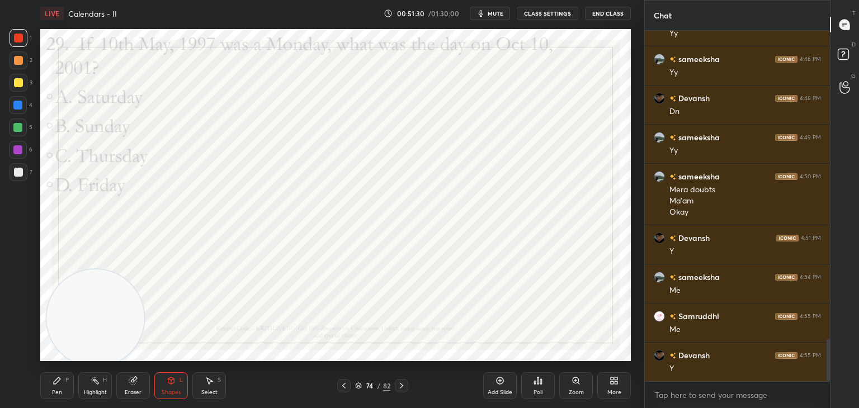
click at [132, 391] on div "Eraser" at bounding box center [133, 393] width 17 height 6
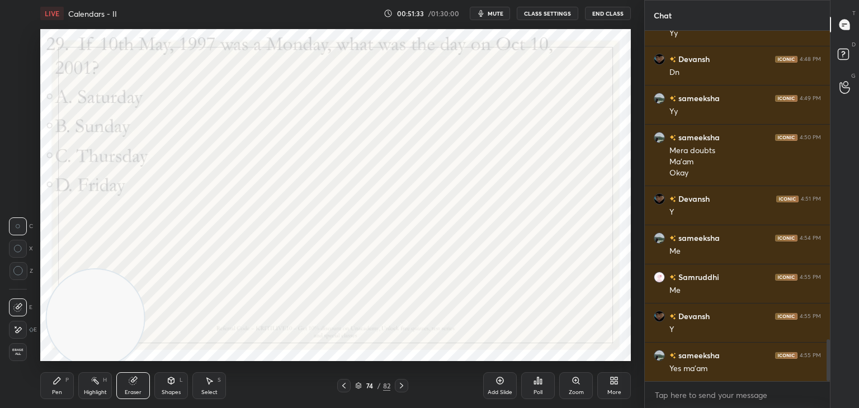
scroll to position [2623, 0]
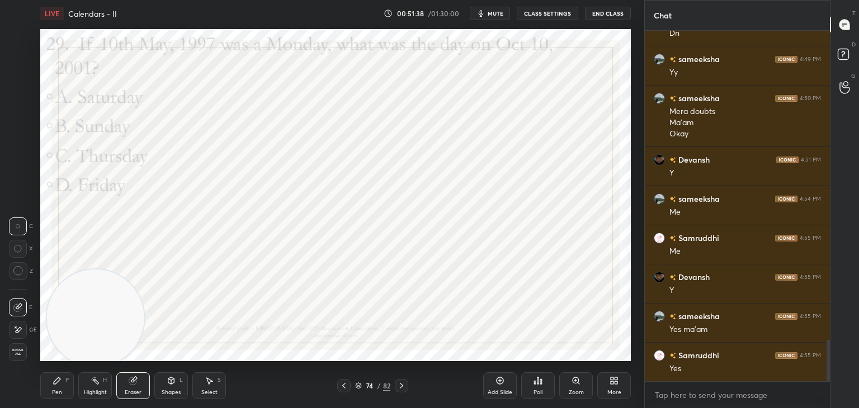
click at [173, 391] on div "Shapes" at bounding box center [171, 393] width 19 height 6
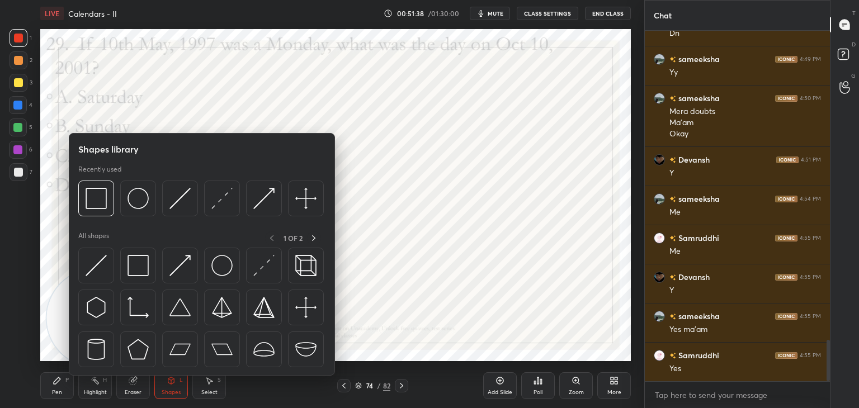
click at [142, 388] on div "Eraser" at bounding box center [133, 386] width 34 height 27
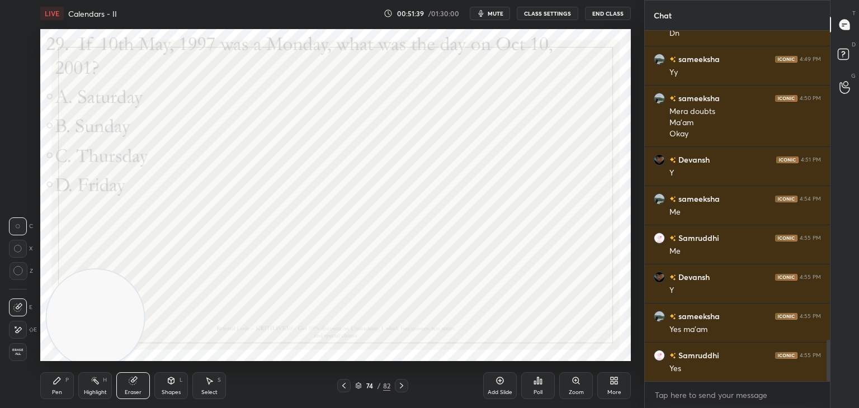
click at [23, 330] on div at bounding box center [18, 330] width 18 height 18
click at [50, 392] on div "Pen P" at bounding box center [57, 386] width 34 height 27
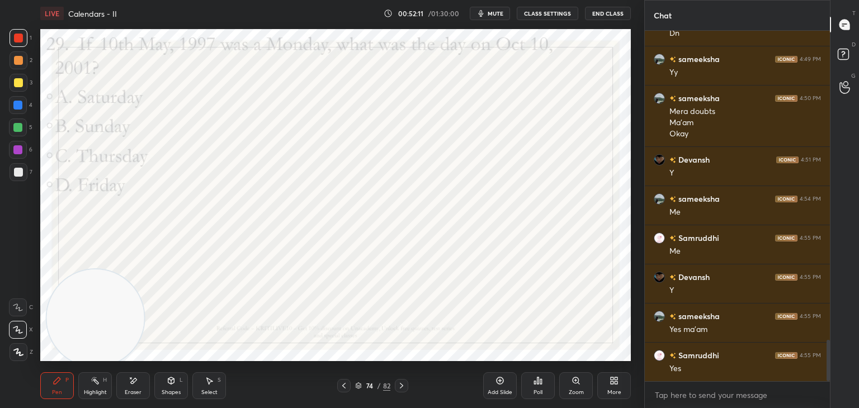
click at [18, 107] on div at bounding box center [17, 105] width 9 height 9
click at [503, 12] on span "mute" at bounding box center [496, 14] width 16 height 8
click at [500, 15] on span "unmute" at bounding box center [495, 14] width 24 height 8
click at [494, 13] on span "mute" at bounding box center [496, 14] width 16 height 8
click at [378, 392] on div "74 / 82" at bounding box center [372, 385] width 71 height 13
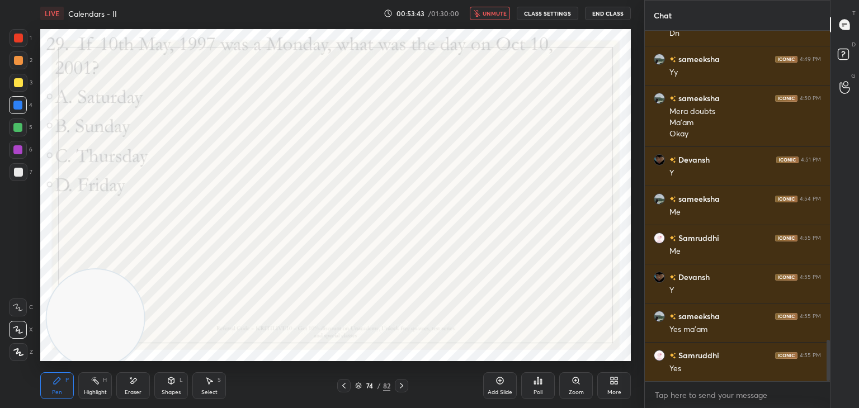
click at [356, 386] on icon at bounding box center [359, 384] width 6 height 3
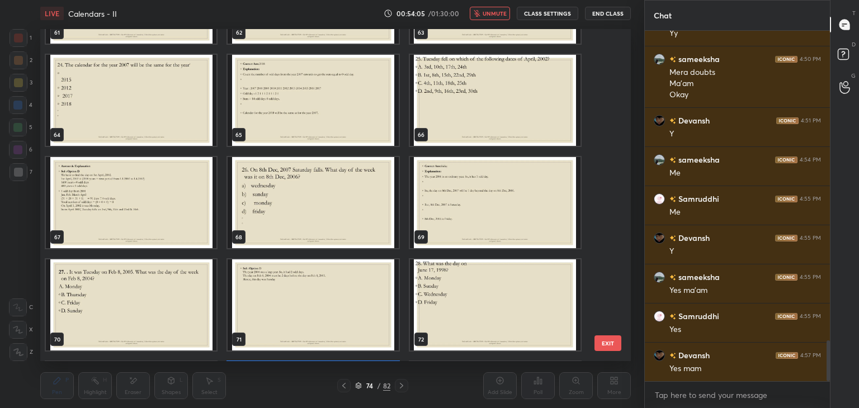
scroll to position [2131, 0]
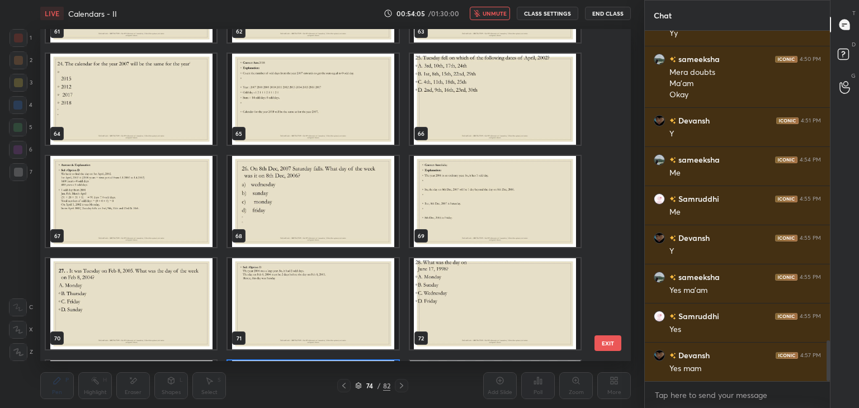
click at [163, 303] on div "61 62 63 64 65 66 67 68 69 70 71 72 73 74 75 76 77 78" at bounding box center [325, 195] width 571 height 332
click at [163, 304] on img "grid" at bounding box center [131, 304] width 171 height 91
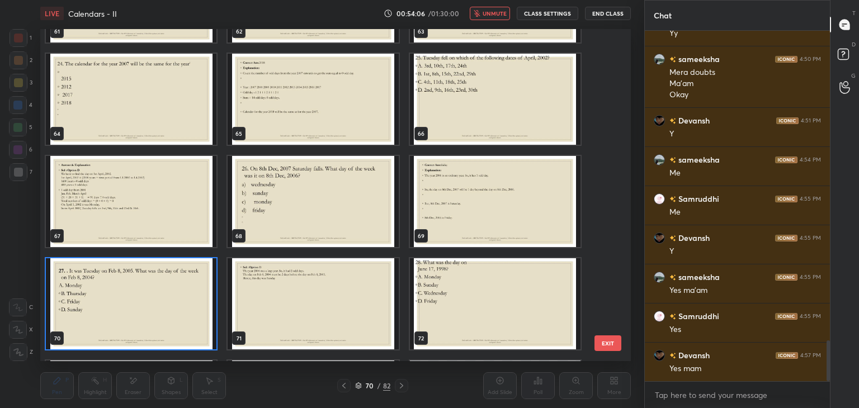
click at [190, 312] on img "grid" at bounding box center [131, 304] width 171 height 91
click at [186, 313] on img "grid" at bounding box center [131, 304] width 171 height 91
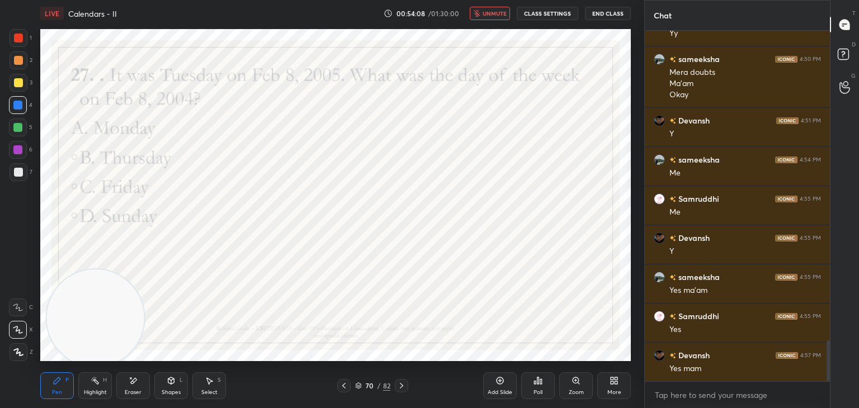
click at [340, 389] on icon at bounding box center [344, 386] width 9 height 9
click at [345, 388] on icon at bounding box center [344, 386] width 9 height 9
click at [346, 389] on icon at bounding box center [344, 386] width 9 height 9
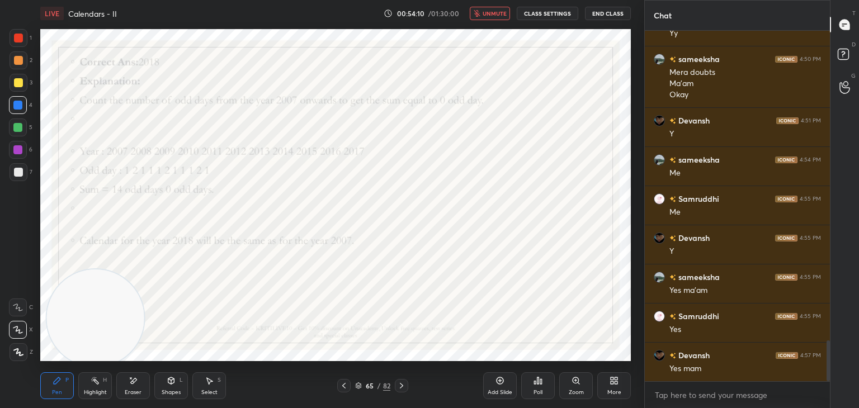
click at [406, 390] on div at bounding box center [401, 385] width 13 height 13
click at [502, 17] on button "unmute" at bounding box center [490, 13] width 40 height 13
click at [360, 384] on icon at bounding box center [358, 386] width 7 height 7
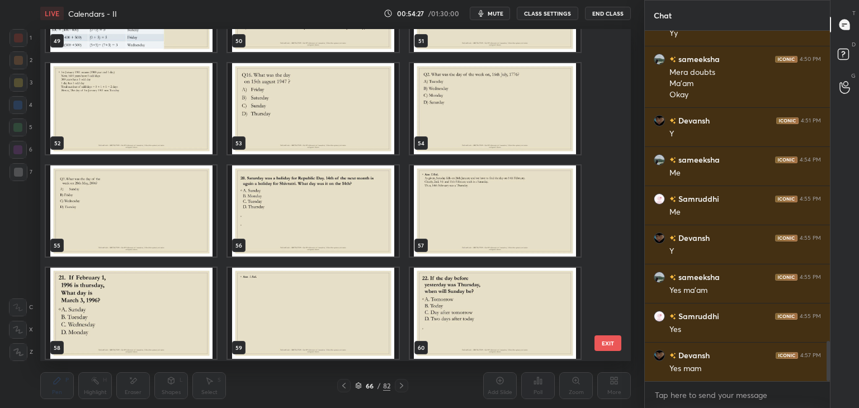
scroll to position [2701, 0]
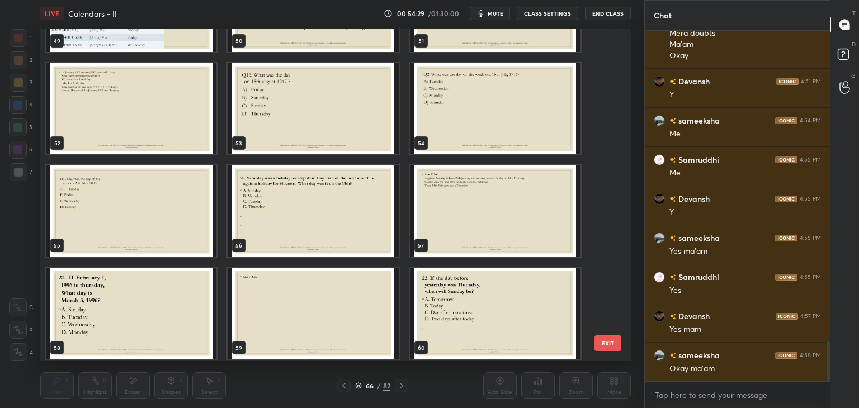
click at [501, 14] on span "mute" at bounding box center [496, 14] width 16 height 8
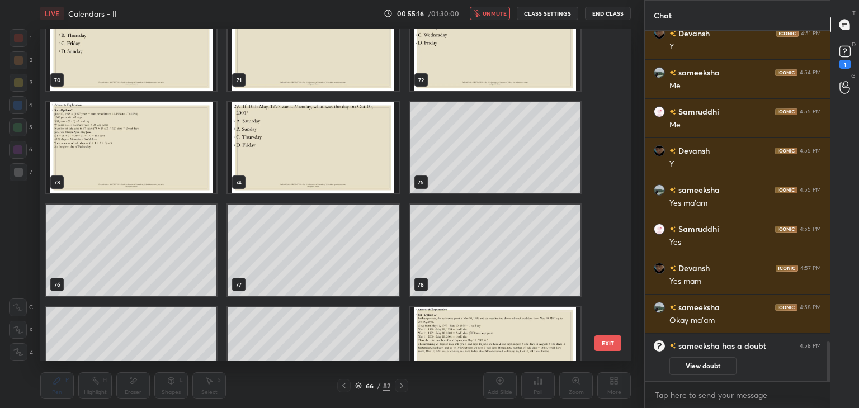
scroll to position [2534, 0]
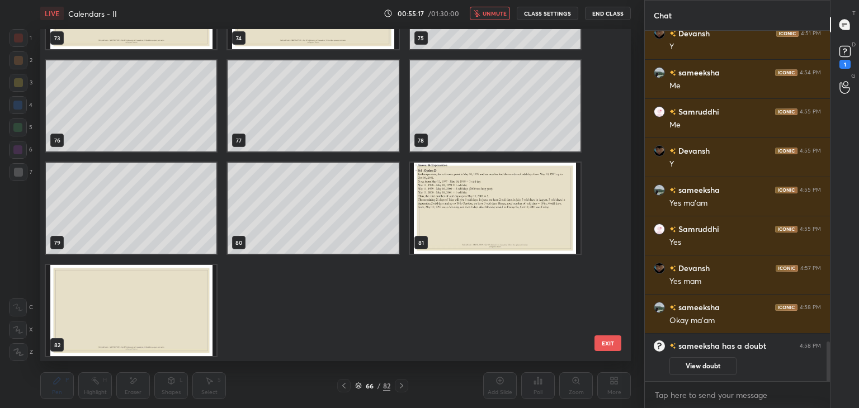
click at [485, 217] on img "grid" at bounding box center [495, 208] width 171 height 91
click at [486, 215] on img "grid" at bounding box center [495, 208] width 171 height 91
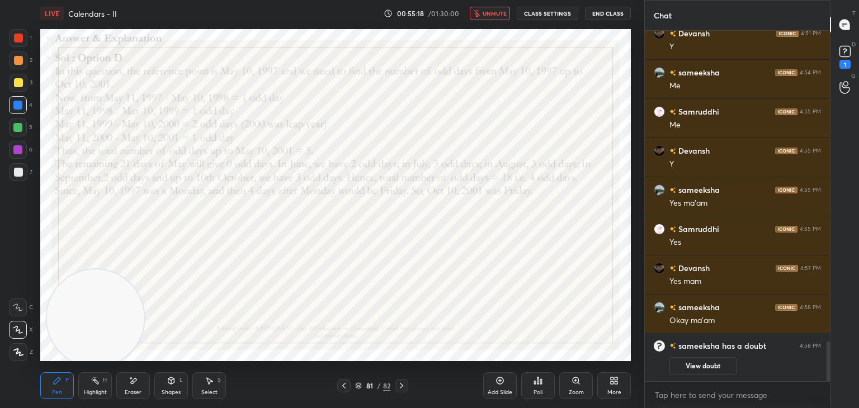
click at [499, 375] on div "Add Slide" at bounding box center [500, 386] width 34 height 27
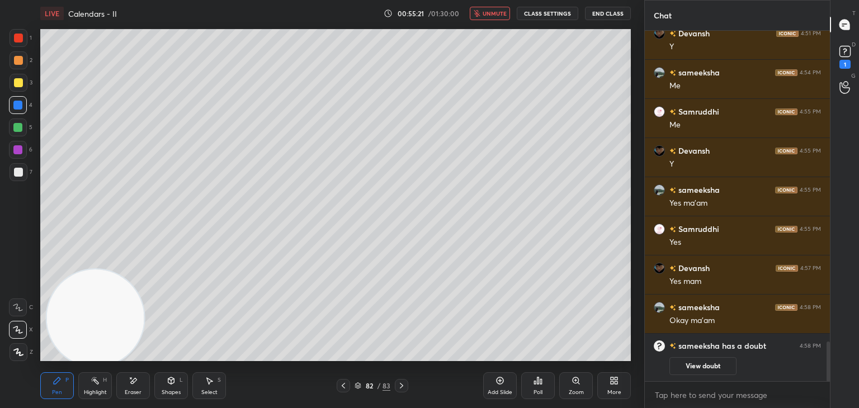
click at [842, 68] on div "1" at bounding box center [845, 64] width 11 height 9
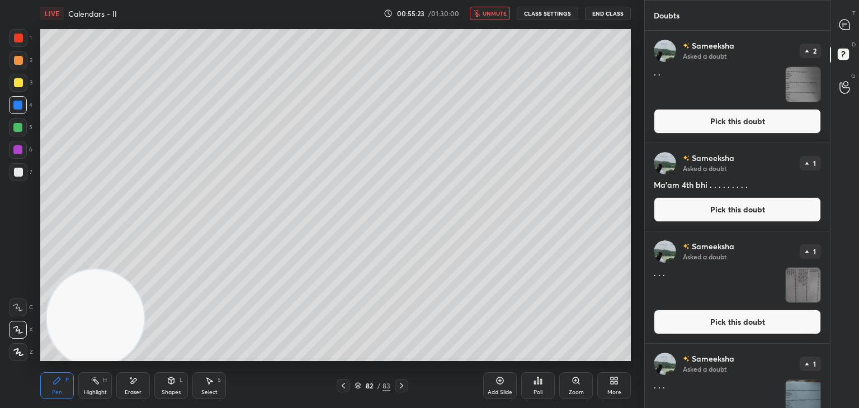
click at [497, 10] on span "unmute" at bounding box center [495, 14] width 24 height 8
click at [750, 123] on button "Pick this doubt" at bounding box center [737, 121] width 167 height 25
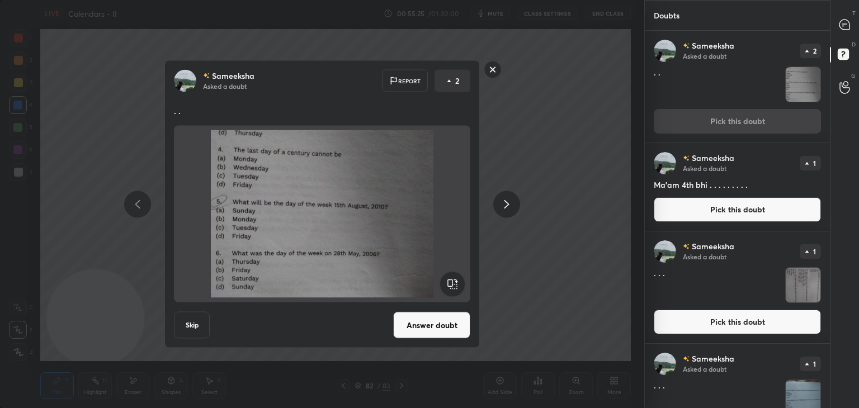
click at [427, 323] on button "Answer doubt" at bounding box center [431, 325] width 77 height 27
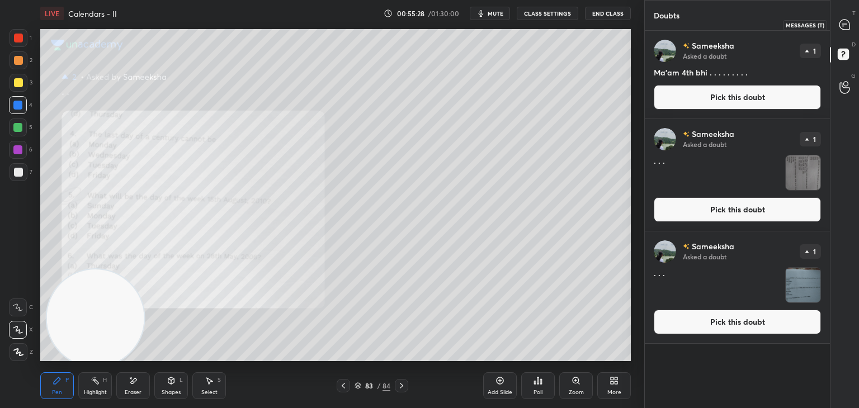
click at [844, 25] on icon at bounding box center [845, 25] width 10 height 10
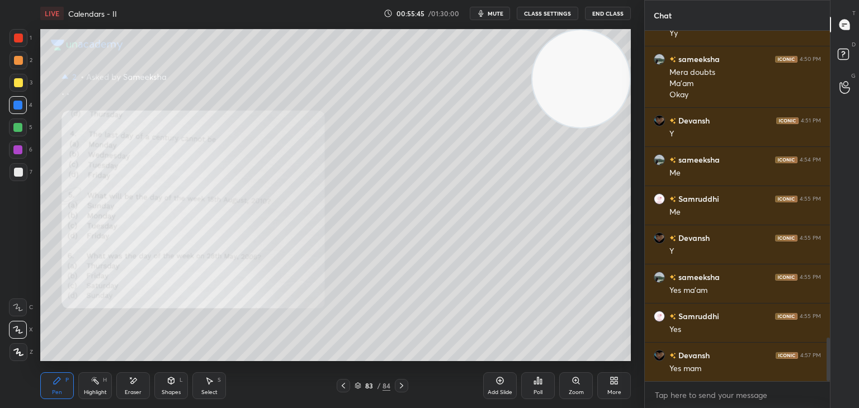
scroll to position [2463, 0]
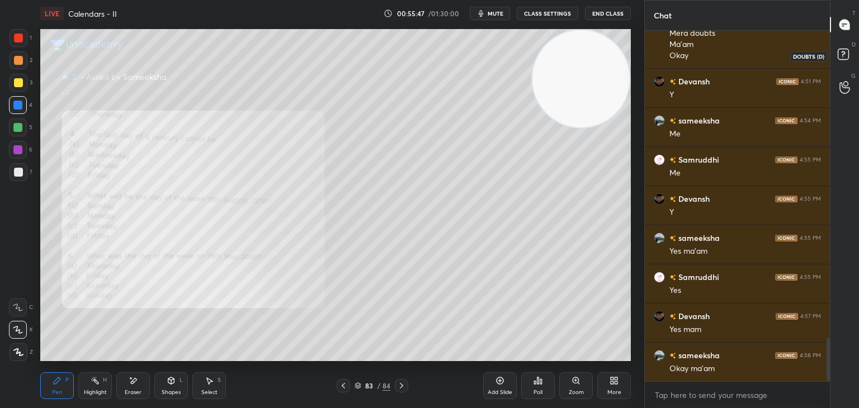
click at [837, 58] on icon at bounding box center [845, 56] width 20 height 20
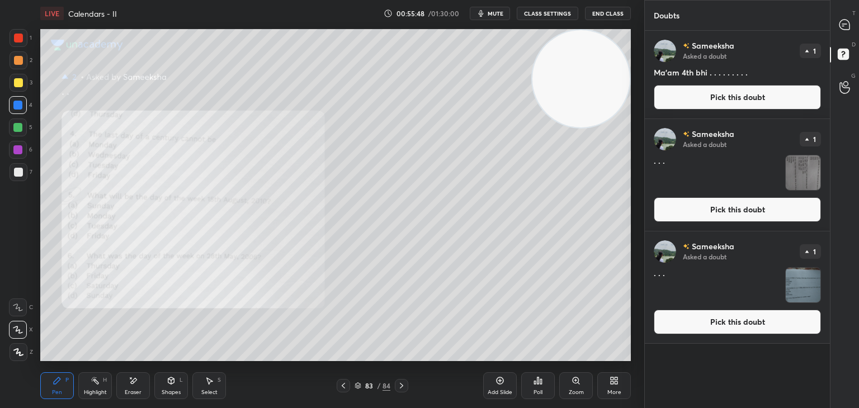
click at [730, 95] on button "Pick this doubt" at bounding box center [737, 97] width 167 height 25
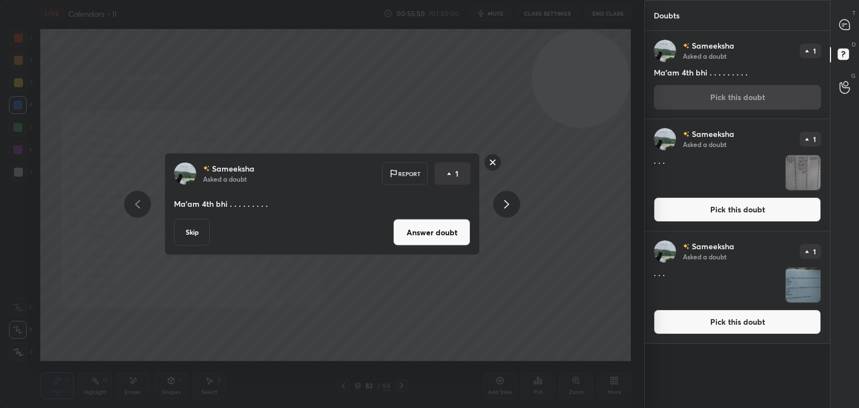
click at [493, 164] on rect at bounding box center [493, 162] width 17 height 17
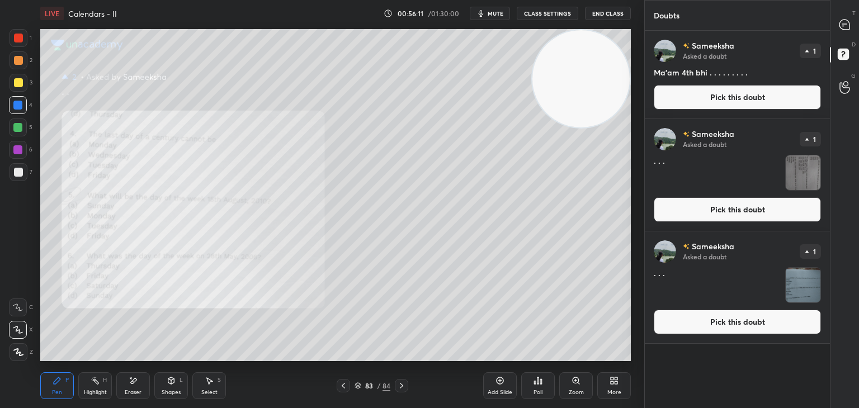
click at [727, 209] on button "Pick this doubt" at bounding box center [737, 210] width 167 height 25
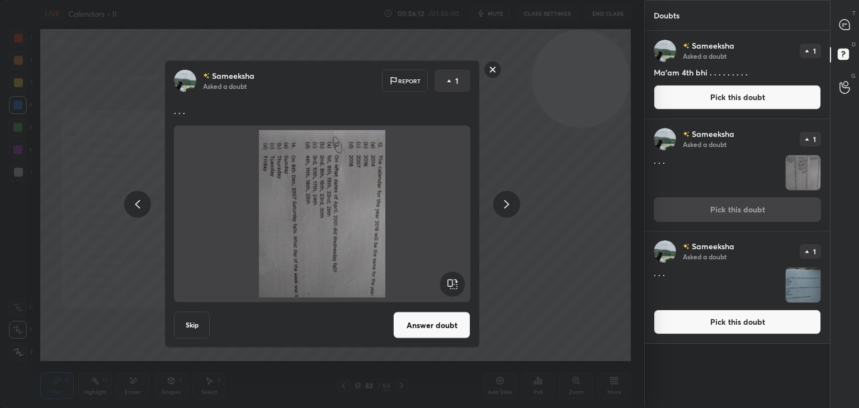
click at [454, 281] on rect at bounding box center [452, 284] width 25 height 25
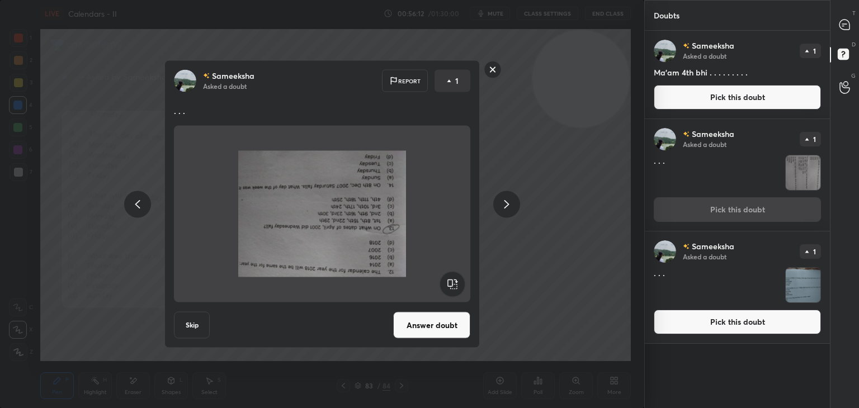
click at [456, 284] on rect at bounding box center [452, 284] width 25 height 25
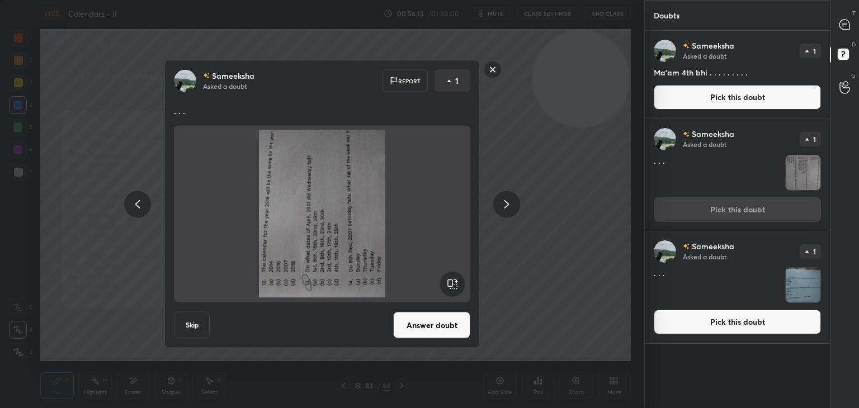
click at [457, 284] on rect at bounding box center [452, 284] width 25 height 25
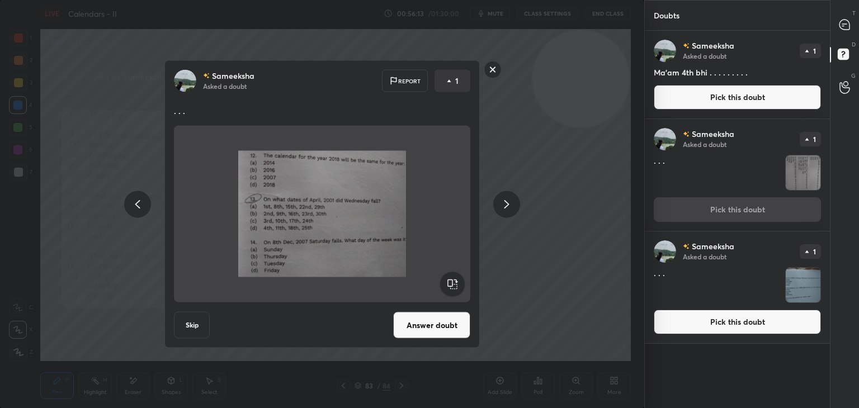
click at [448, 328] on button "Answer doubt" at bounding box center [431, 325] width 77 height 27
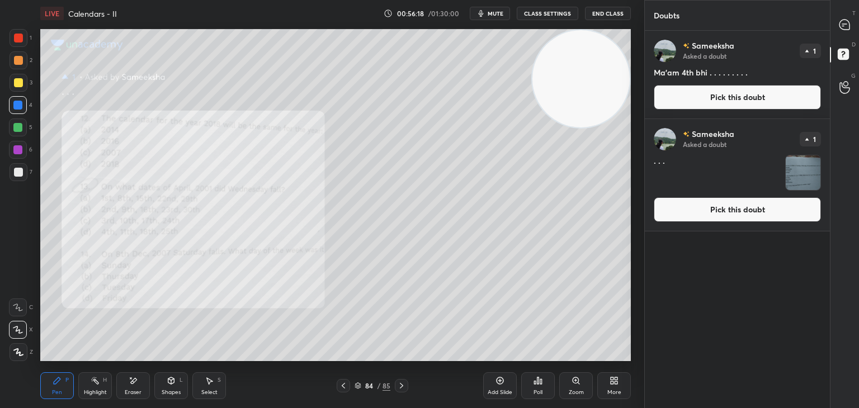
click at [842, 25] on icon at bounding box center [845, 25] width 10 height 10
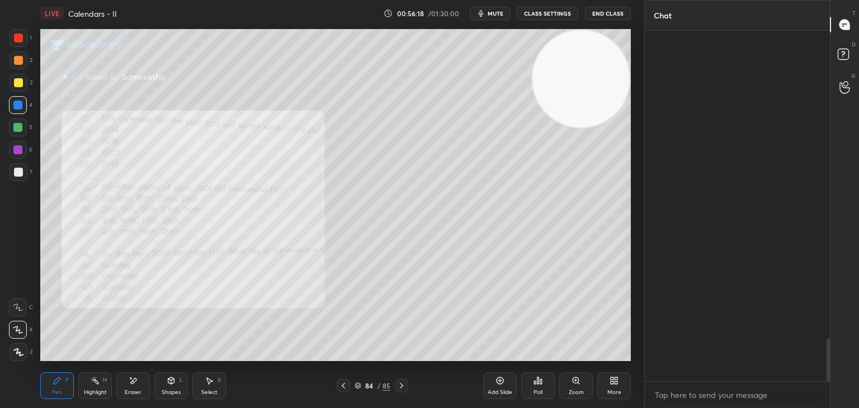
scroll to position [347, 182]
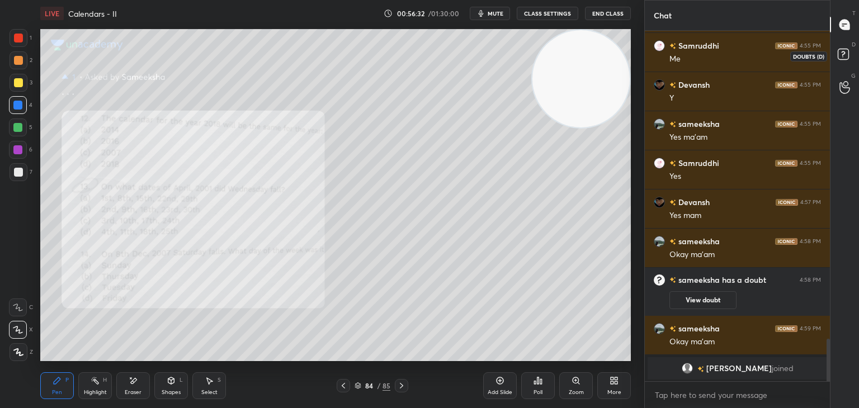
click at [844, 55] on rect at bounding box center [843, 54] width 11 height 11
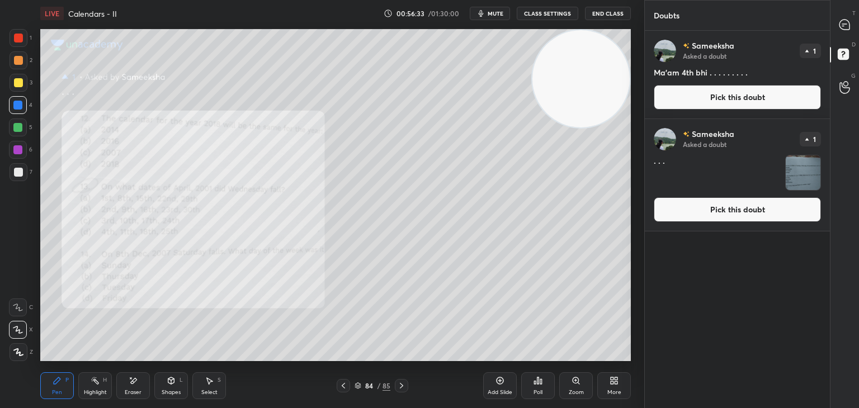
click at [736, 207] on button "Pick this doubt" at bounding box center [737, 210] width 167 height 25
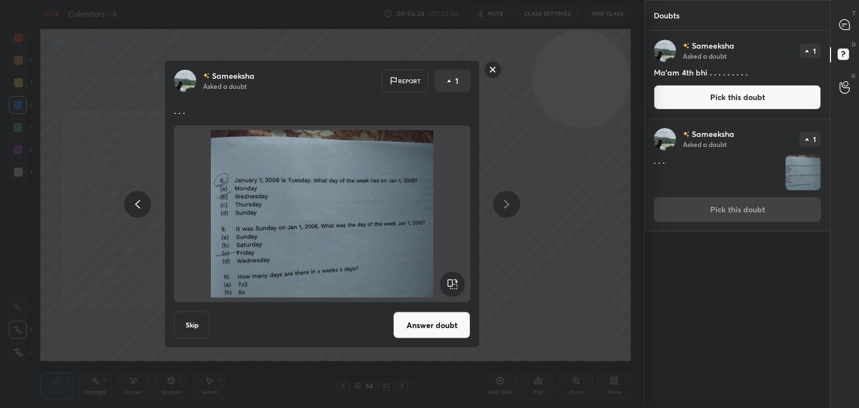
click at [430, 320] on button "Answer doubt" at bounding box center [431, 325] width 77 height 27
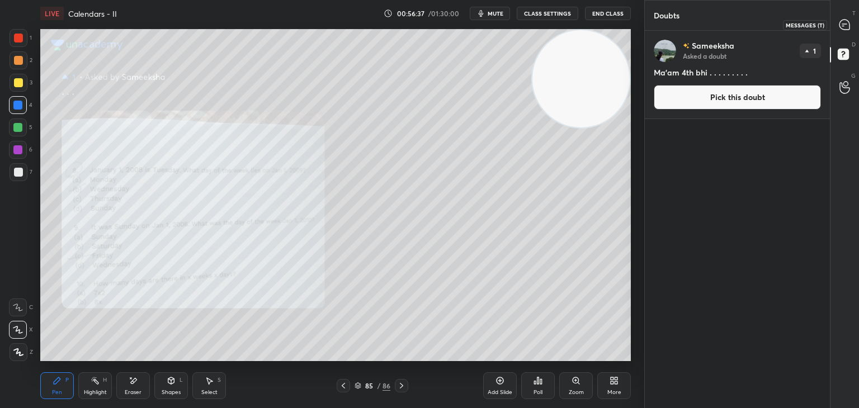
click at [849, 25] on icon at bounding box center [845, 25] width 10 height 10
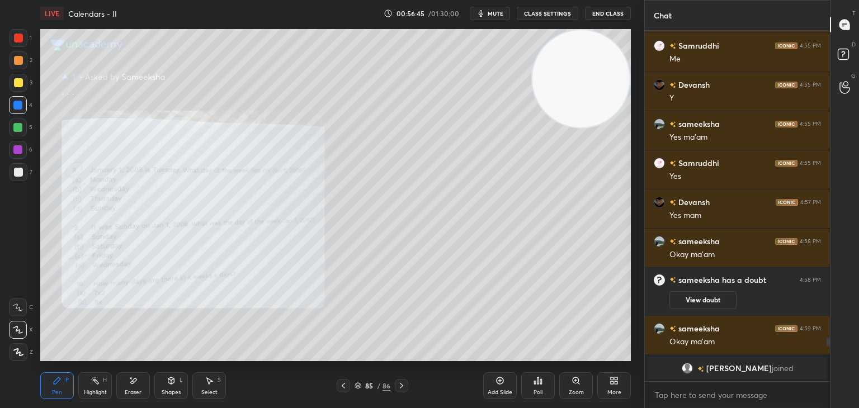
scroll to position [2521, 0]
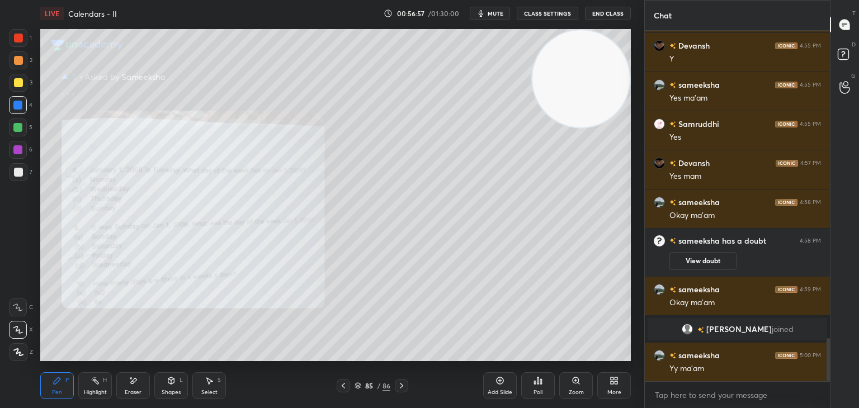
click at [843, 54] on rect at bounding box center [843, 54] width 11 height 11
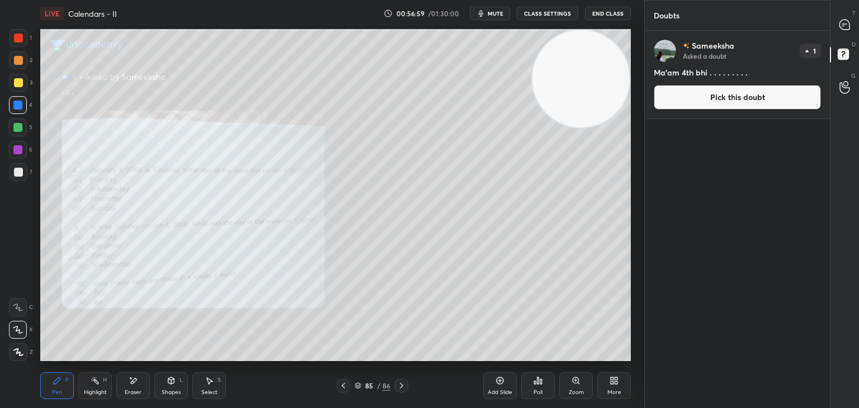
click at [755, 101] on button "Pick this doubt" at bounding box center [737, 97] width 167 height 25
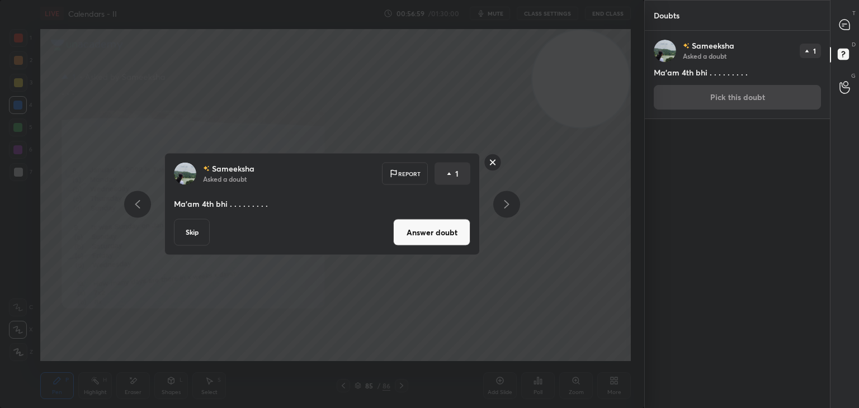
click at [435, 234] on button "Answer doubt" at bounding box center [431, 232] width 77 height 27
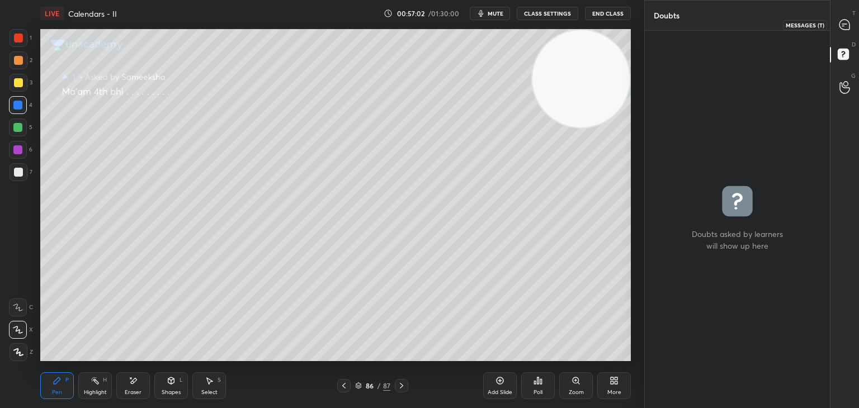
click at [848, 27] on icon at bounding box center [845, 25] width 10 height 10
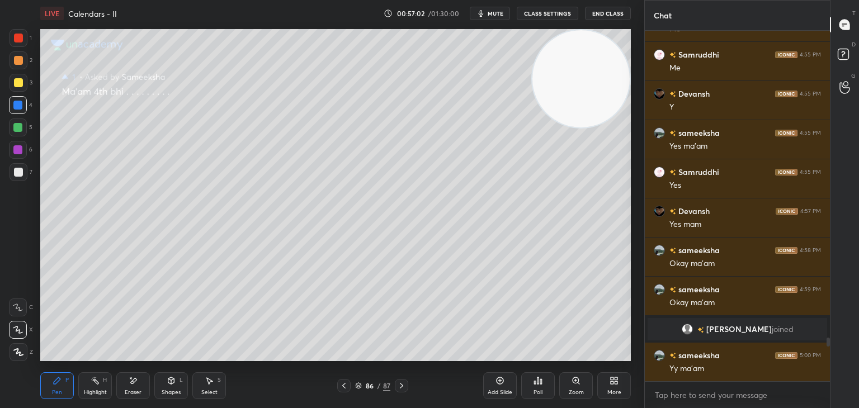
scroll to position [347, 182]
click at [17, 86] on div at bounding box center [18, 82] width 9 height 9
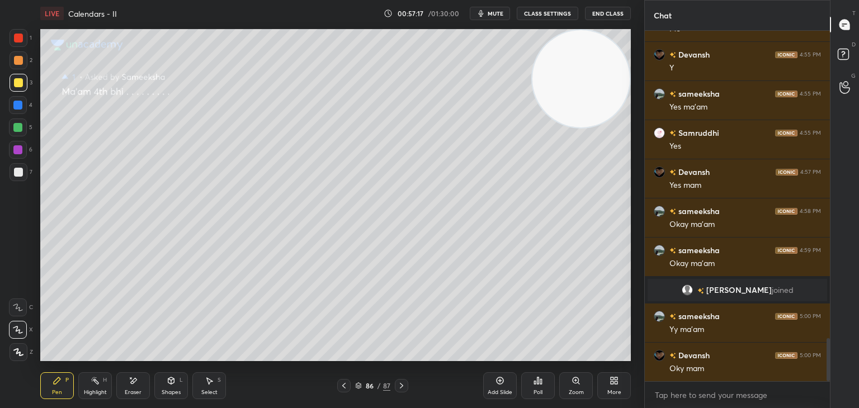
click at [356, 386] on icon at bounding box center [359, 387] width 6 height 2
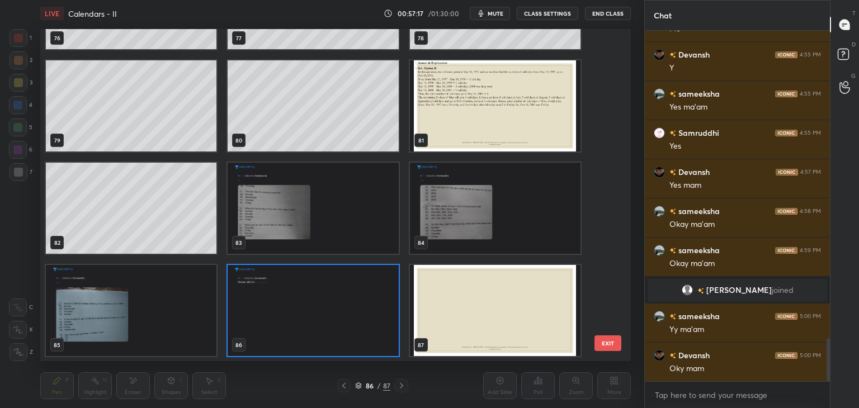
scroll to position [329, 585]
click at [366, 294] on img "grid" at bounding box center [313, 310] width 171 height 91
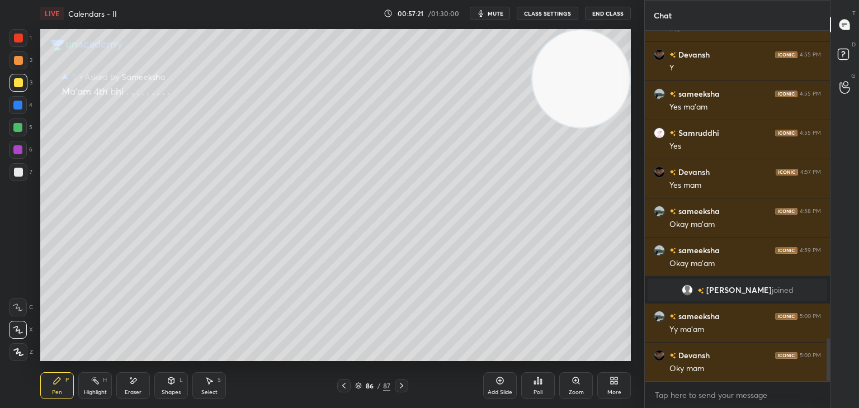
click at [364, 295] on img "grid" at bounding box center [313, 310] width 171 height 91
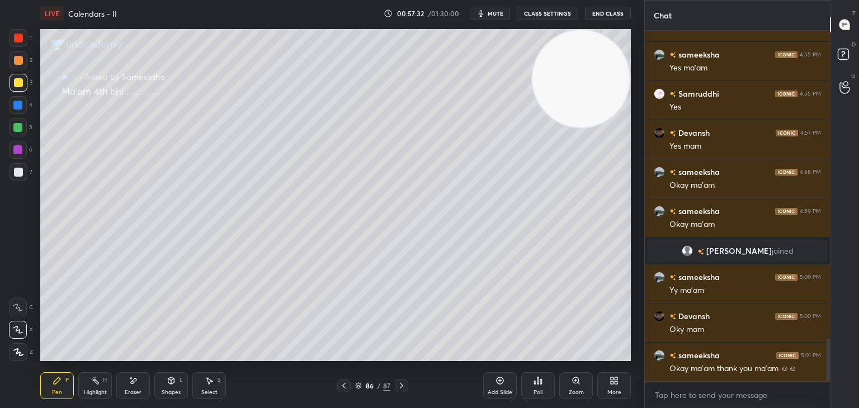
click at [535, 384] on icon at bounding box center [535, 383] width 2 height 3
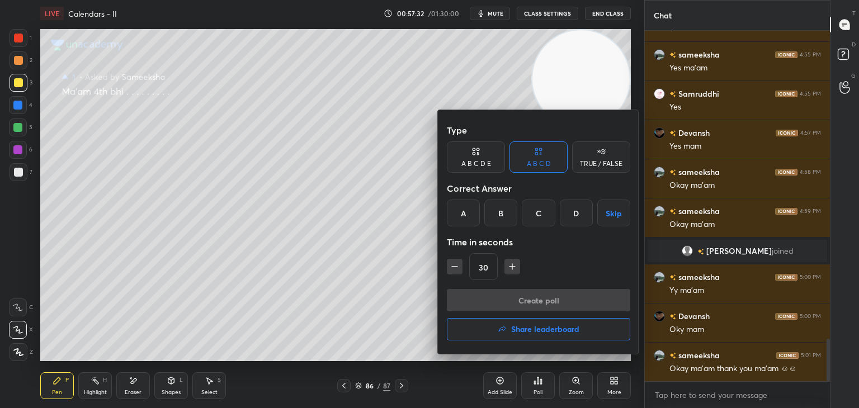
click at [533, 326] on h4 "Share leaderboard" at bounding box center [545, 330] width 68 height 8
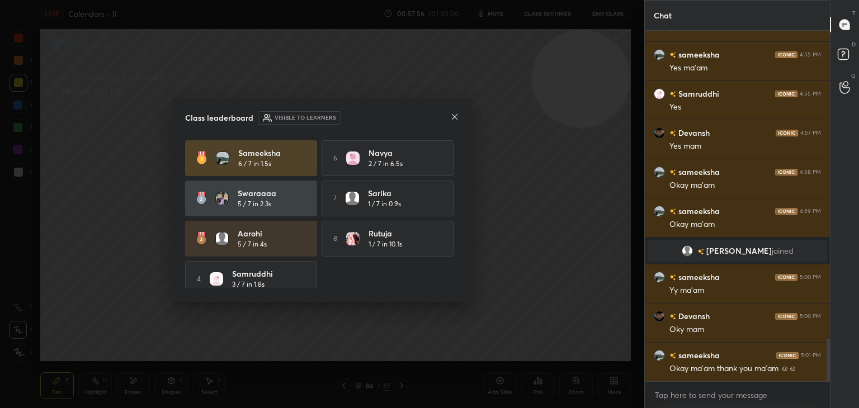
click at [452, 119] on icon at bounding box center [455, 117] width 6 height 6
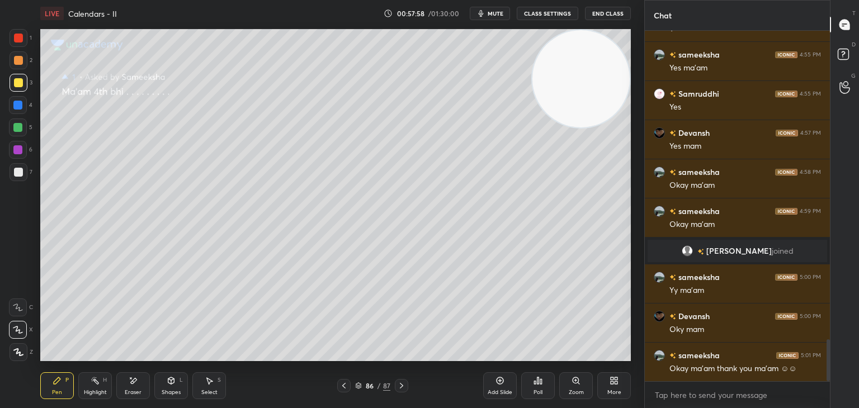
scroll to position [2601, 0]
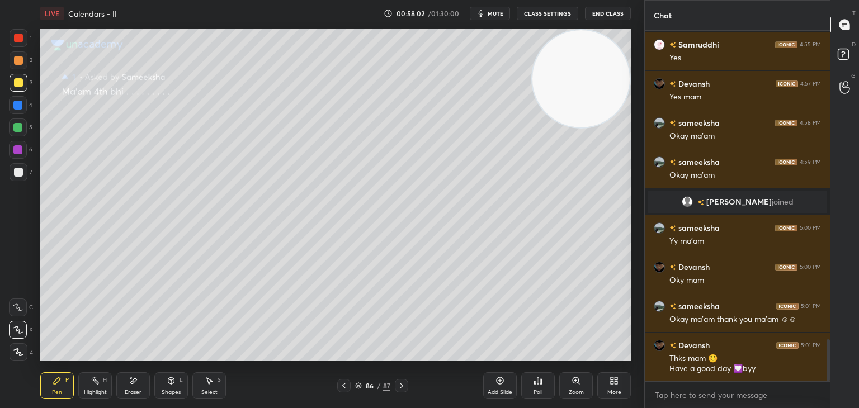
click at [606, 14] on button "End Class" at bounding box center [608, 13] width 46 height 13
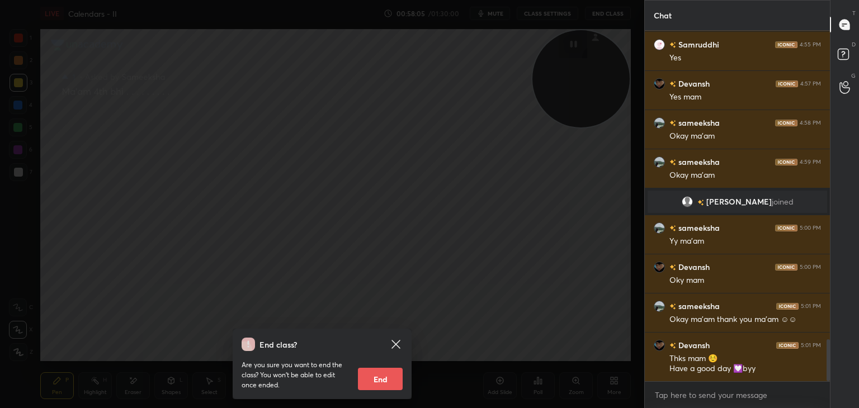
click at [383, 380] on button "End" at bounding box center [380, 379] width 45 height 22
type textarea "x"
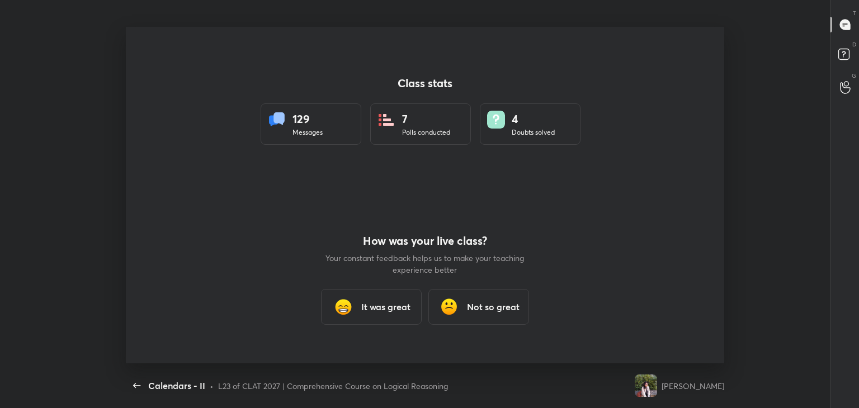
scroll to position [55616, 55103]
